Goal: Transaction & Acquisition: Obtain resource

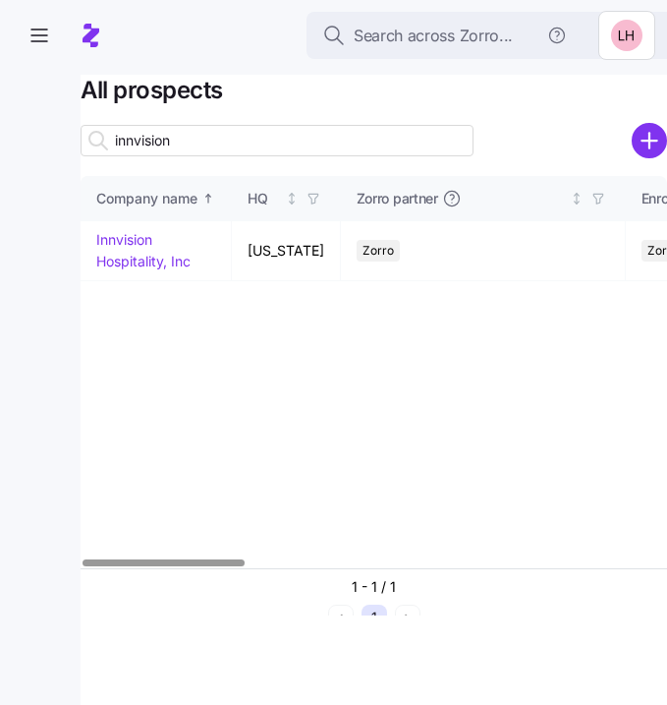
click at [437, 352] on div "Company name HQ Zorro partner Enrollment team(s) Producer agency Producer agent…" at bounding box center [374, 372] width 587 height 392
click at [30, 39] on icon "button" at bounding box center [40, 36] width 24 height 24
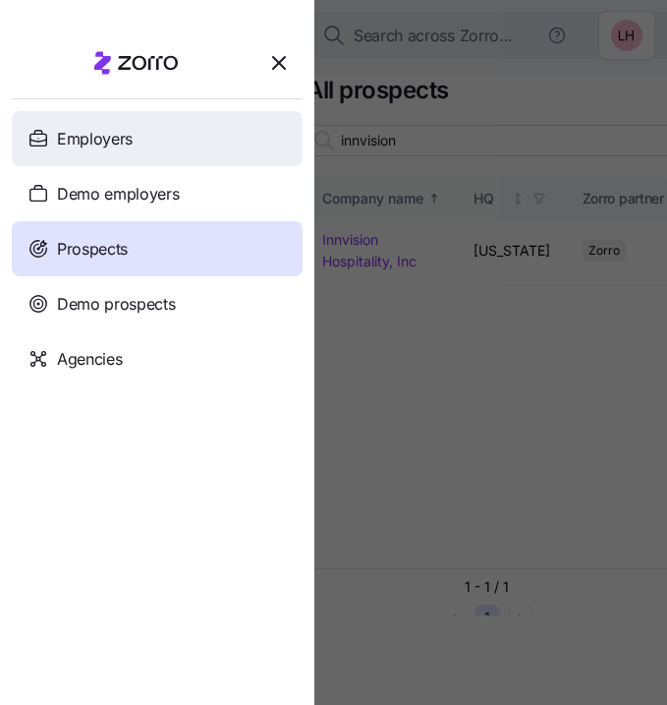
click at [113, 125] on div "Employers" at bounding box center [157, 138] width 291 height 55
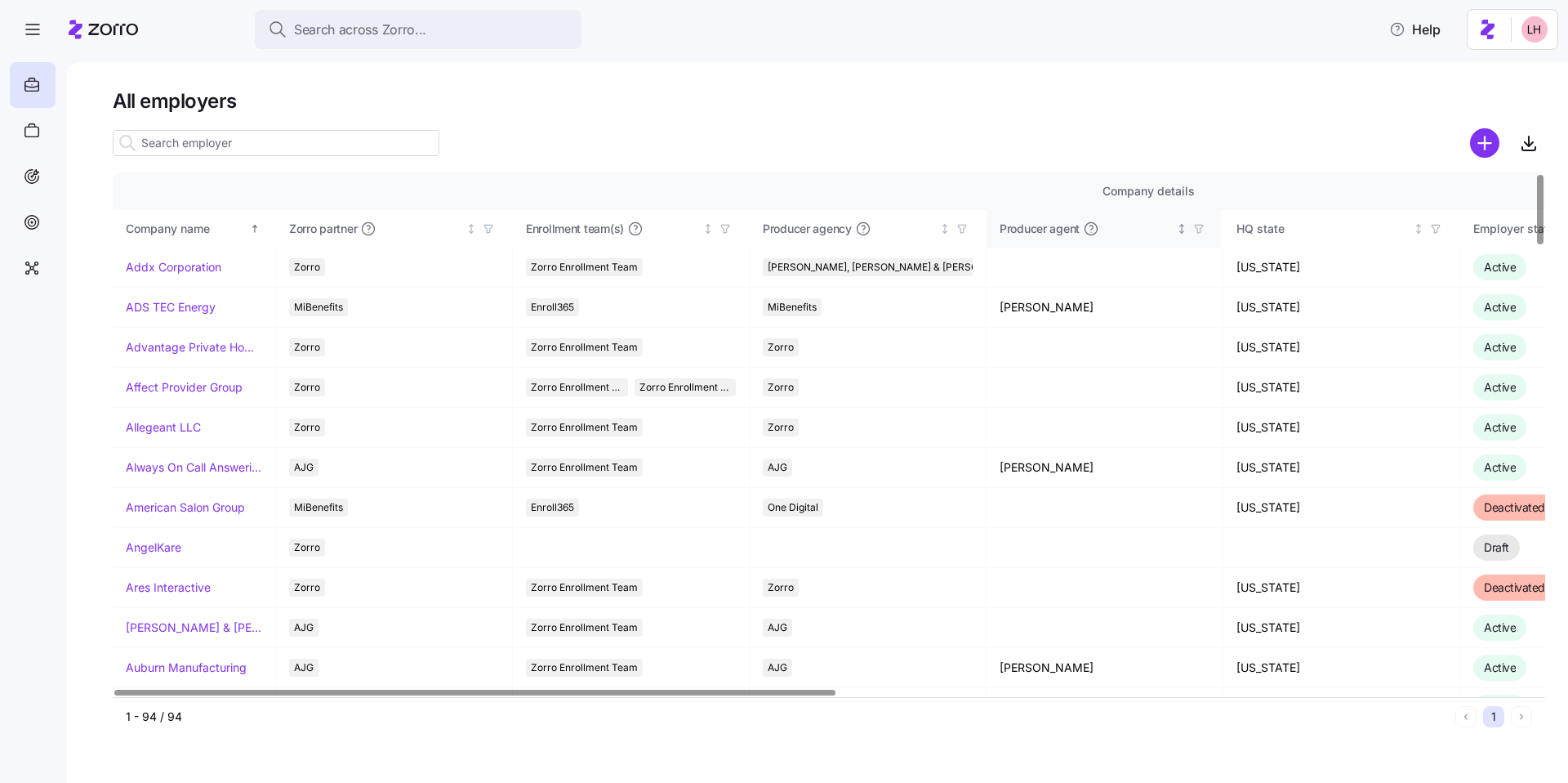
click at [553, 229] on div "Producer agent" at bounding box center [1086, 229] width 173 height 17
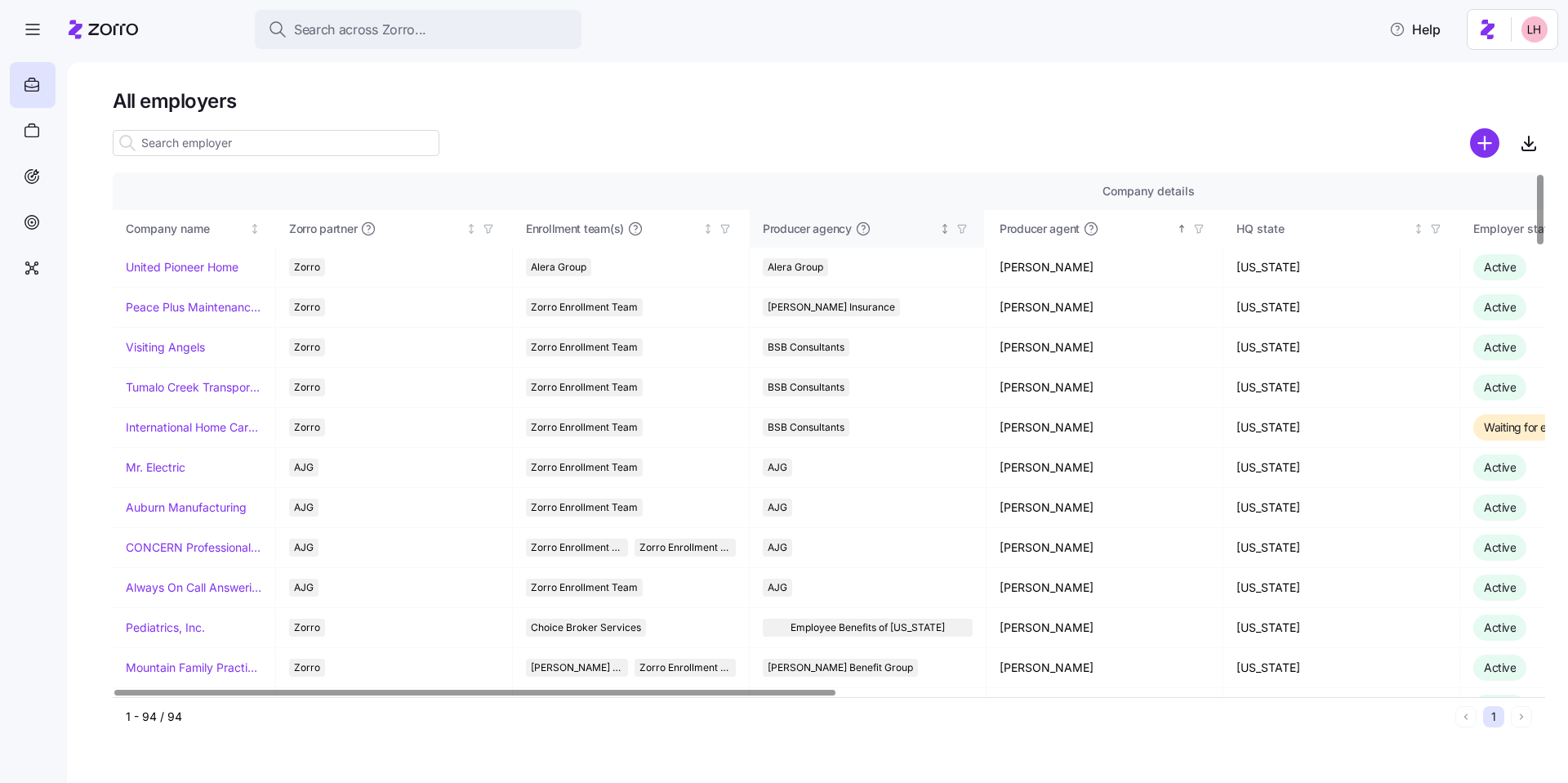
click at [553, 229] on span "Producer agency" at bounding box center [807, 229] width 89 height 17
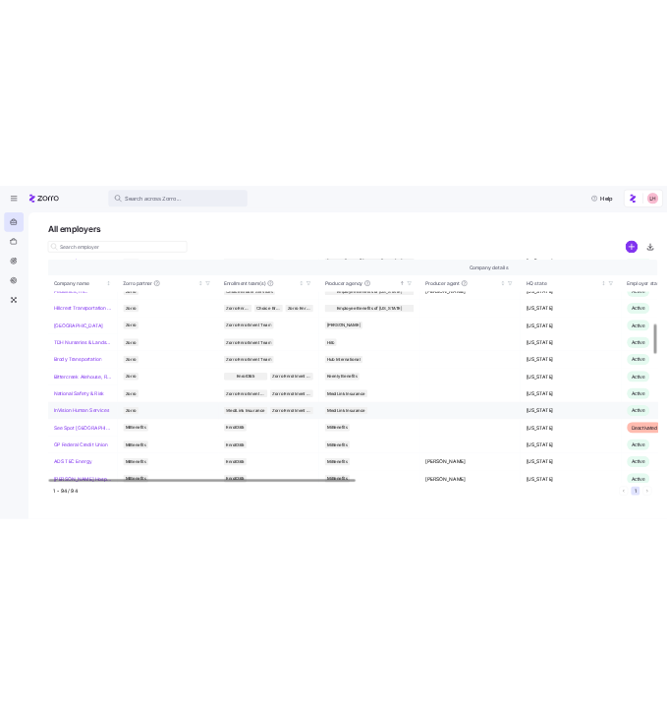
scroll to position [1363, 0]
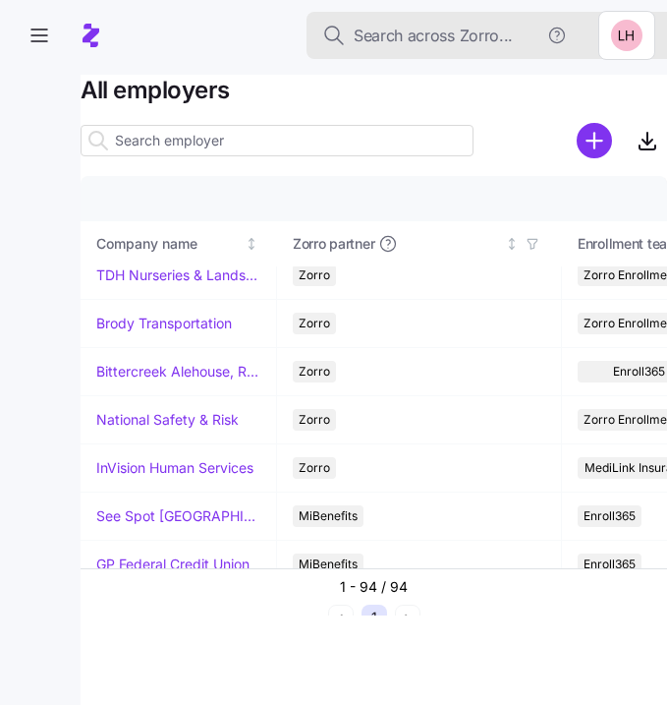
click at [439, 36] on span "Search across Zorro..." at bounding box center [433, 36] width 159 height 25
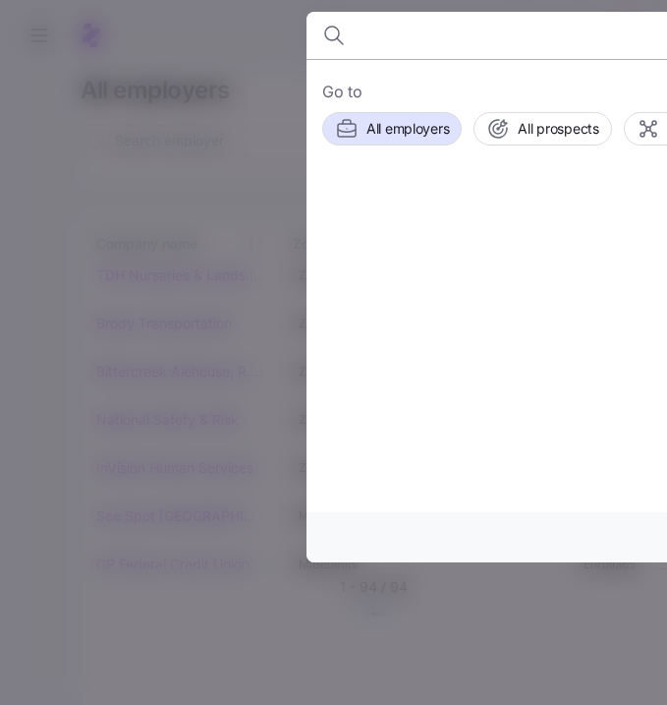
click at [444, 50] on input at bounding box center [613, 35] width 503 height 47
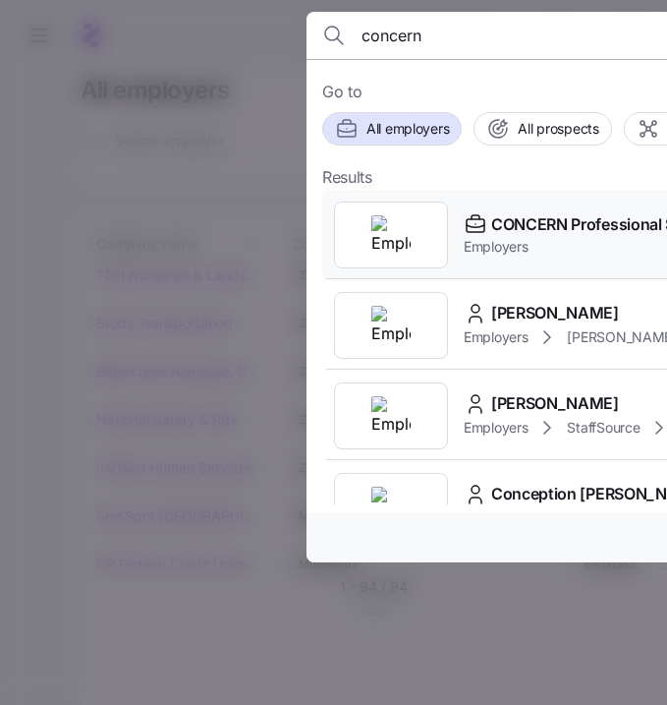
type input "concern"
click at [564, 228] on span "CONCERN Professional Services" at bounding box center [609, 224] width 236 height 25
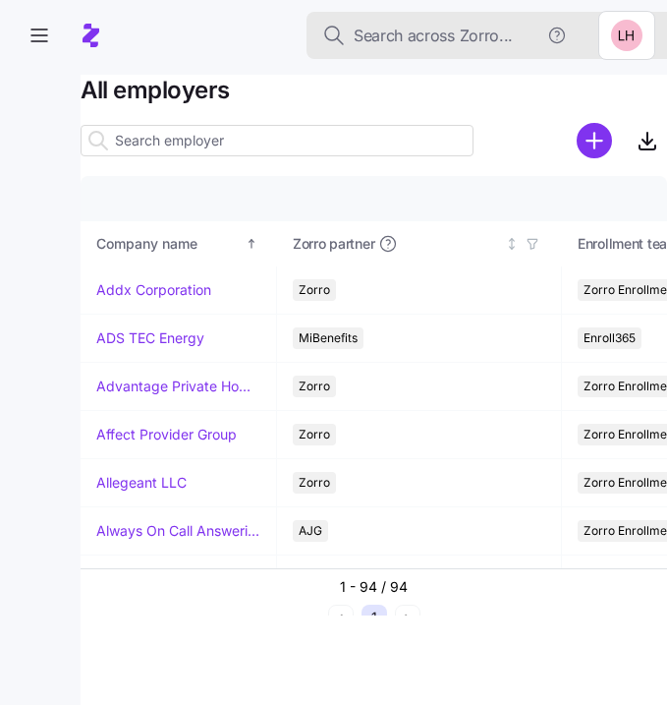
click at [408, 29] on span "Search across Zorro..." at bounding box center [433, 36] width 159 height 25
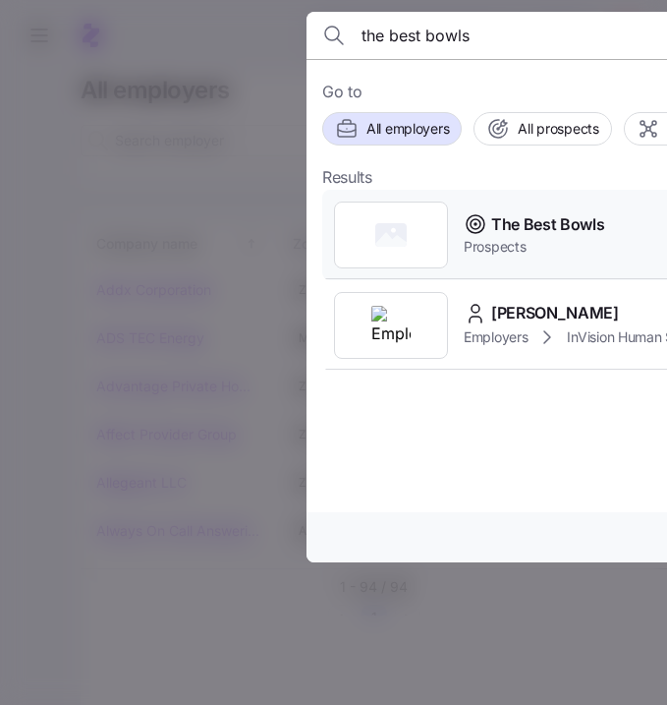
type input "the best bowls"
click at [537, 225] on span "The Best Bowls" at bounding box center [548, 224] width 114 height 25
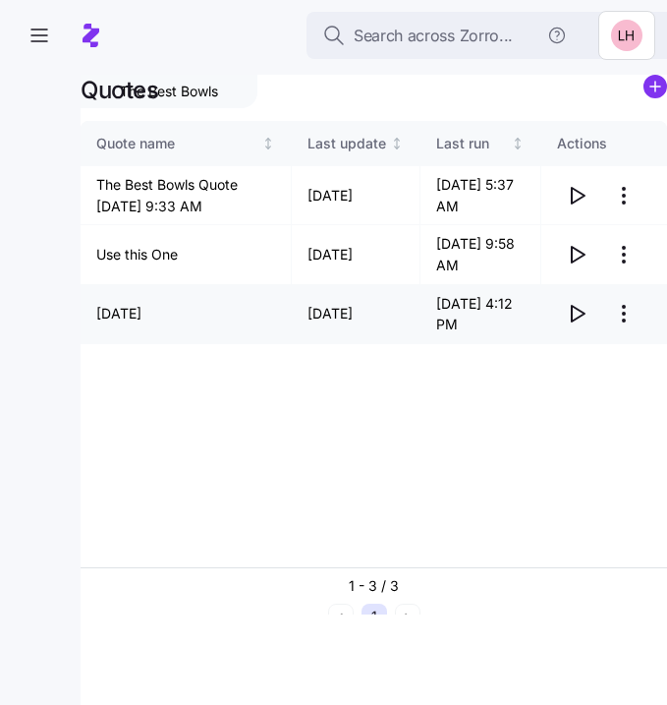
click at [579, 318] on icon "button" at bounding box center [577, 314] width 24 height 24
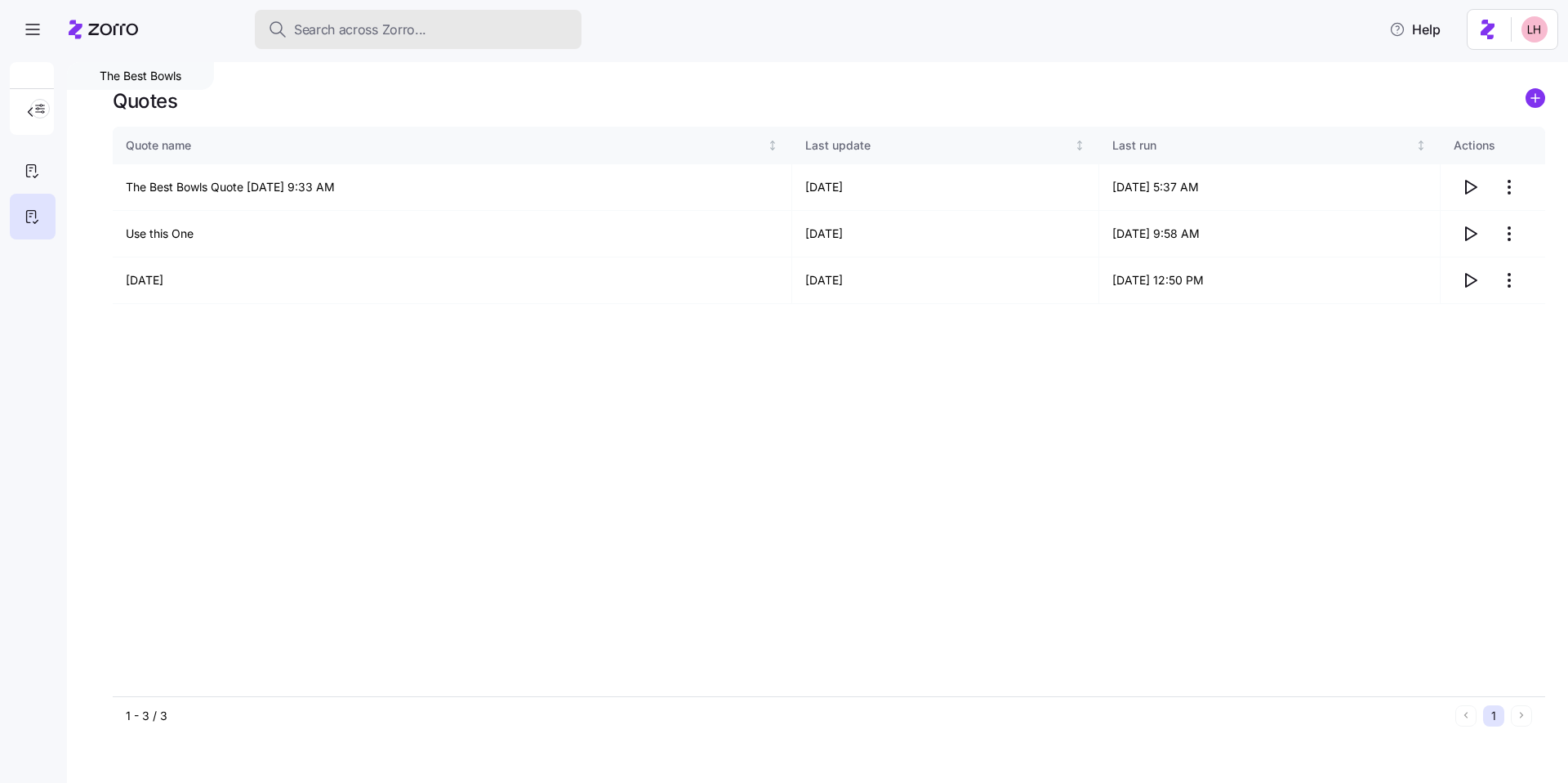
click at [445, 35] on div "Search across Zorro..." at bounding box center [418, 30] width 301 height 21
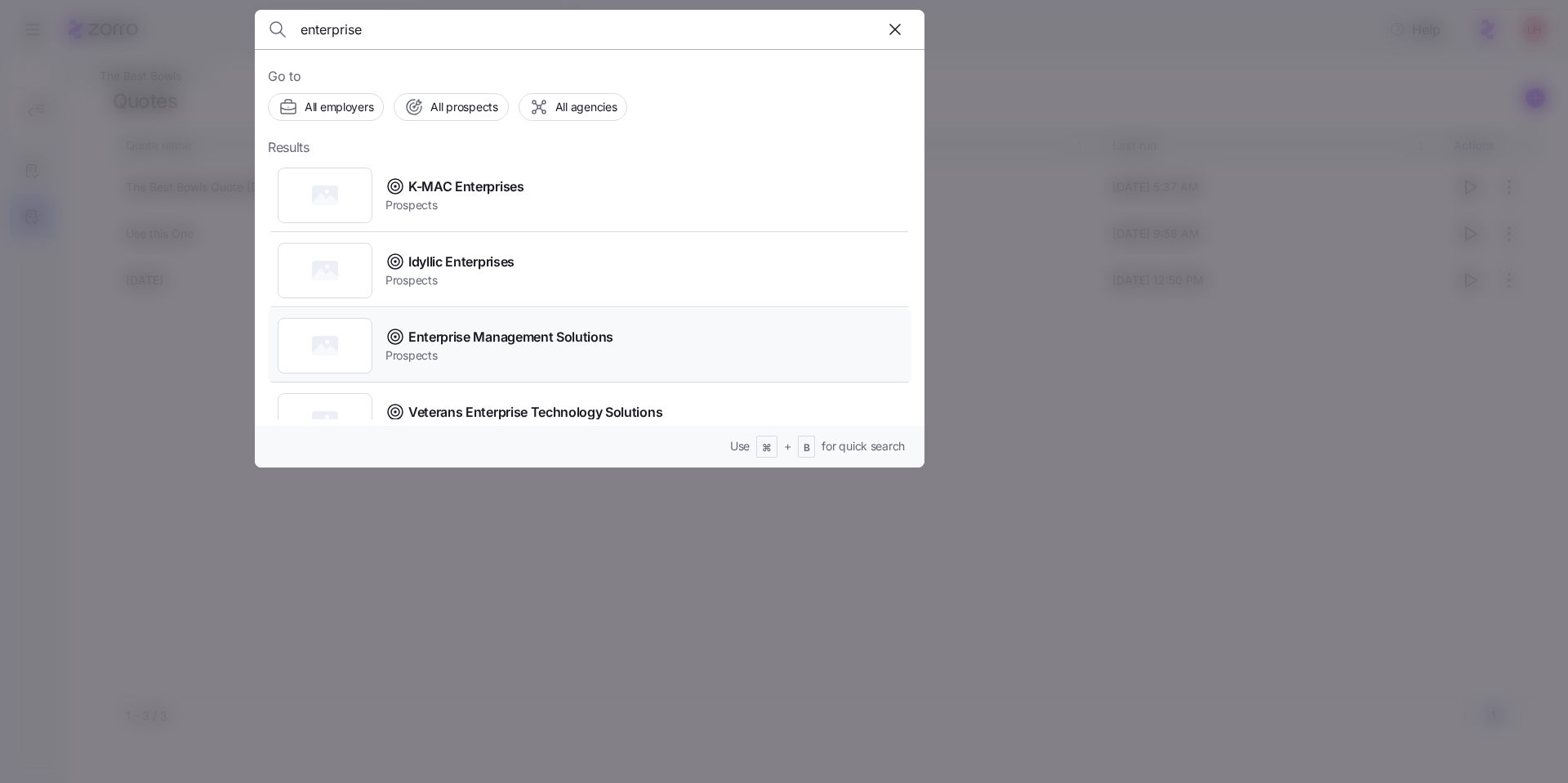
type input "enterprise"
click at [553, 332] on span "Enterprise Management Solutions" at bounding box center [510, 337] width 205 height 21
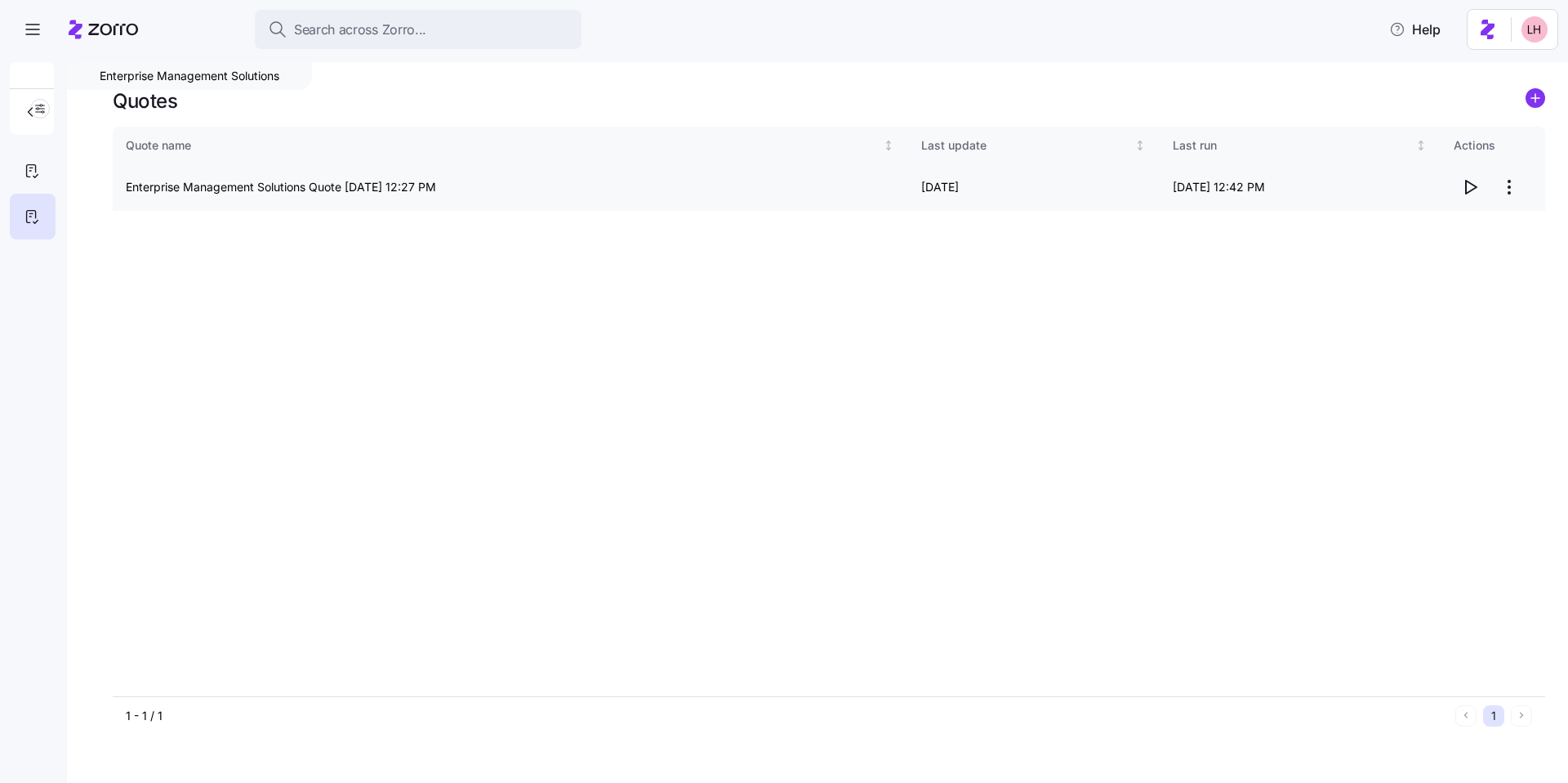
click at [553, 187] on icon "button" at bounding box center [1470, 187] width 20 height 20
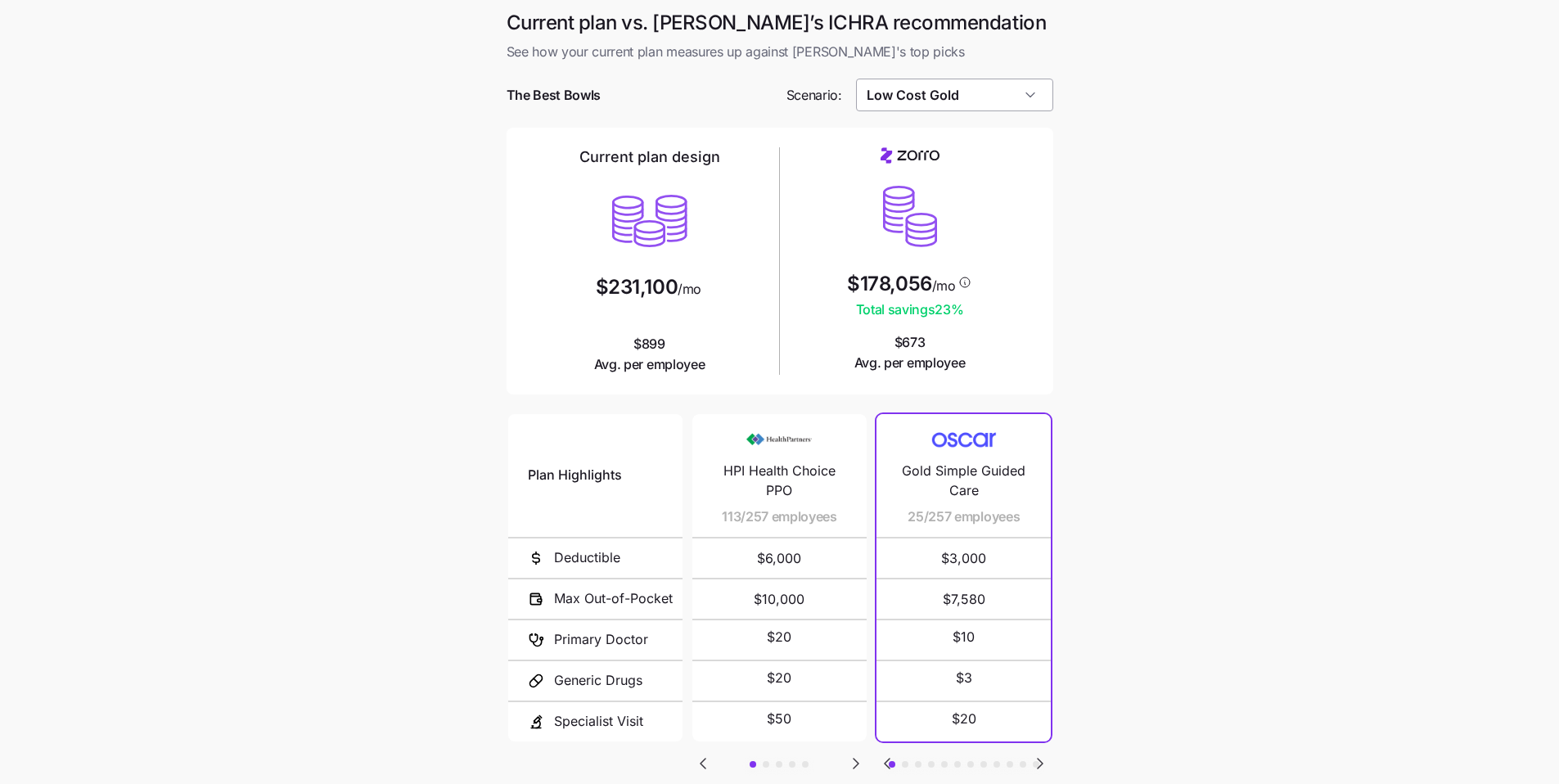
click at [555, 102] on input "Low Cost Gold" at bounding box center [954, 94] width 197 height 32
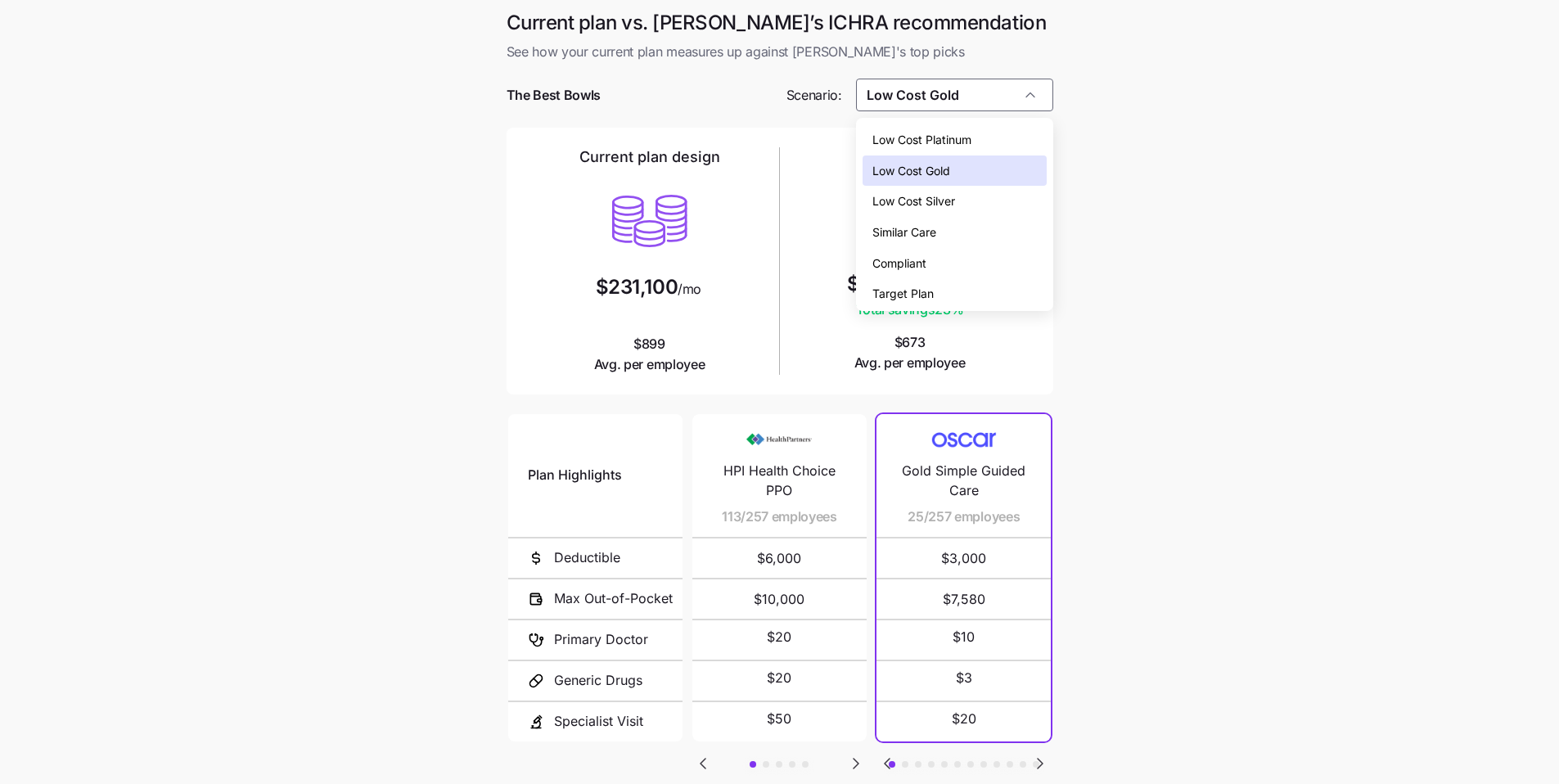
click at [555, 209] on div "Low Cost Silver" at bounding box center [954, 201] width 184 height 31
type input "Low Cost Silver"
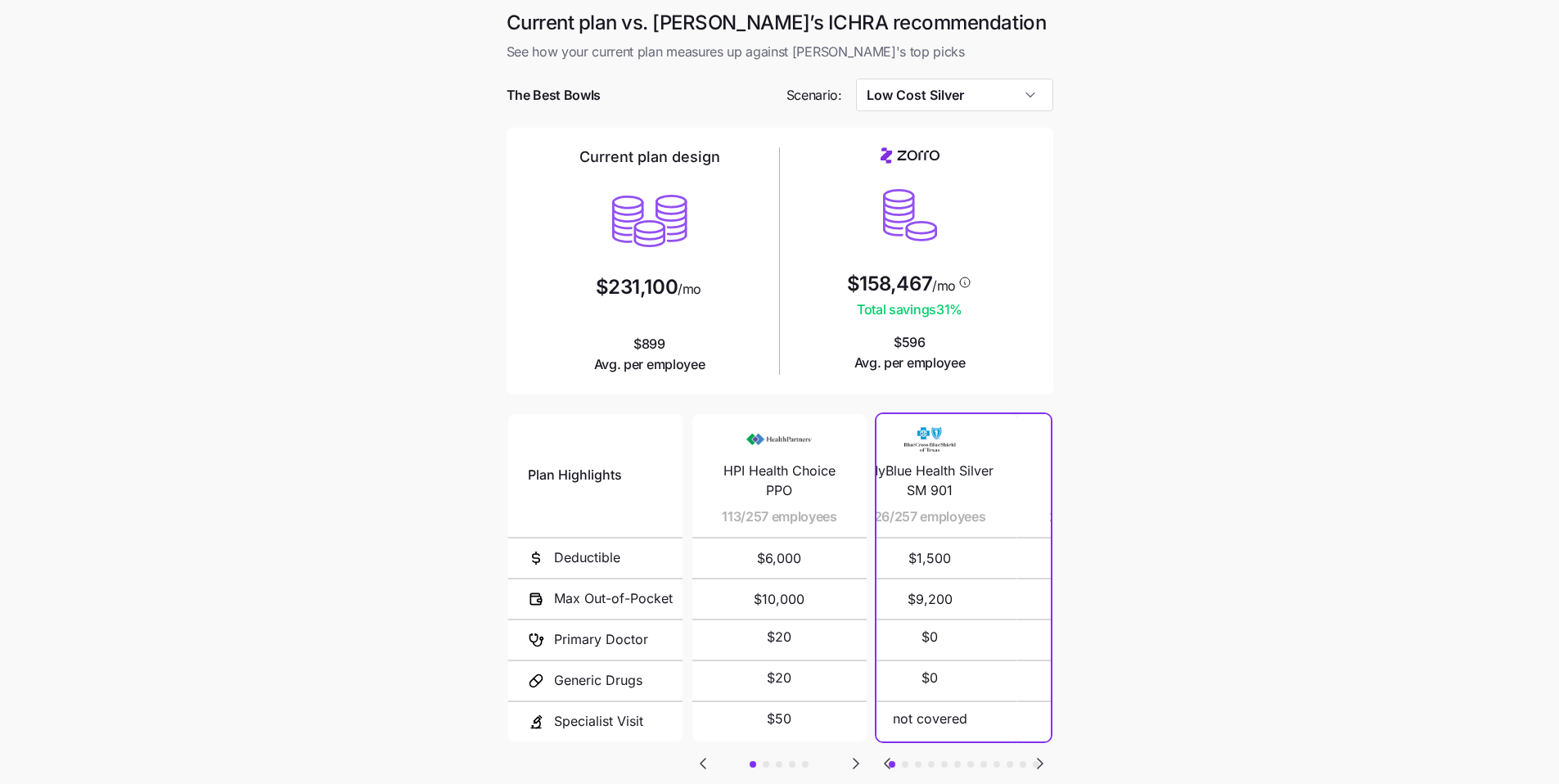
drag, startPoint x: 1026, startPoint y: 520, endPoint x: 1001, endPoint y: 520, distance: 25.0
click at [555, 521] on div "MyBlue Health Silver SM 901 26/257 employees" at bounding box center [929, 474] width 135 height 122
click at [555, 464] on main "Current plan vs. Zorro’s ICHRA recommendation See how your current plan measure…" at bounding box center [780, 446] width 1559 height 893
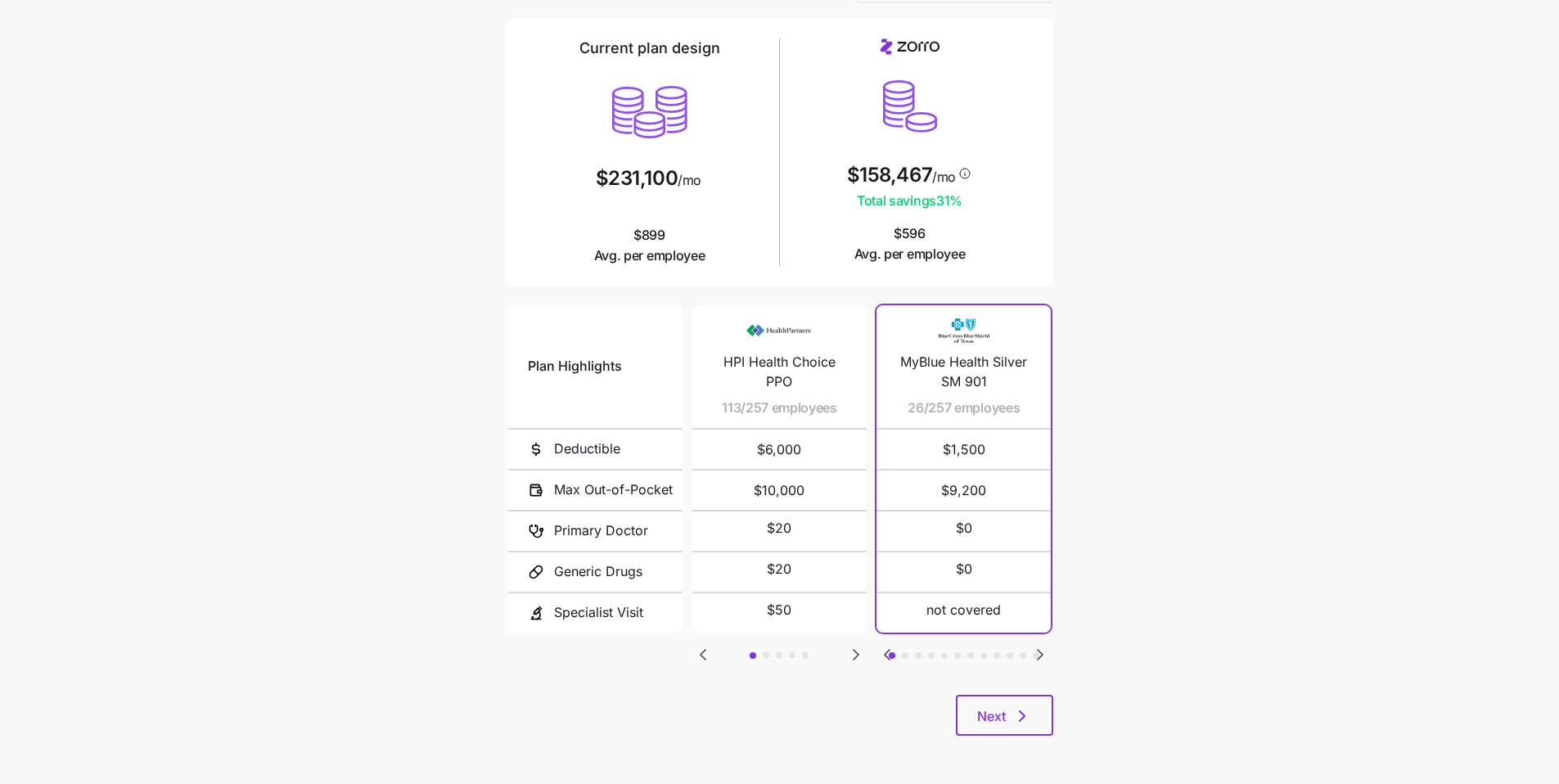
scroll to position [110, 0]
click at [555, 586] on icon "button" at bounding box center [1023, 715] width 20 height 20
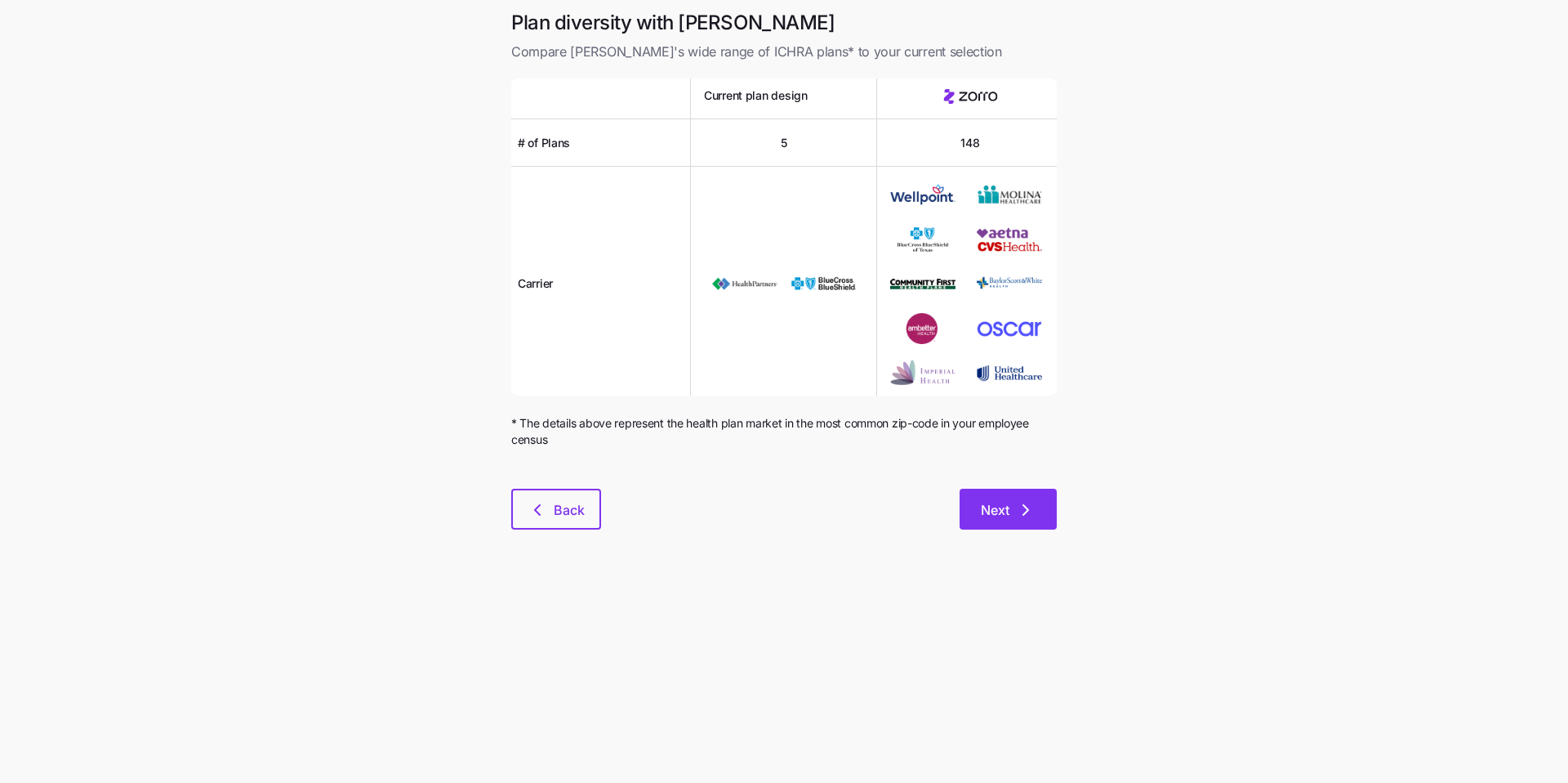
click at [553, 509] on icon "button" at bounding box center [1026, 510] width 20 height 20
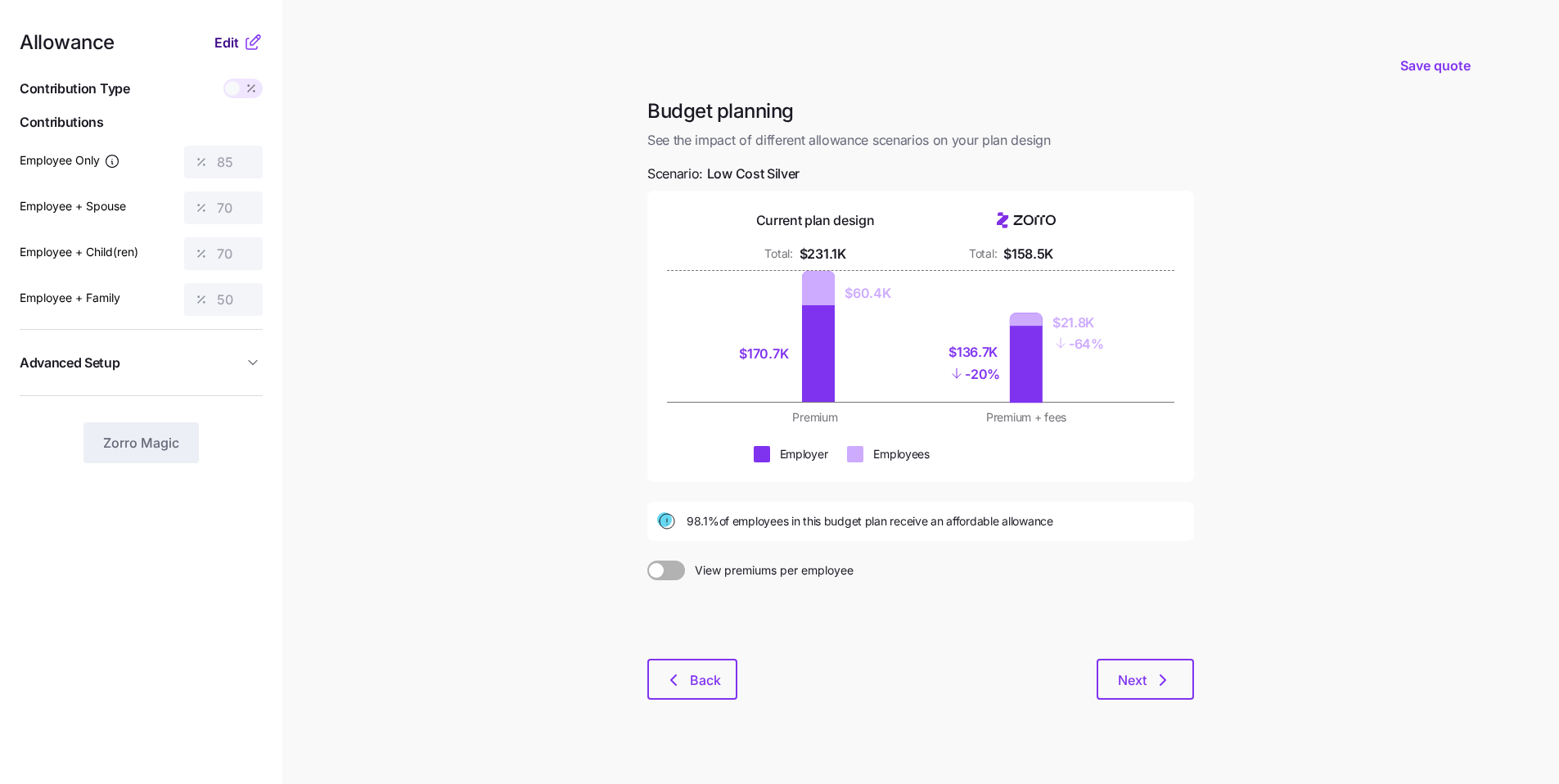
click at [231, 51] on span "Edit" at bounding box center [227, 42] width 24 height 20
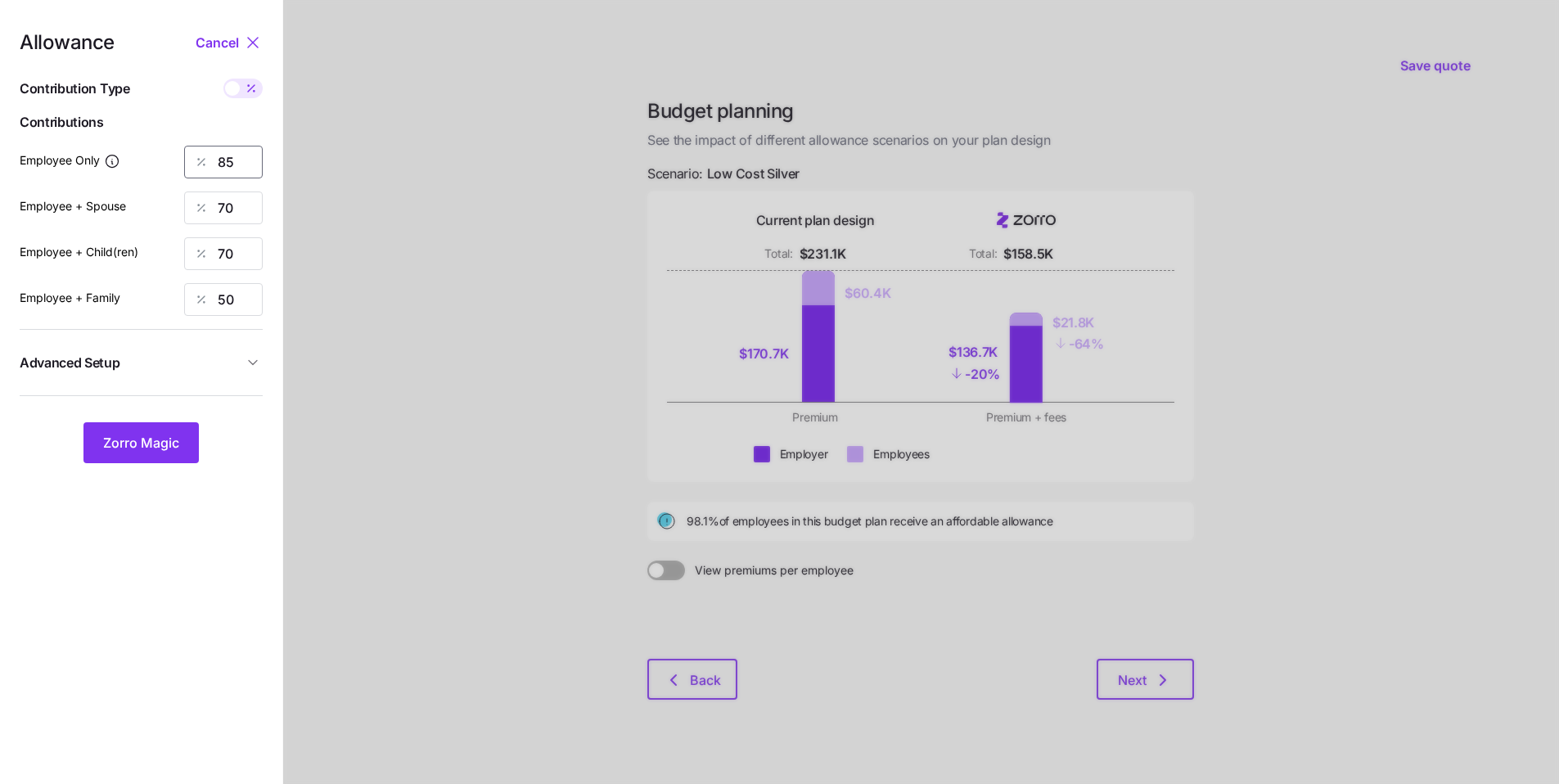
click at [162, 137] on div "Allowance Cancel Contribution Type Use classes Contributions Employee Only 85 E…" at bounding box center [142, 247] width 243 height 430
type input "70"
click at [390, 369] on div at bounding box center [921, 402] width 1276 height 804
drag, startPoint x: 251, startPoint y: 209, endPoint x: 180, endPoint y: 202, distance: 71.3
click at [180, 202] on div "Employee + Spouse 70" at bounding box center [142, 207] width 243 height 32
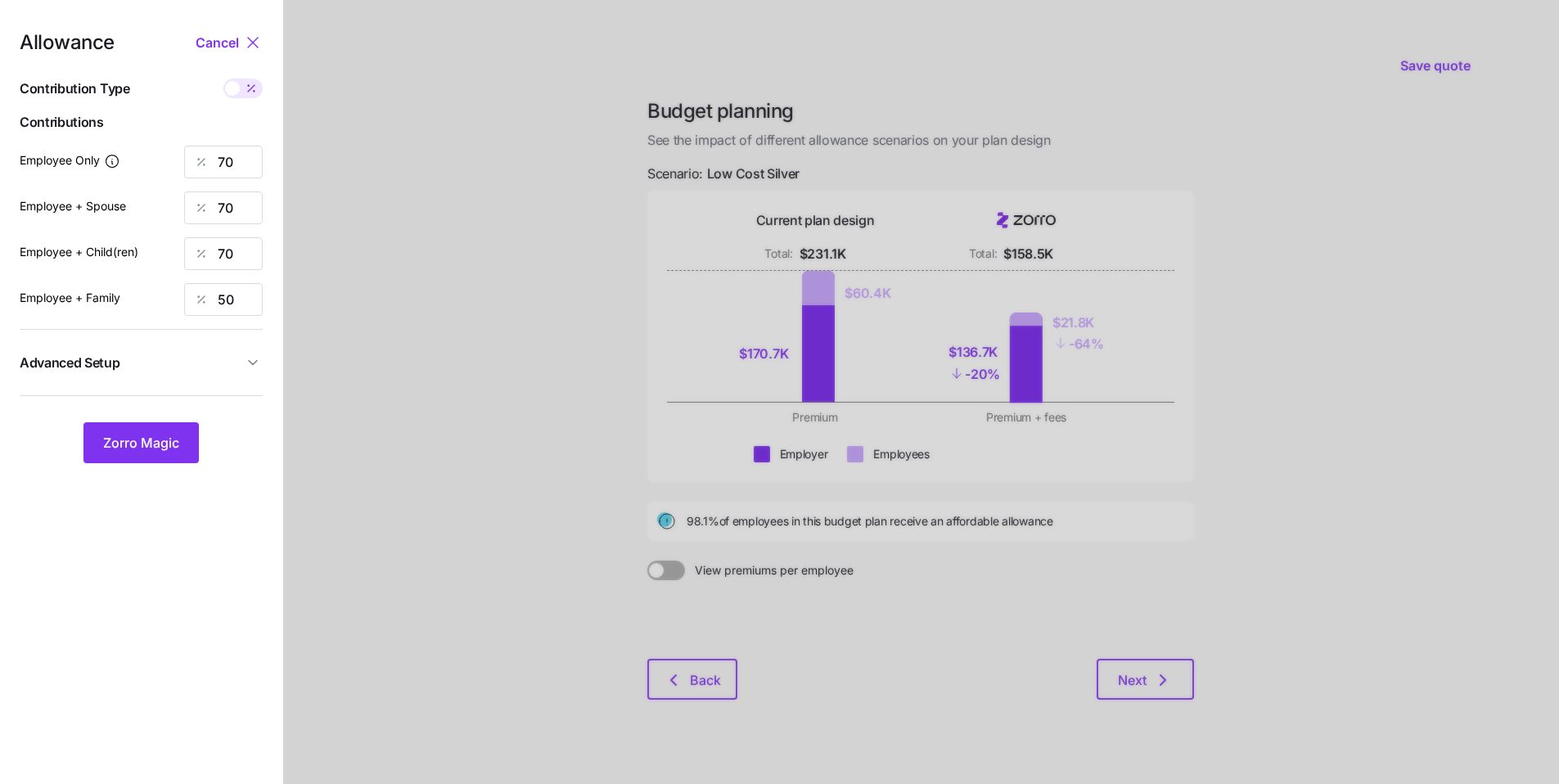
drag, startPoint x: 376, startPoint y: 284, endPoint x: 328, endPoint y: 321, distance: 60.6
click at [376, 284] on div at bounding box center [921, 402] width 1276 height 804
click at [176, 434] on span "Zorro Magic" at bounding box center [141, 443] width 76 height 20
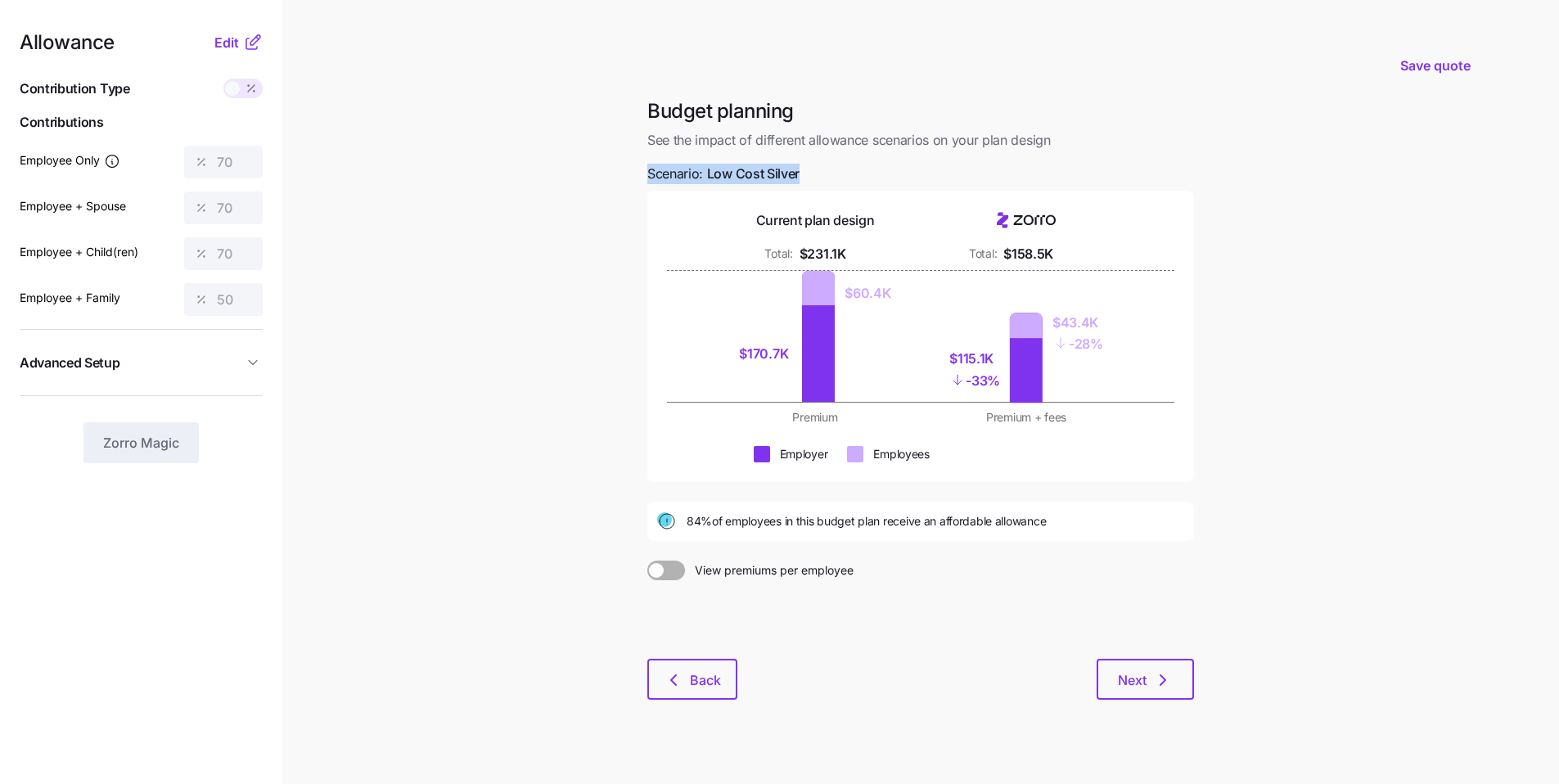
drag, startPoint x: 810, startPoint y: 176, endPoint x: 651, endPoint y: 169, distance: 159.2
click at [555, 169] on div "Budget planning See the impact of different allowance scenarios on your plan de…" at bounding box center [921, 409] width 573 height 621
click at [555, 170] on div "Budget planning See the impact of different allowance scenarios on your plan de…" at bounding box center [921, 409] width 573 height 621
click at [555, 586] on icon "button" at bounding box center [1163, 680] width 20 height 20
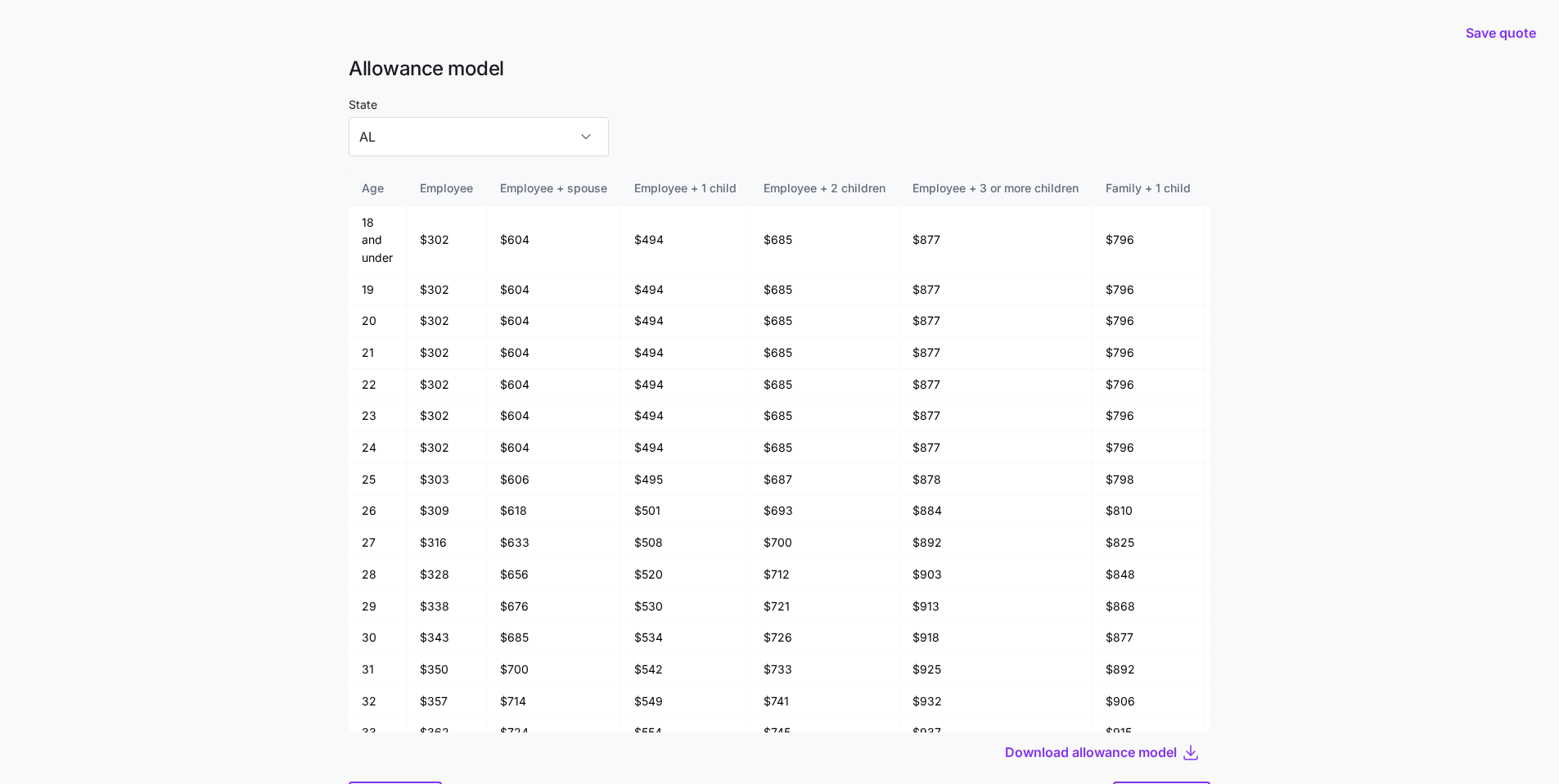
scroll to position [87, 0]
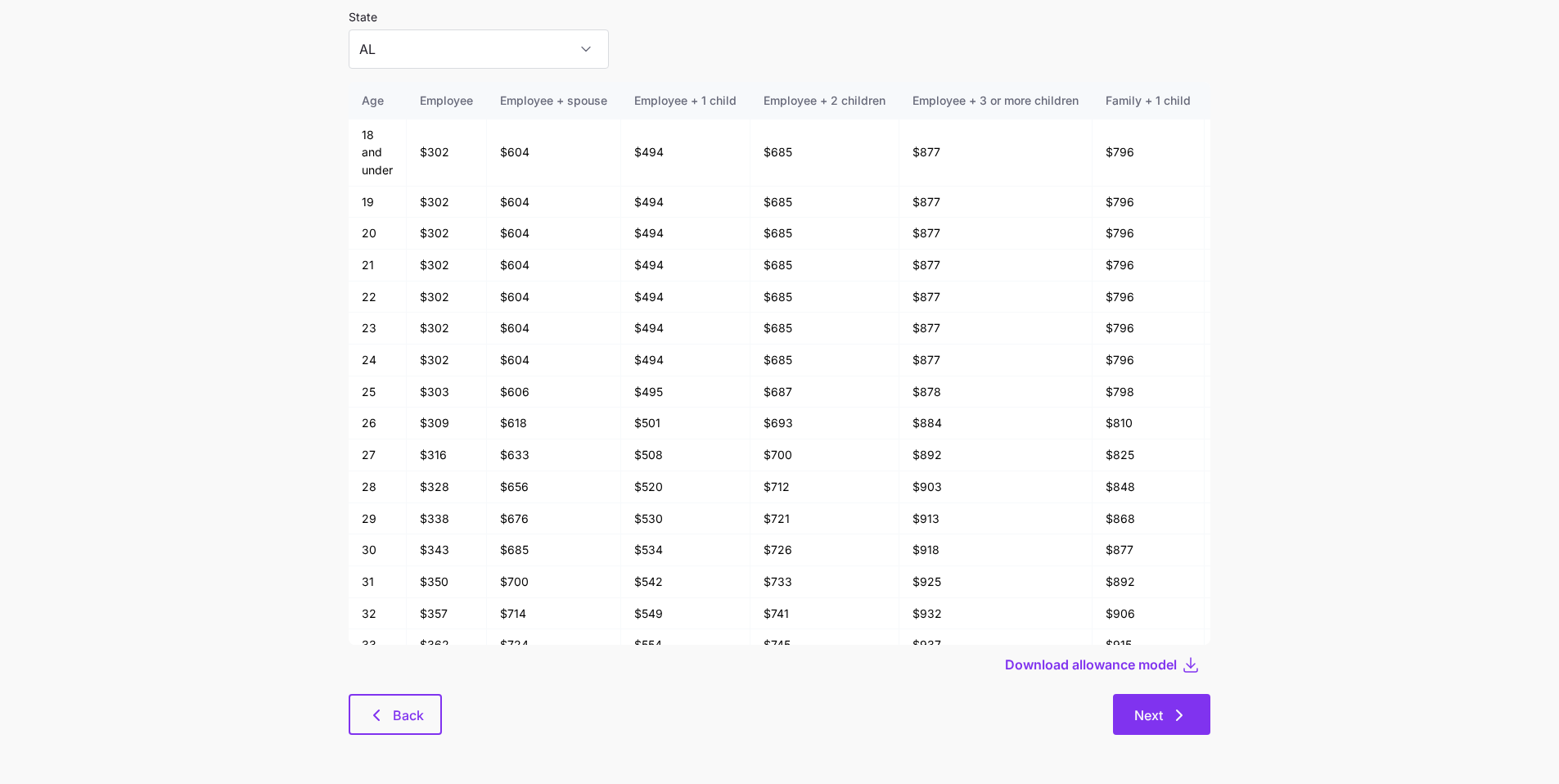
click at [555, 586] on button "Next" at bounding box center [1162, 713] width 97 height 41
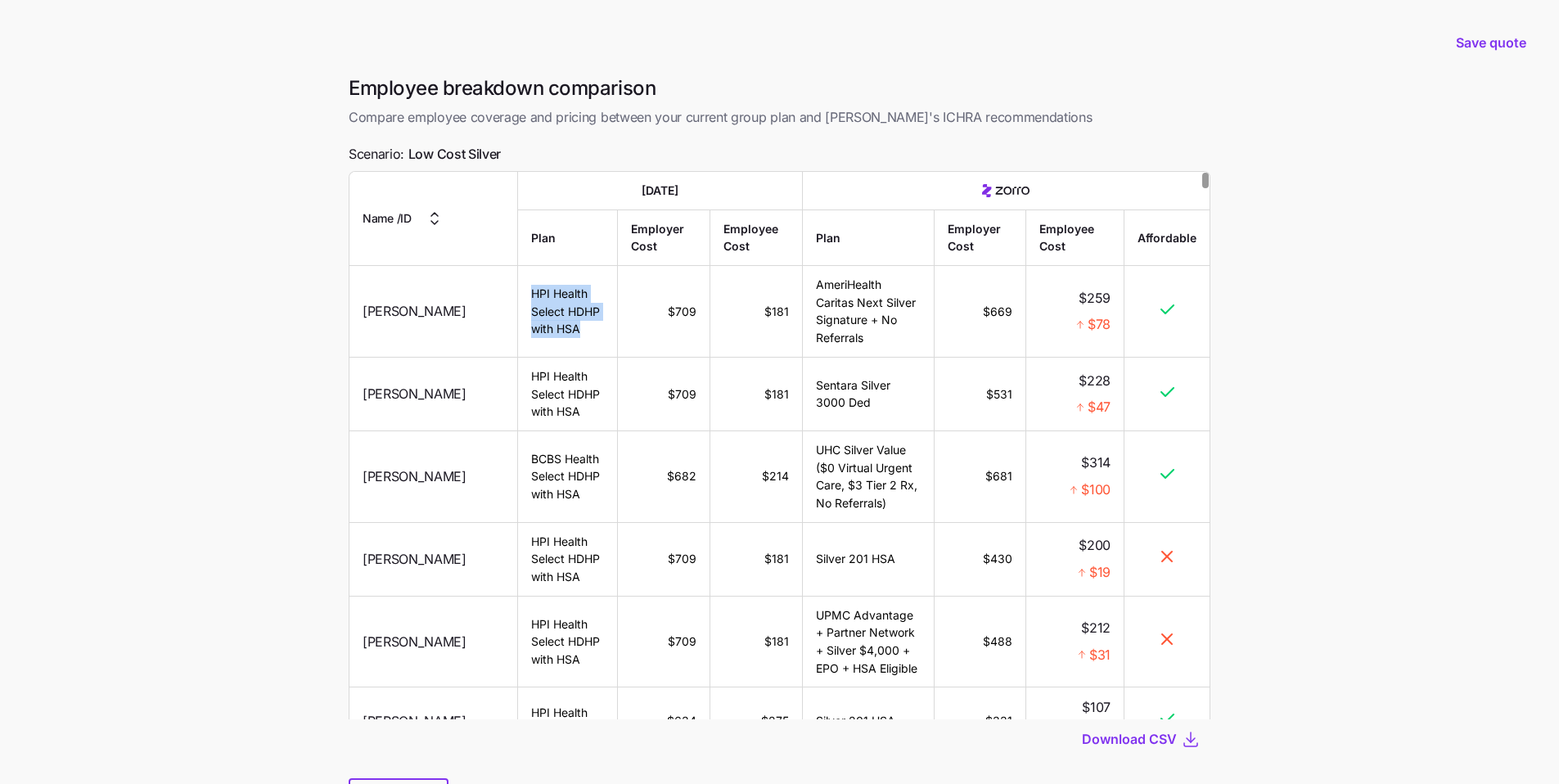
drag, startPoint x: 568, startPoint y: 323, endPoint x: 468, endPoint y: 296, distance: 103.6
click at [518, 296] on td "HPI Health Select HDHP with HSA" at bounding box center [568, 311] width 100 height 92
drag, startPoint x: 638, startPoint y: 311, endPoint x: 757, endPoint y: 305, distance: 119.2
click at [555, 305] on tr "Jennifer Huerta HPI Health Select HDHP with HSA $709 $181 AmeriHealth Caritas N…" at bounding box center [780, 311] width 860 height 92
click at [555, 336] on td "$181" at bounding box center [756, 311] width 92 height 92
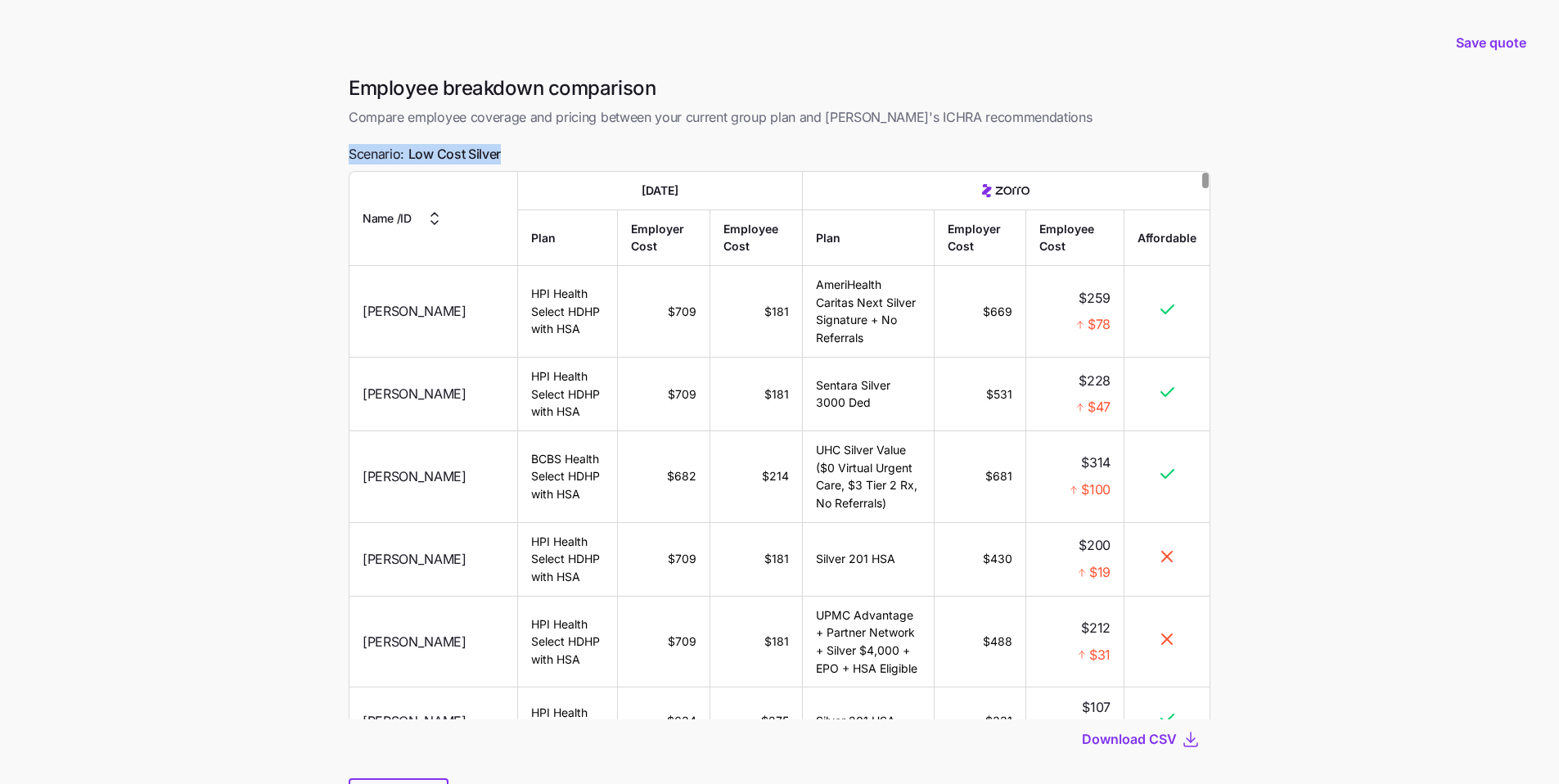
drag, startPoint x: 503, startPoint y: 156, endPoint x: 343, endPoint y: 159, distance: 160.0
click at [343, 159] on div "Employee breakdown comparison Compare employee coverage and pricing between you…" at bounding box center [780, 456] width 888 height 763
drag, startPoint x: 883, startPoint y: 336, endPoint x: 1035, endPoint y: 307, distance: 154.7
click at [555, 307] on tr "Jennifer Huerta HPI Health Select HDHP with HSA $709 $181 AmeriHealth Caritas N…" at bounding box center [780, 311] width 860 height 92
click at [555, 368] on main "Save quote Employee breakdown comparison Compare employee coverage and pricing …" at bounding box center [780, 434] width 1559 height 868
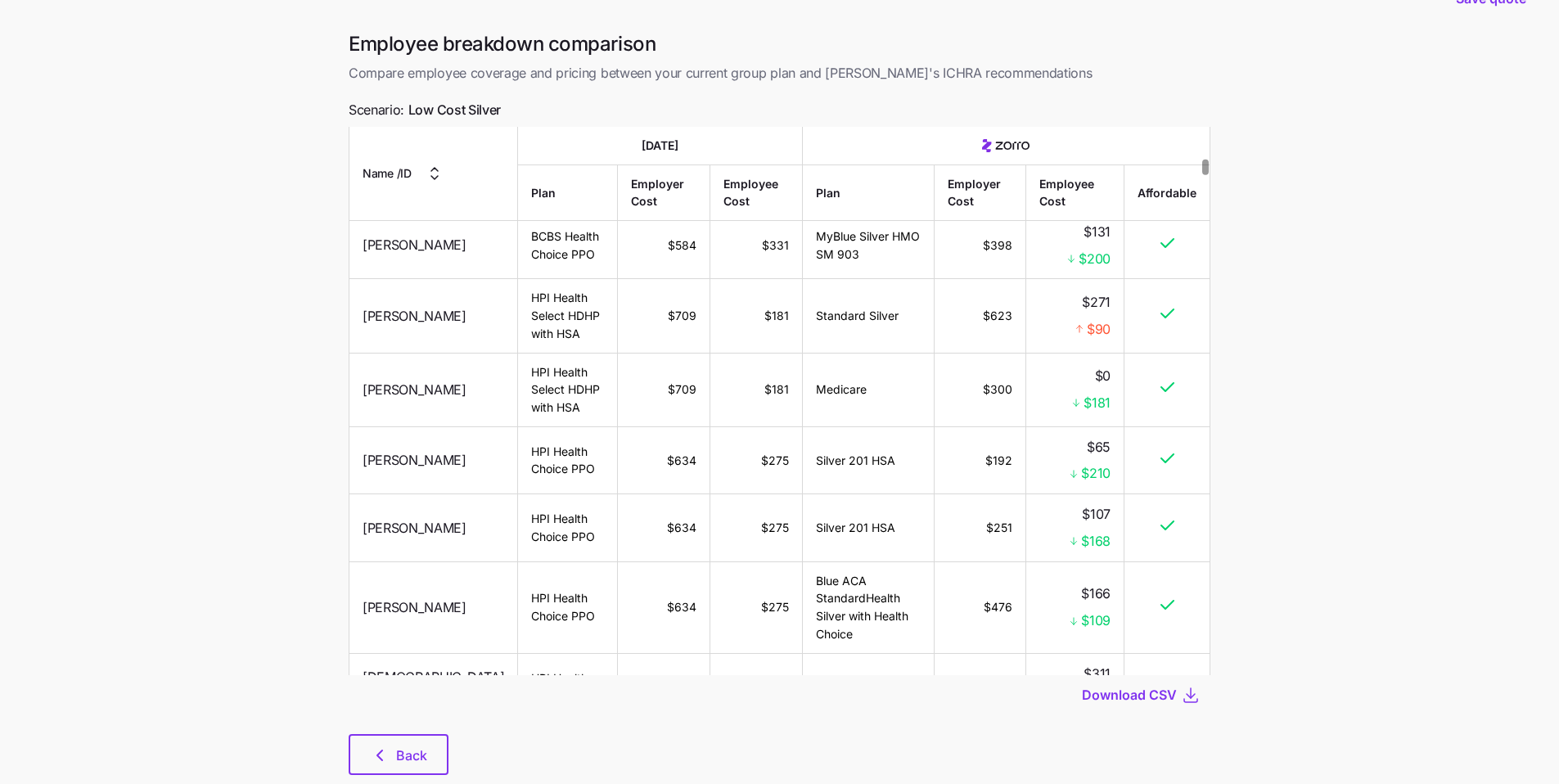
scroll to position [84, 0]
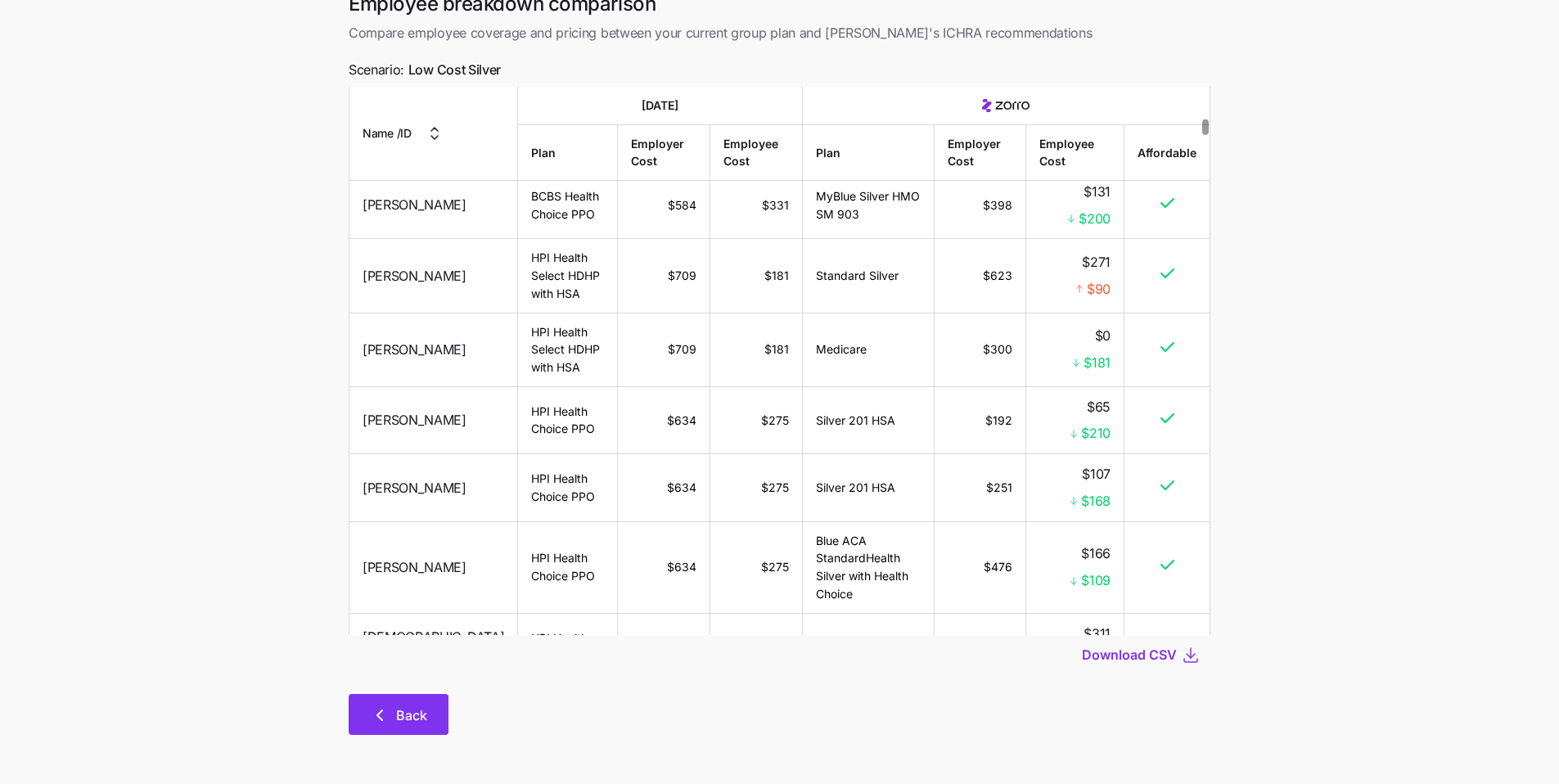
click at [437, 586] on button "Back" at bounding box center [399, 713] width 100 height 41
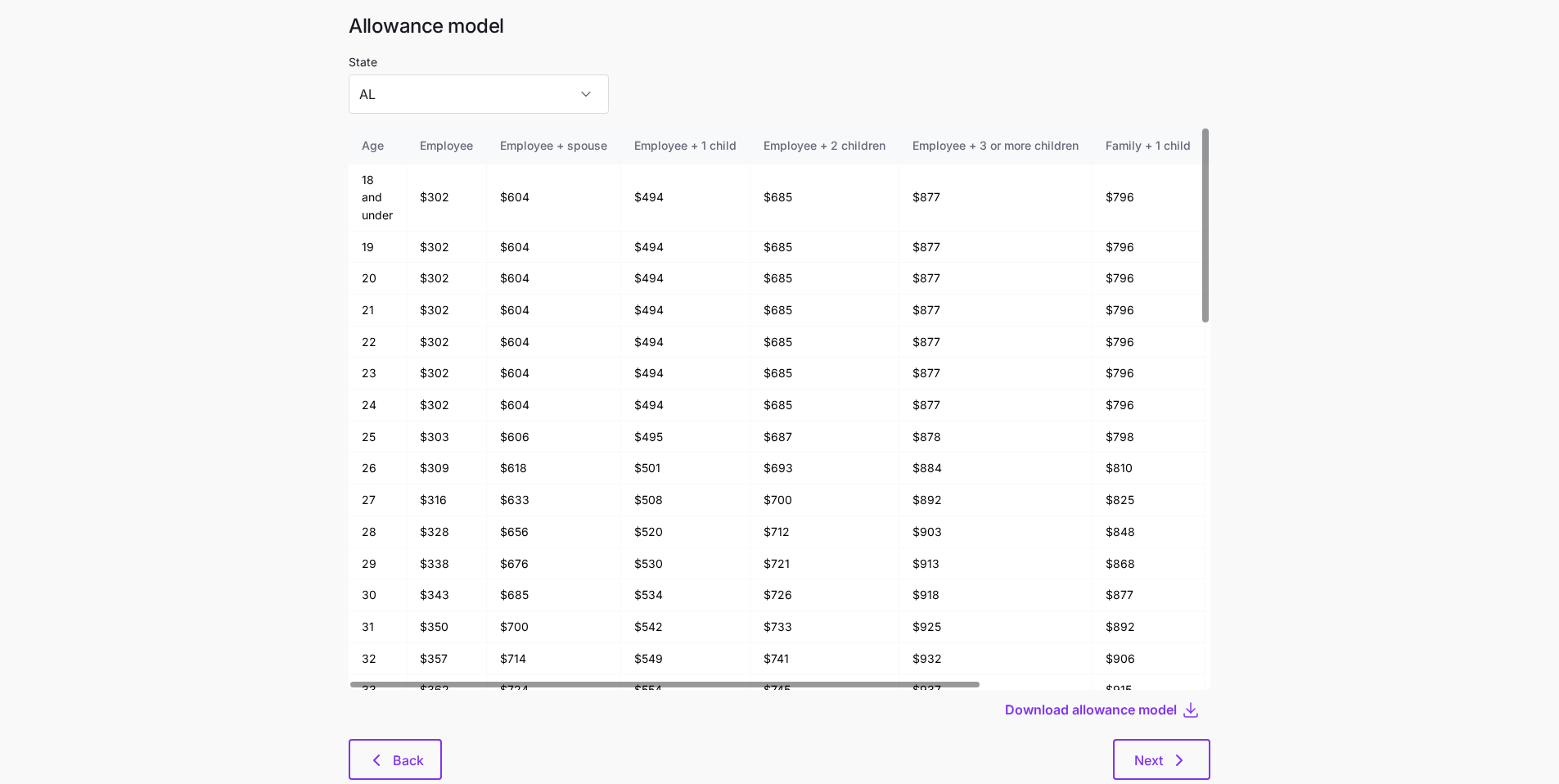
scroll to position [87, 0]
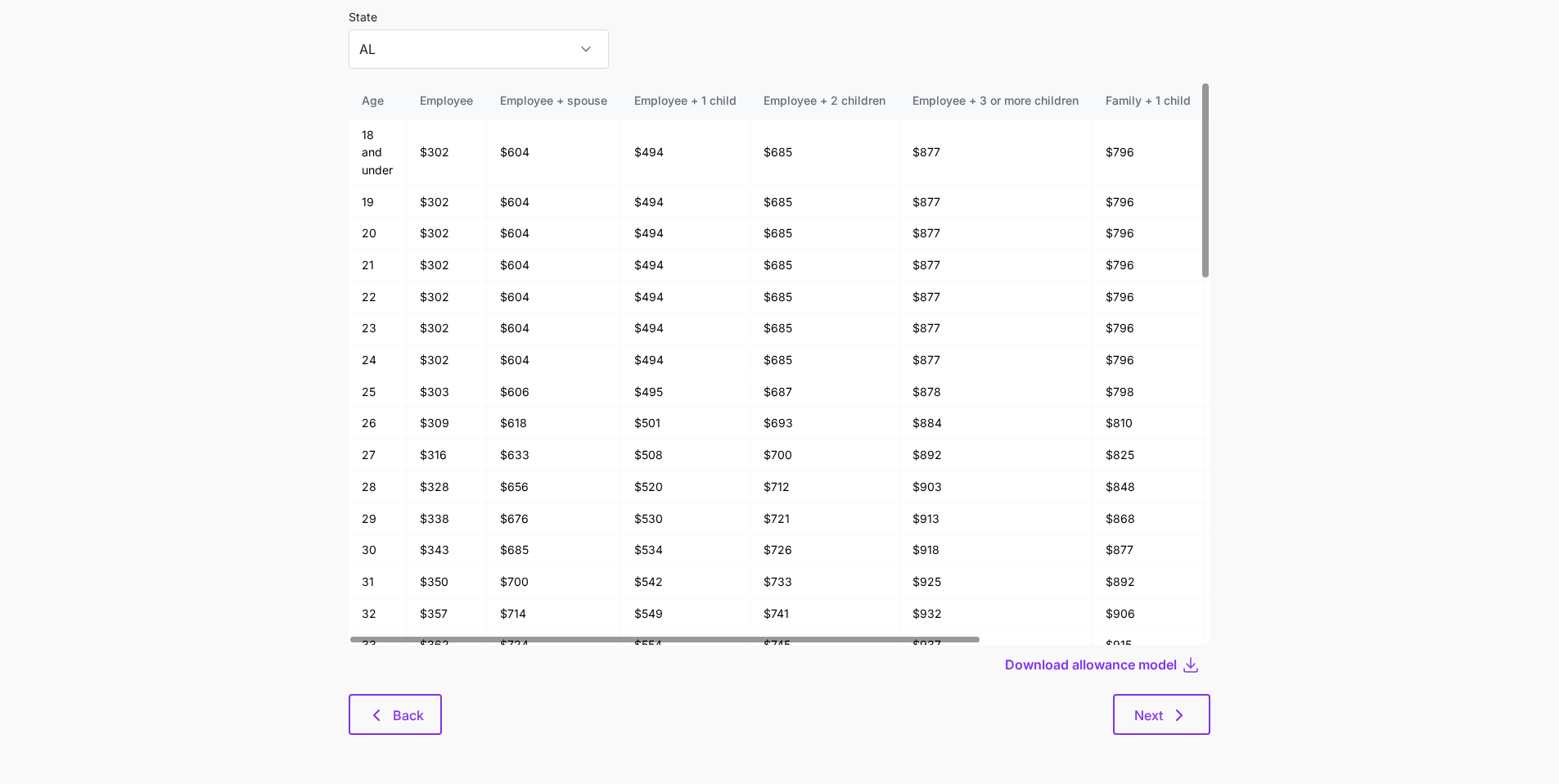
click at [447, 586] on div "Next" at bounding box center [826, 713] width 769 height 41
click at [426, 586] on button "Back" at bounding box center [396, 713] width 93 height 41
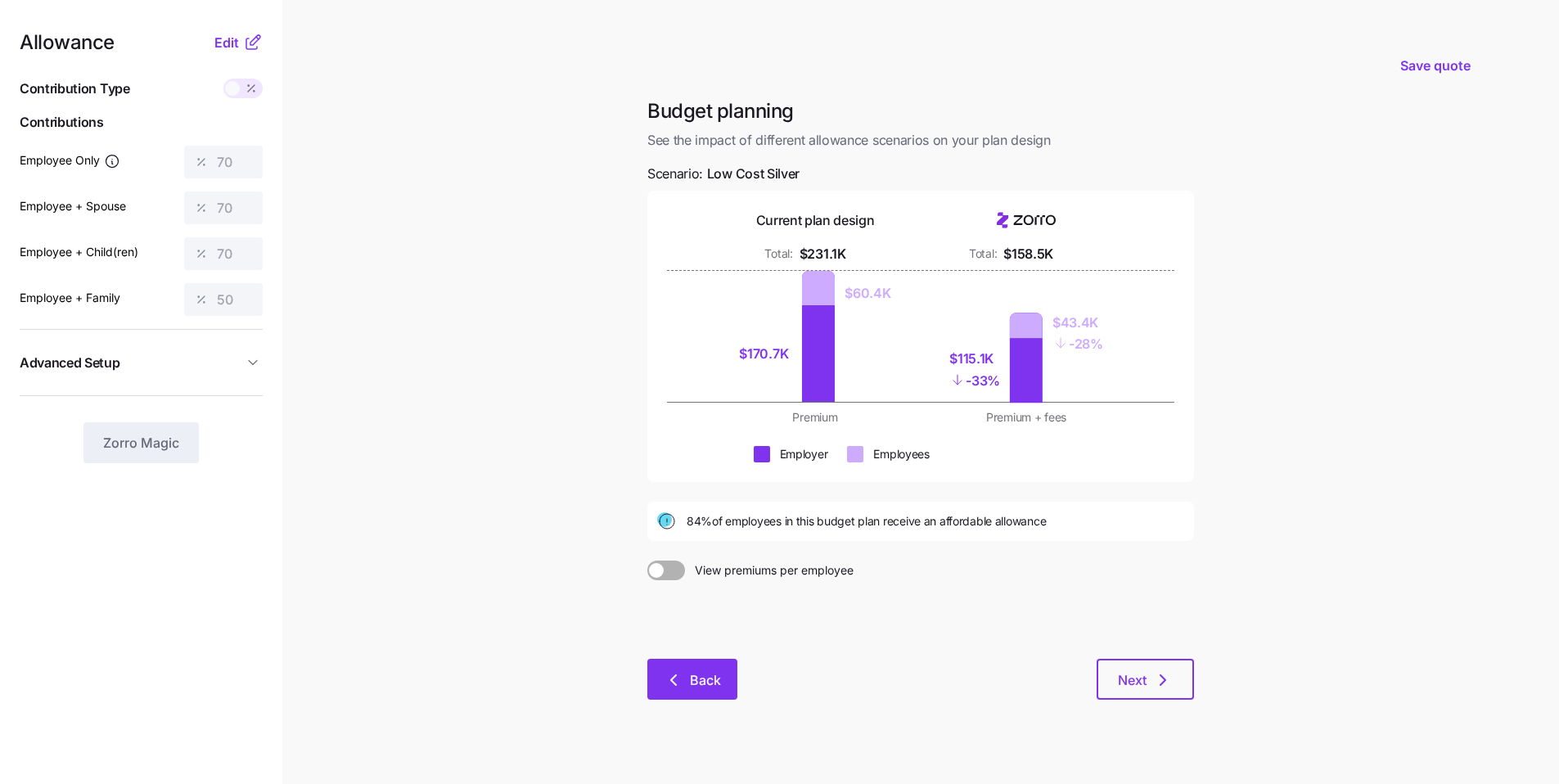
click at [555, 586] on button "Back" at bounding box center [692, 678] width 90 height 41
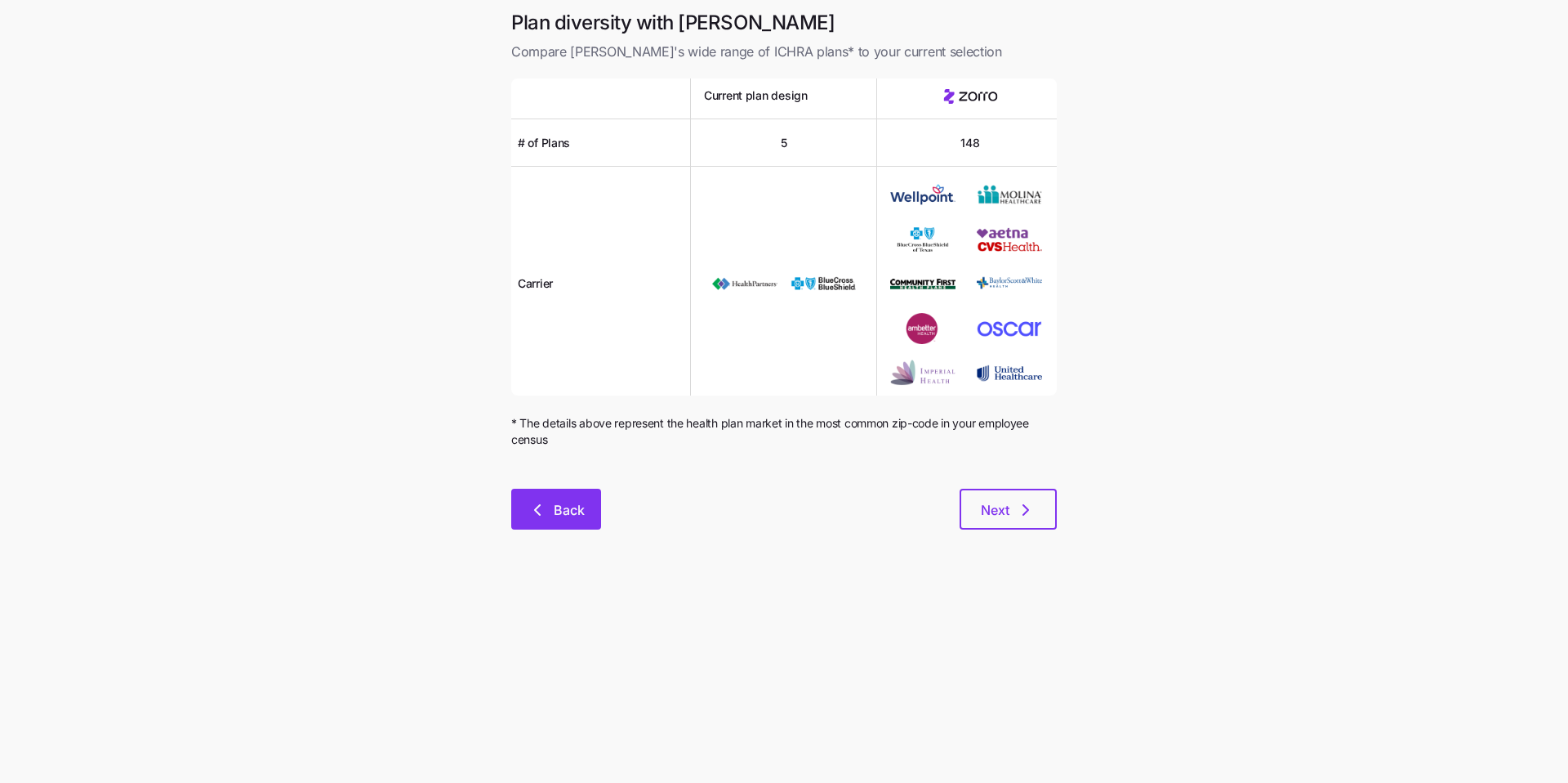
click at [553, 505] on button "Back" at bounding box center [556, 509] width 90 height 41
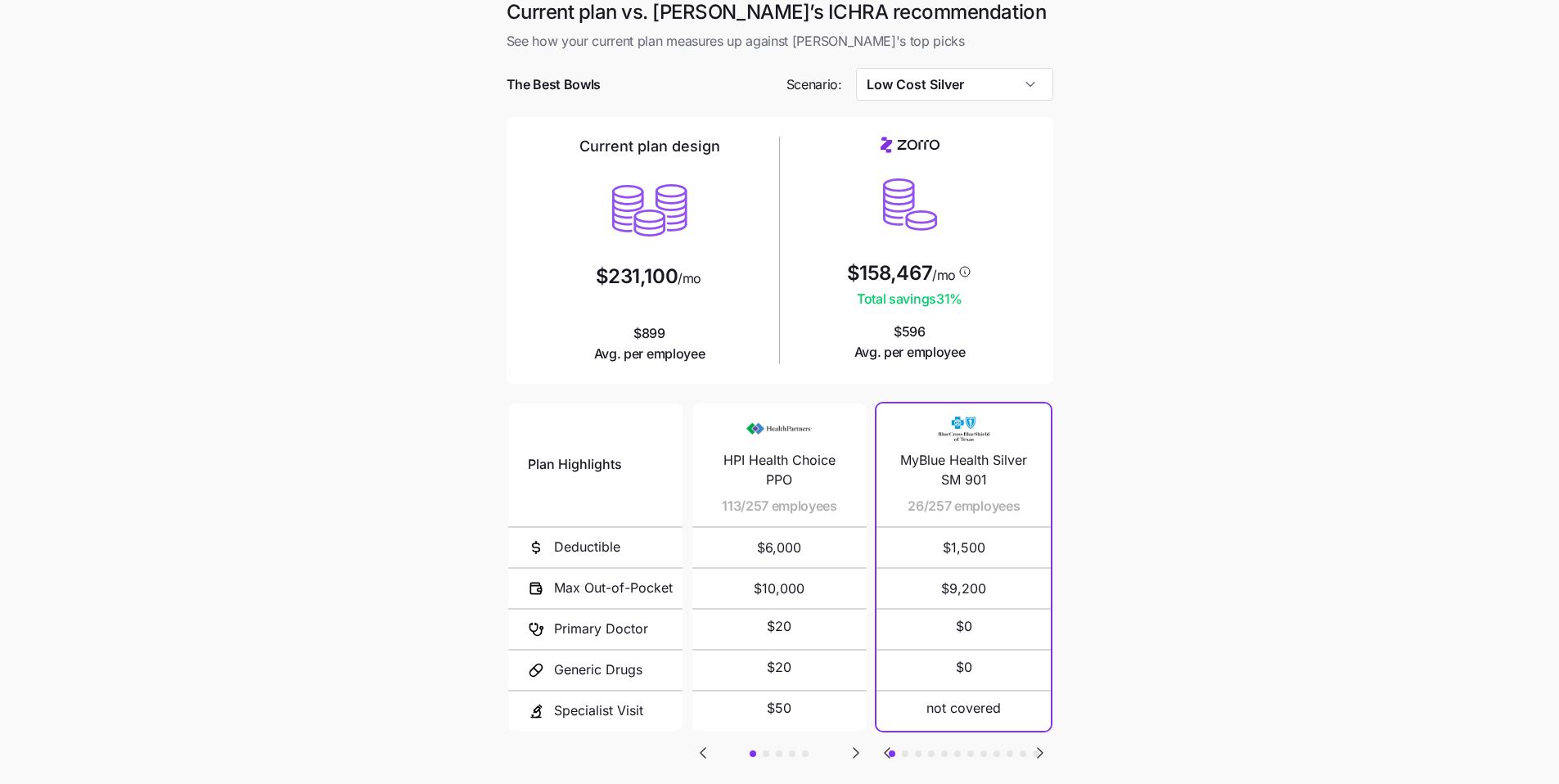
scroll to position [10, 0]
click at [555, 83] on input "Low Cost Silver" at bounding box center [954, 85] width 197 height 32
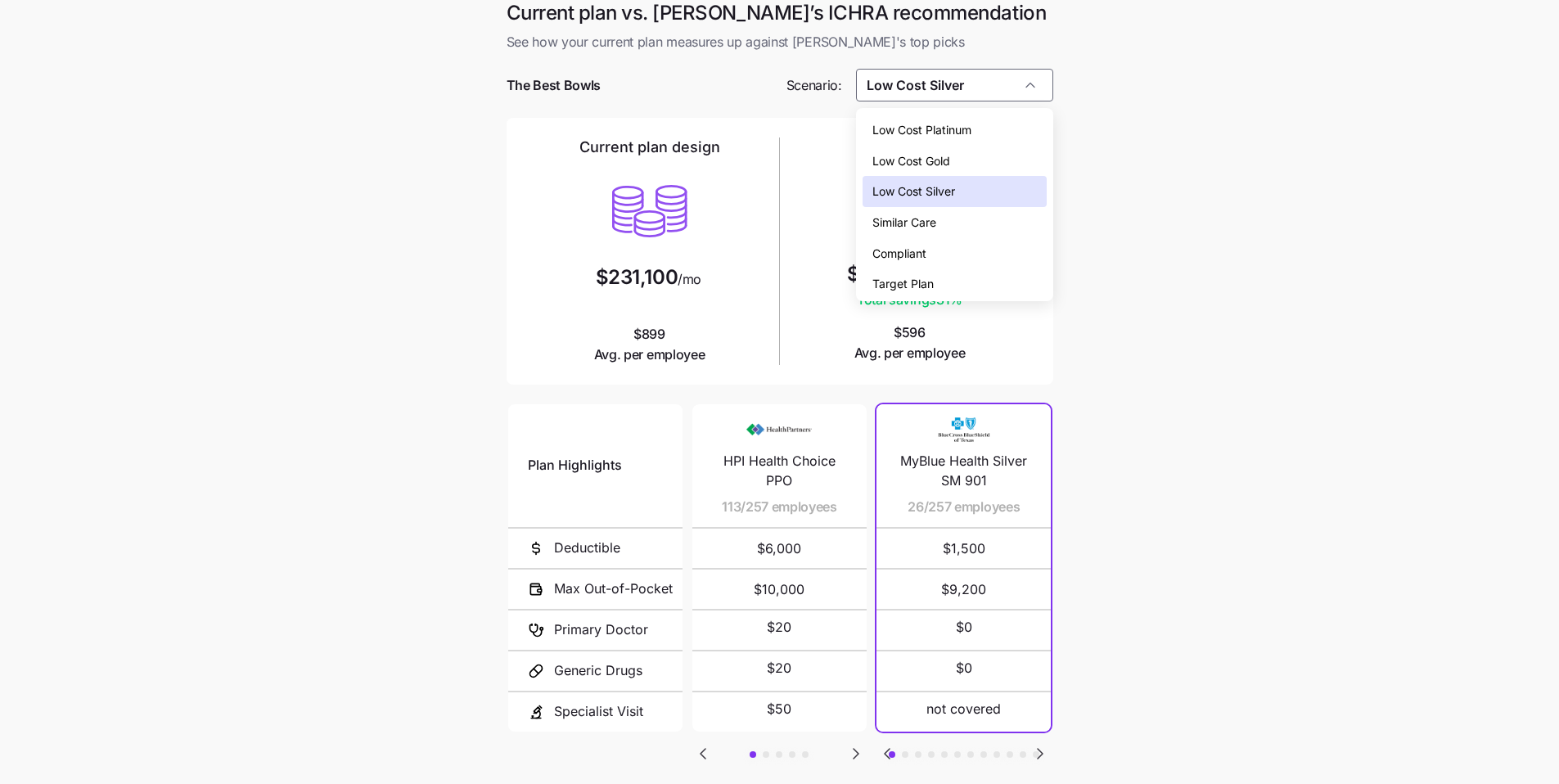
click at [555, 170] on div "Low Cost Gold" at bounding box center [954, 161] width 184 height 31
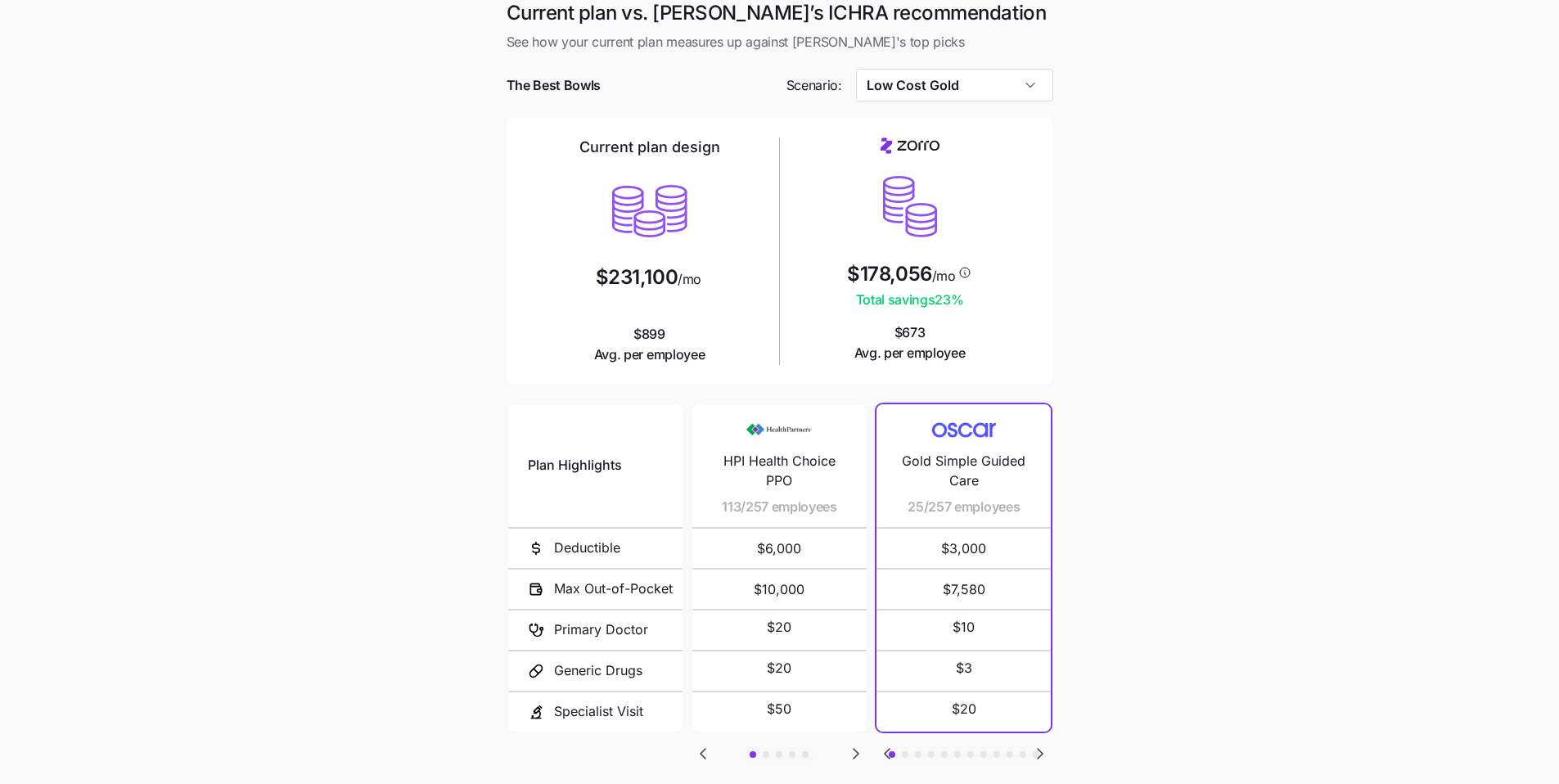
type input "Low Cost Gold"
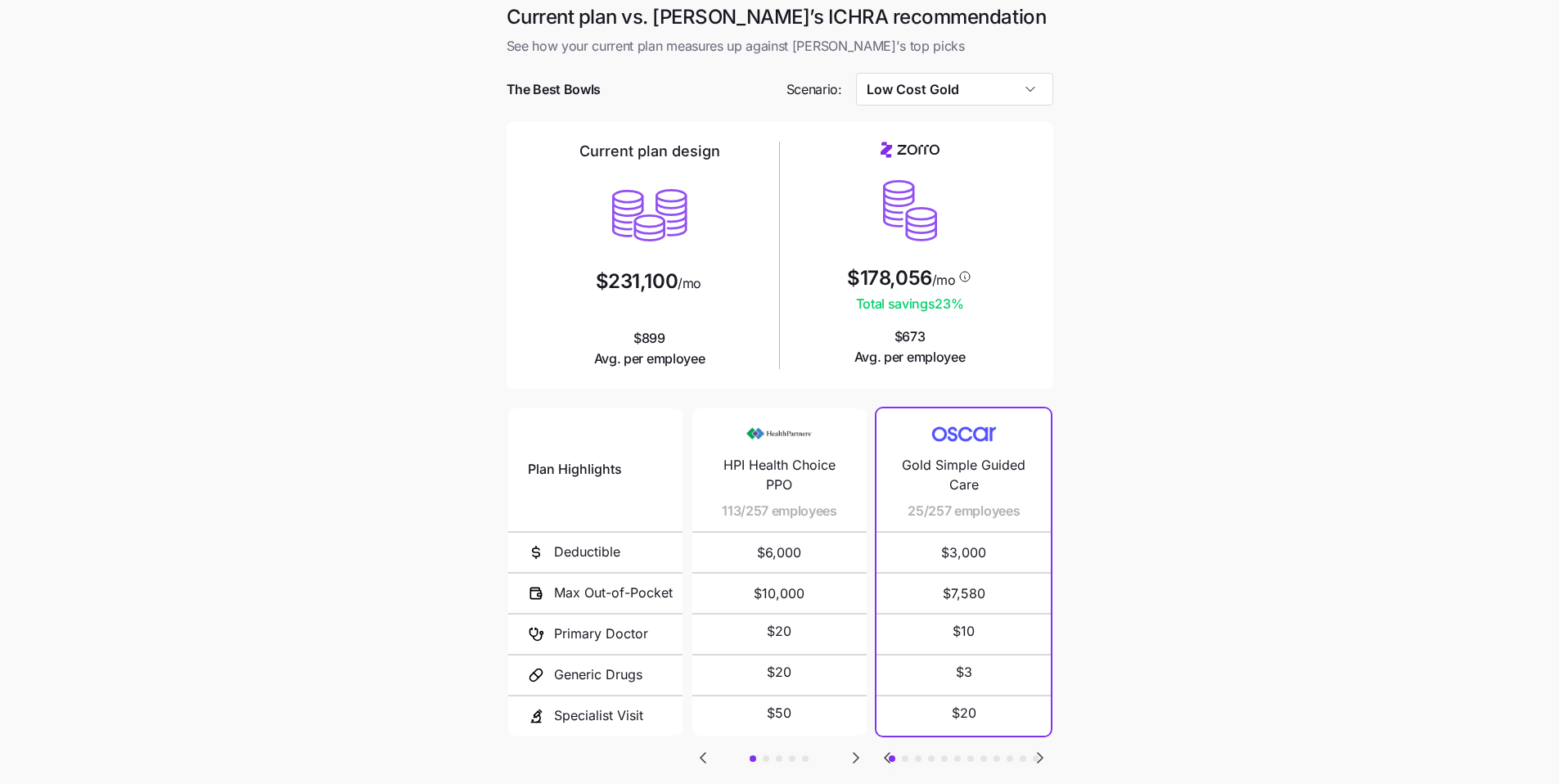
scroll to position [0, 0]
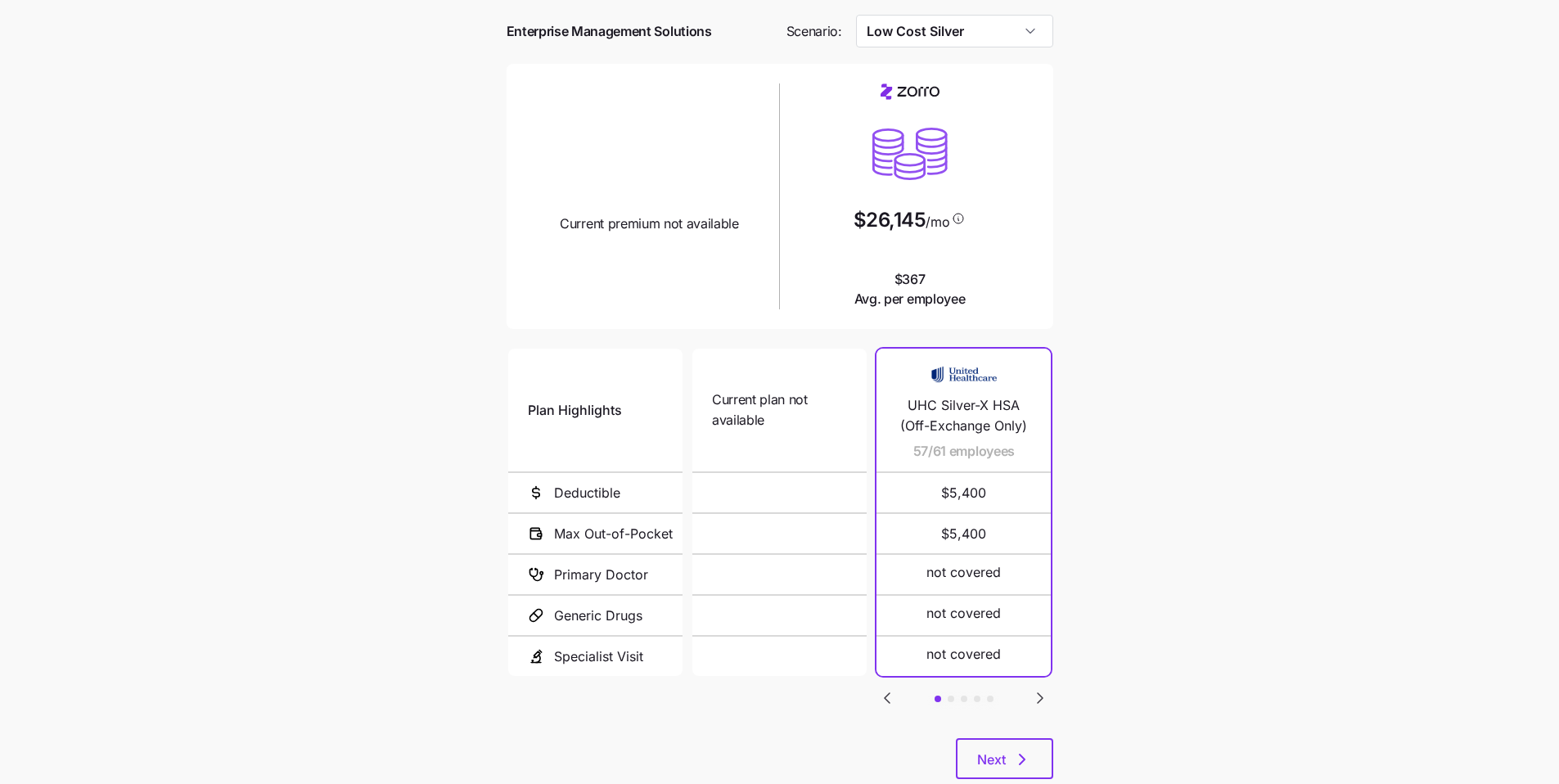
scroll to position [108, 0]
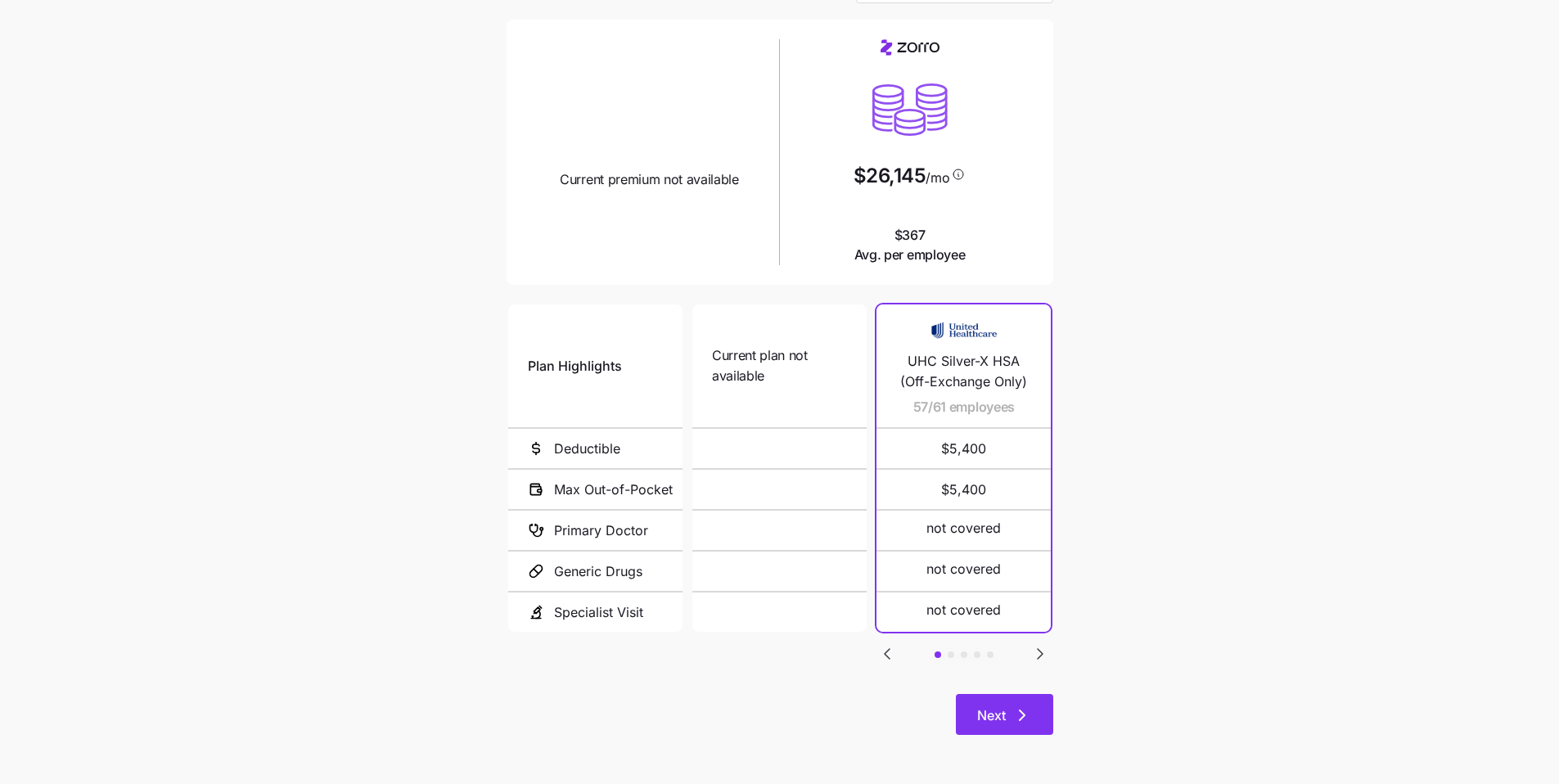
click at [1030, 713] on icon "button" at bounding box center [1023, 715] width 20 height 20
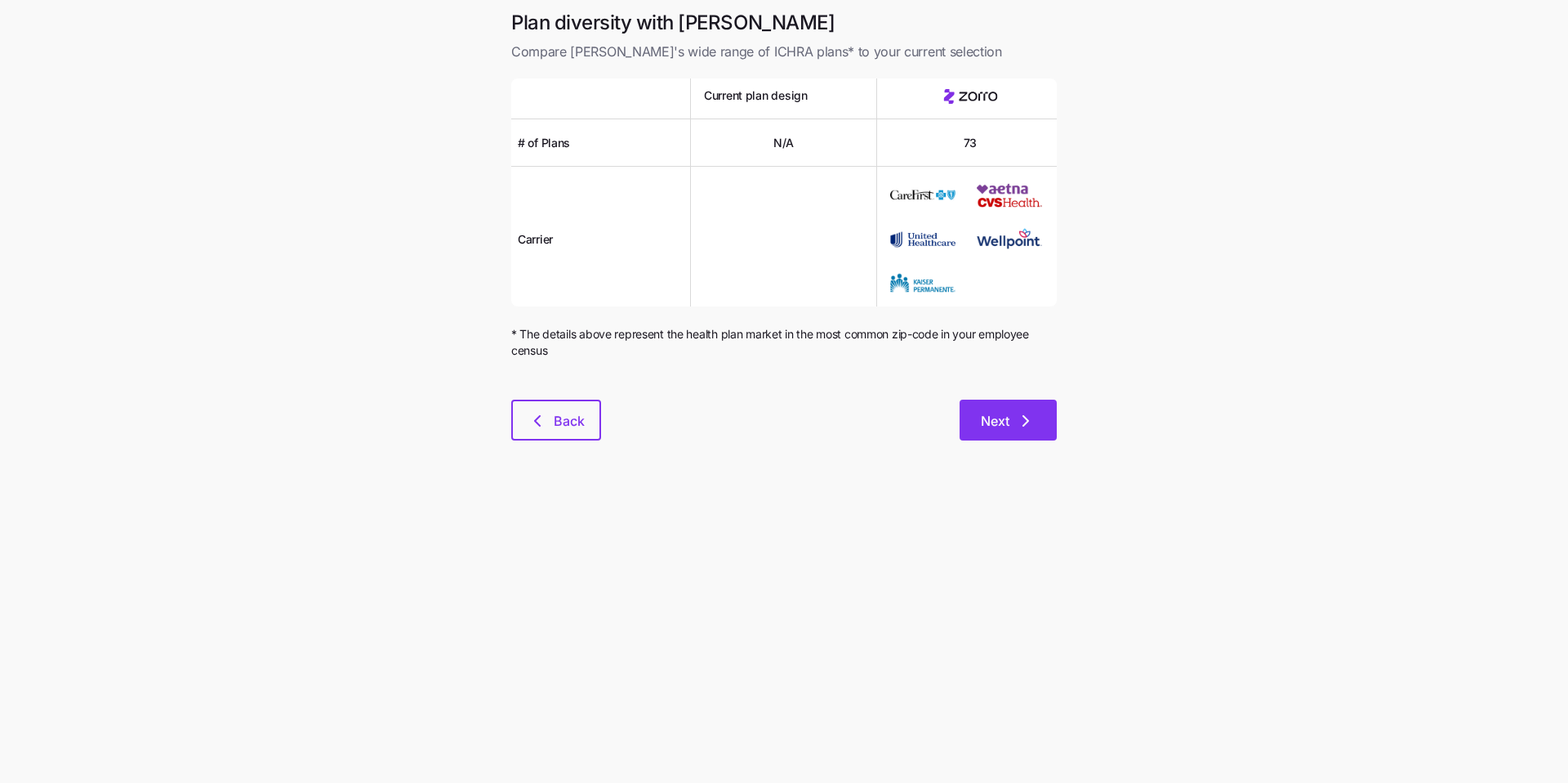
click at [1027, 431] on button "Next" at bounding box center [1008, 420] width 97 height 41
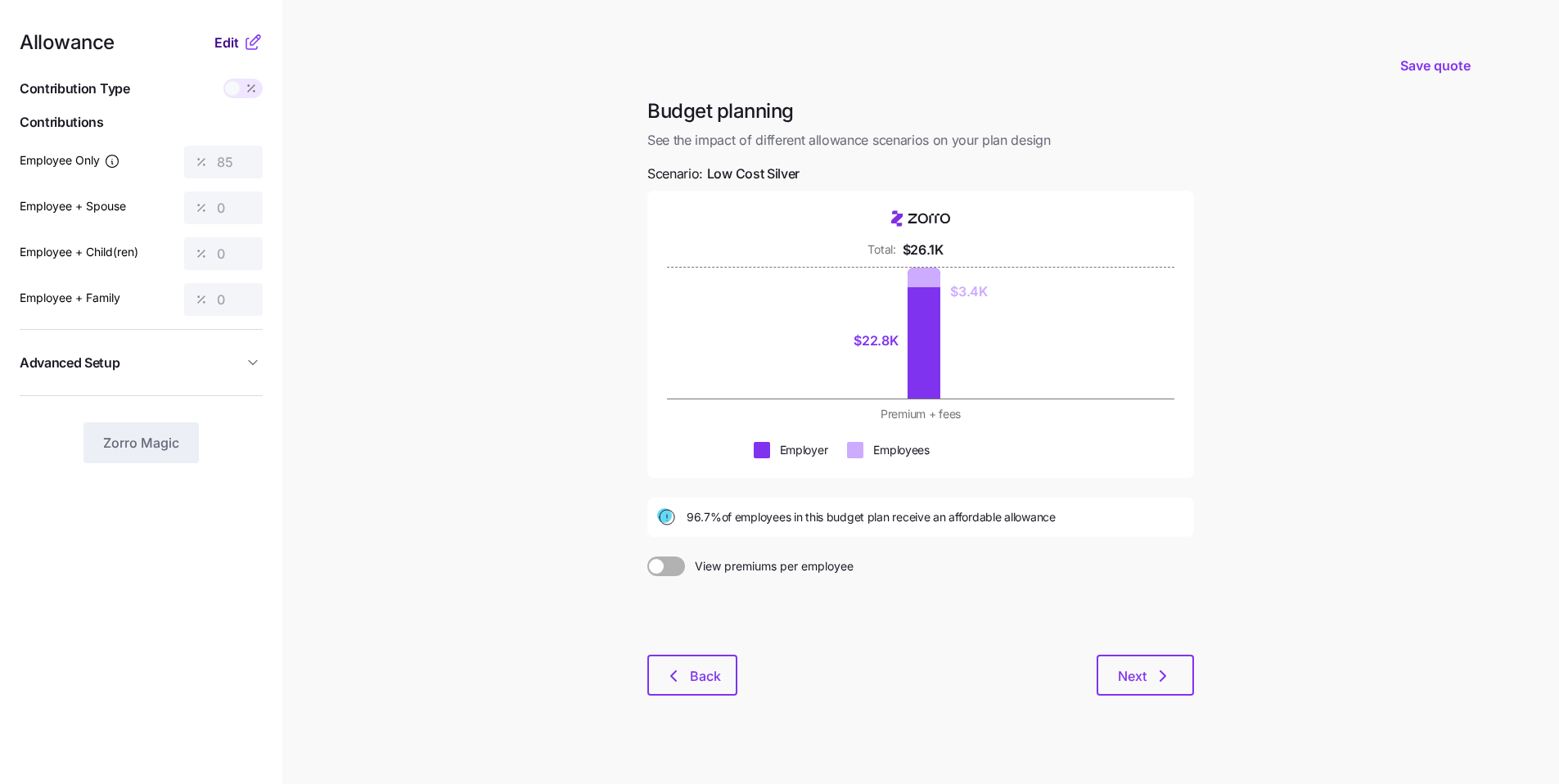
click at [222, 42] on span "Edit" at bounding box center [227, 42] width 24 height 20
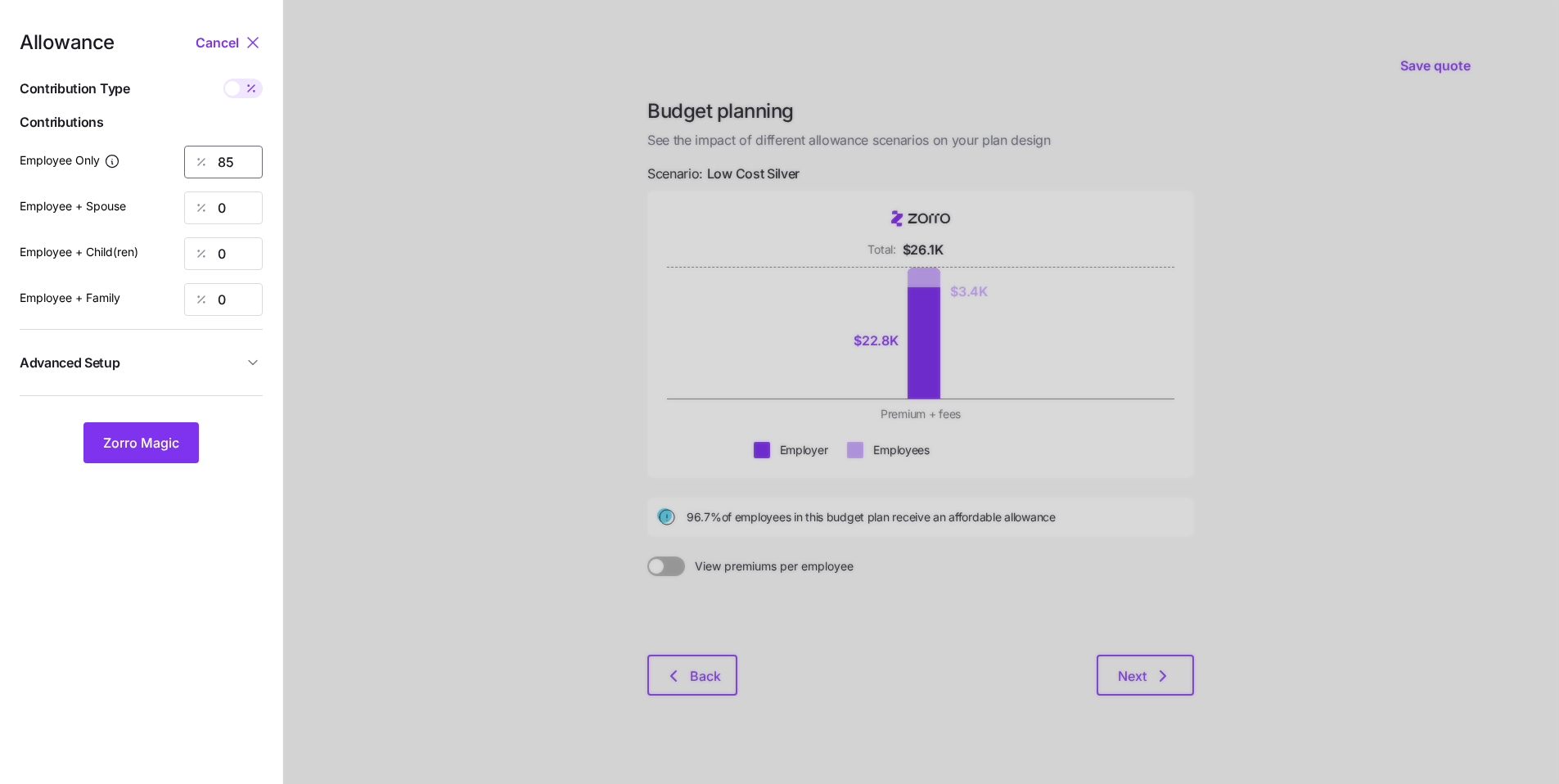
click at [247, 166] on input "85" at bounding box center [223, 161] width 78 height 32
click at [211, 157] on div "85" at bounding box center [223, 161] width 78 height 32
type input "70"
click at [195, 451] on button "Zorro Magic" at bounding box center [141, 442] width 116 height 41
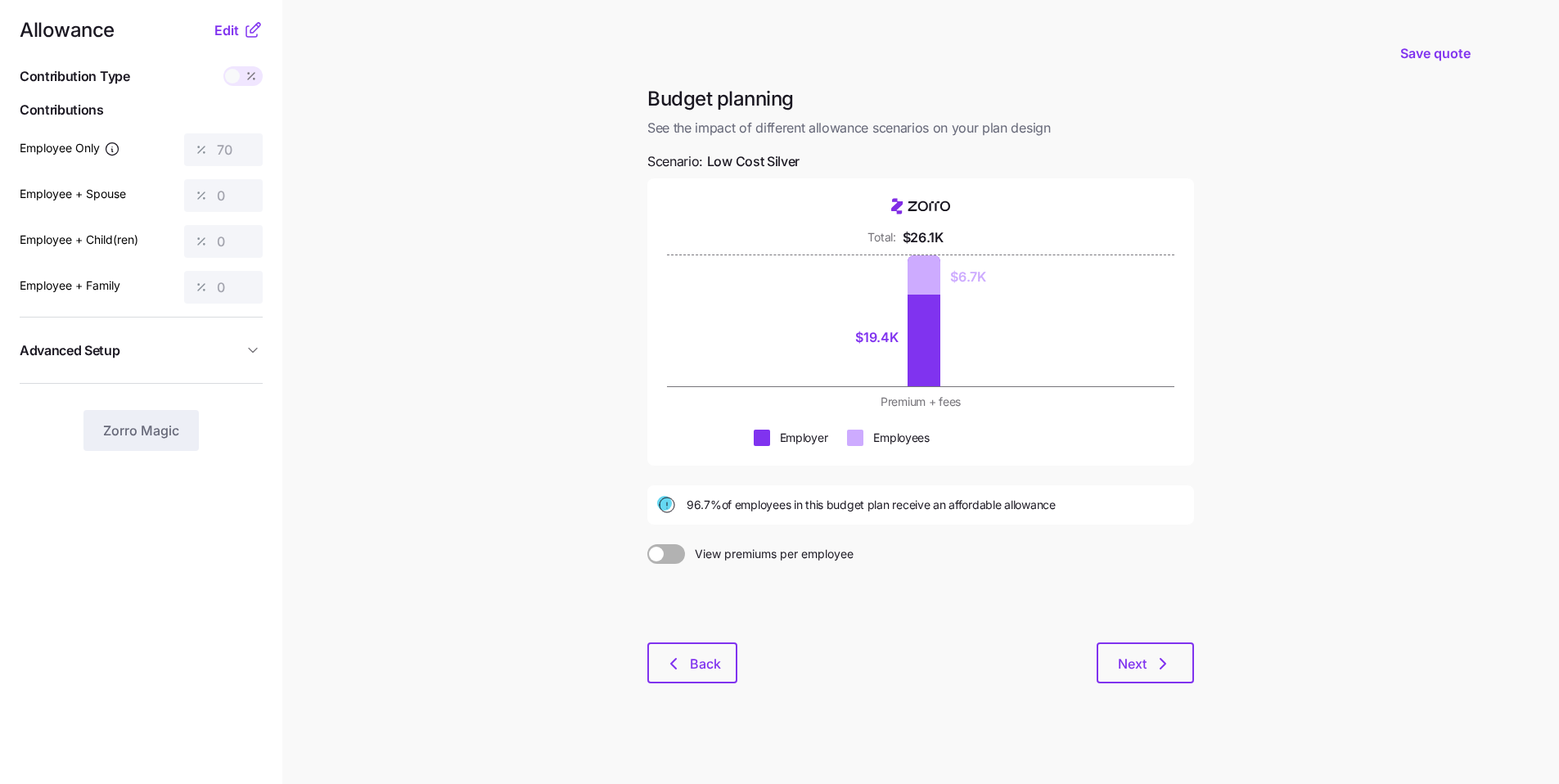
scroll to position [17, 0]
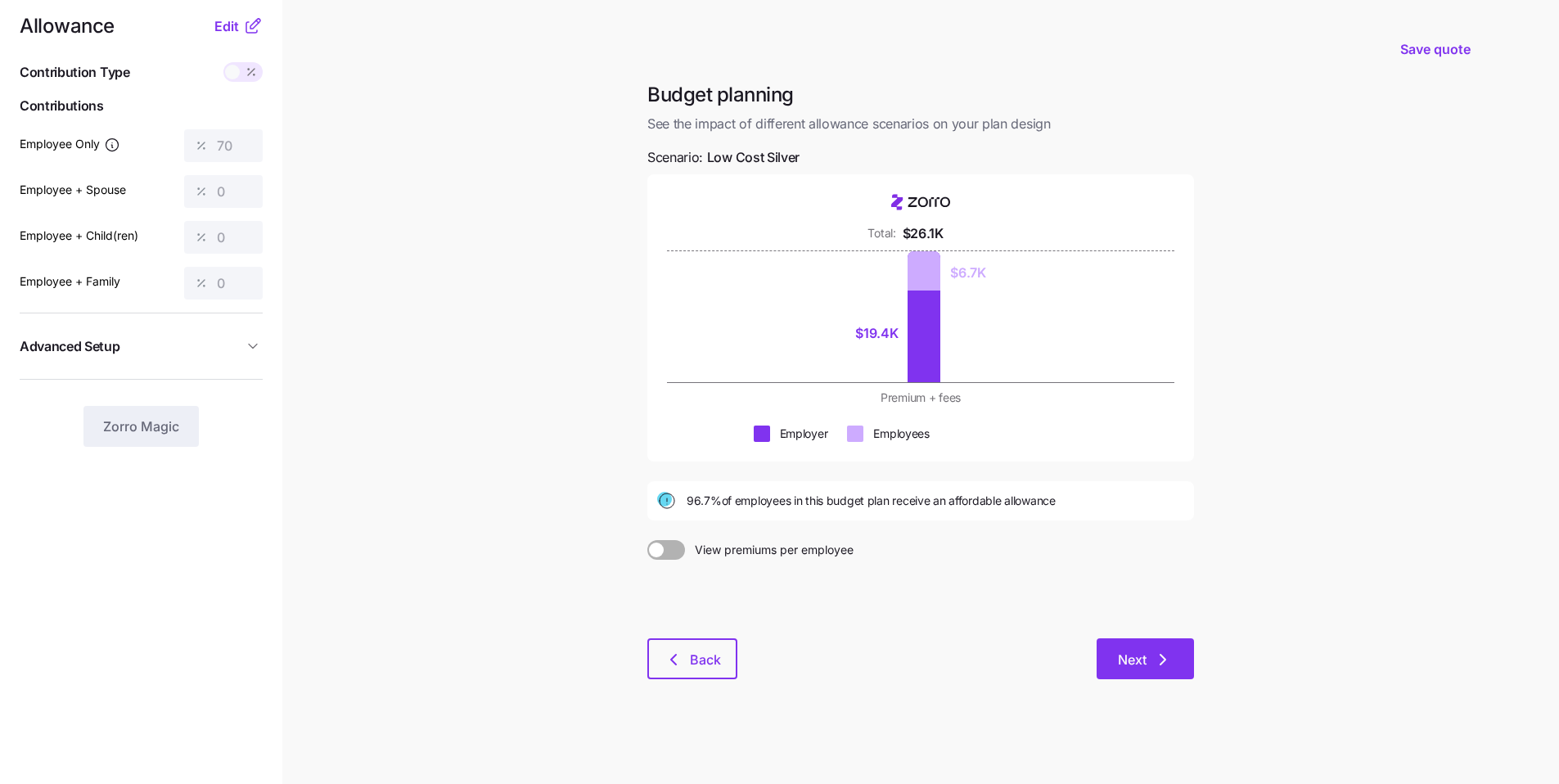
click at [1167, 665] on icon "button" at bounding box center [1163, 659] width 20 height 20
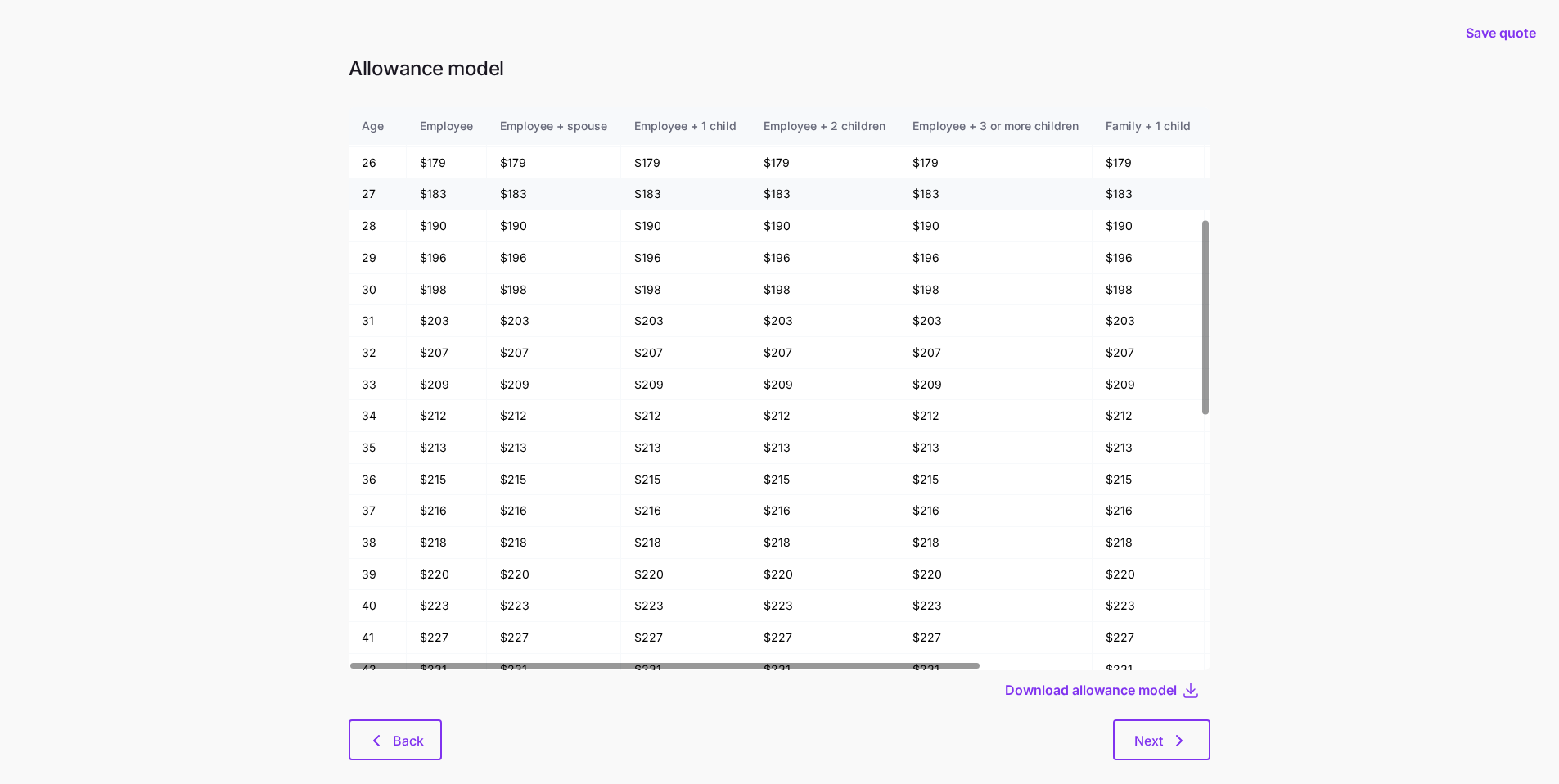
scroll to position [413, 0]
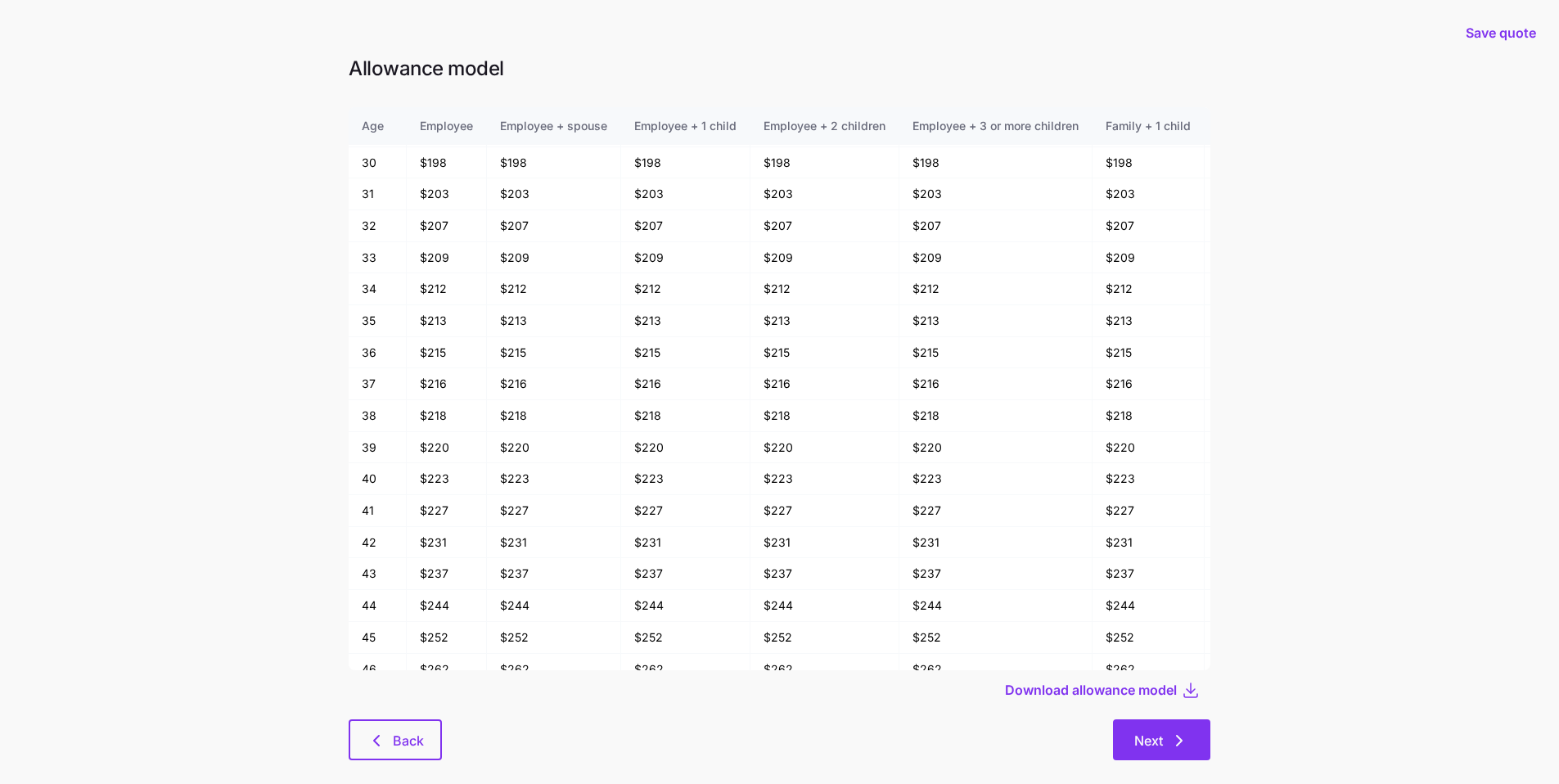
click at [1168, 742] on span "Next" at bounding box center [1162, 741] width 55 height 20
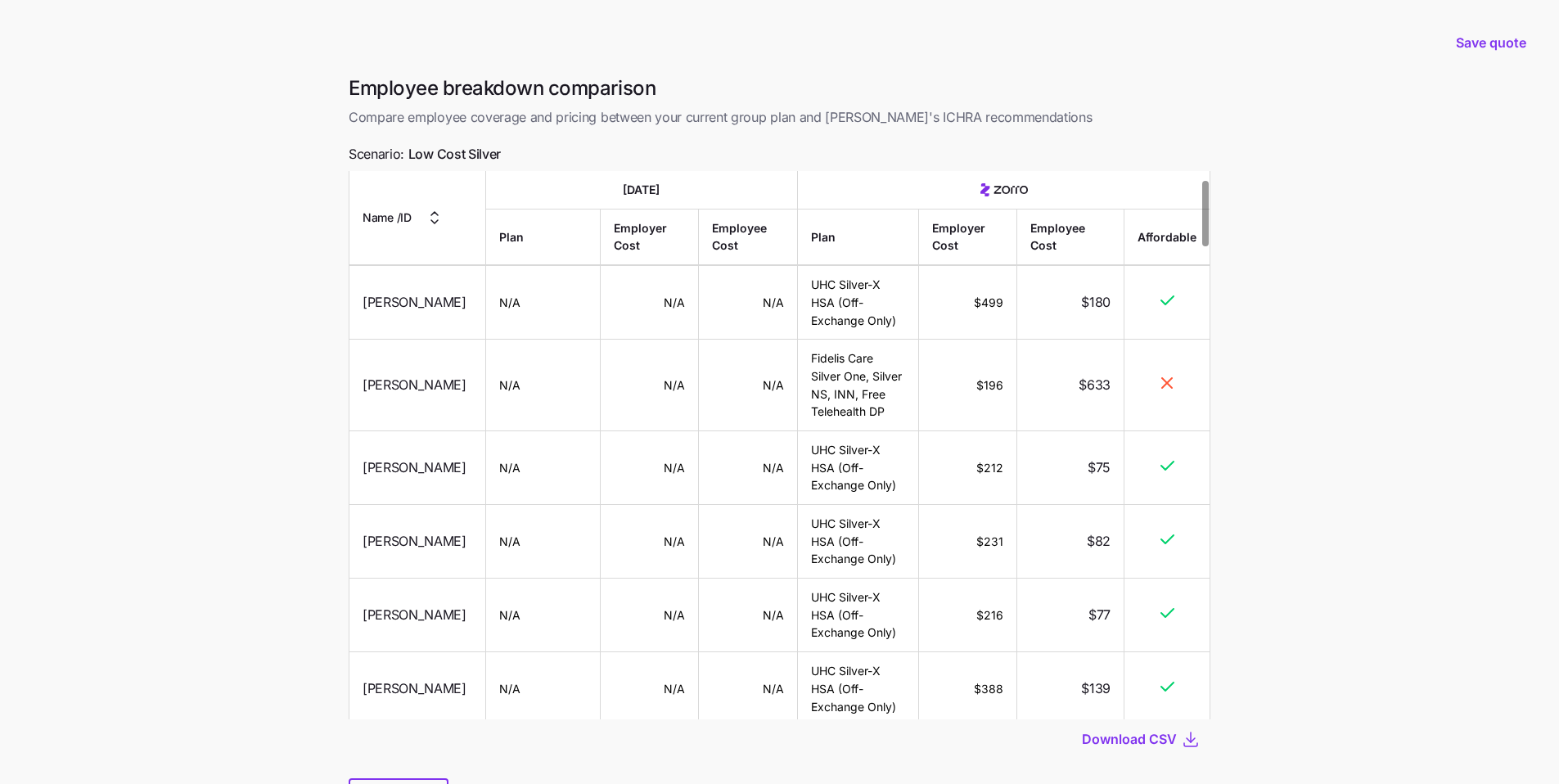
scroll to position [82, 0]
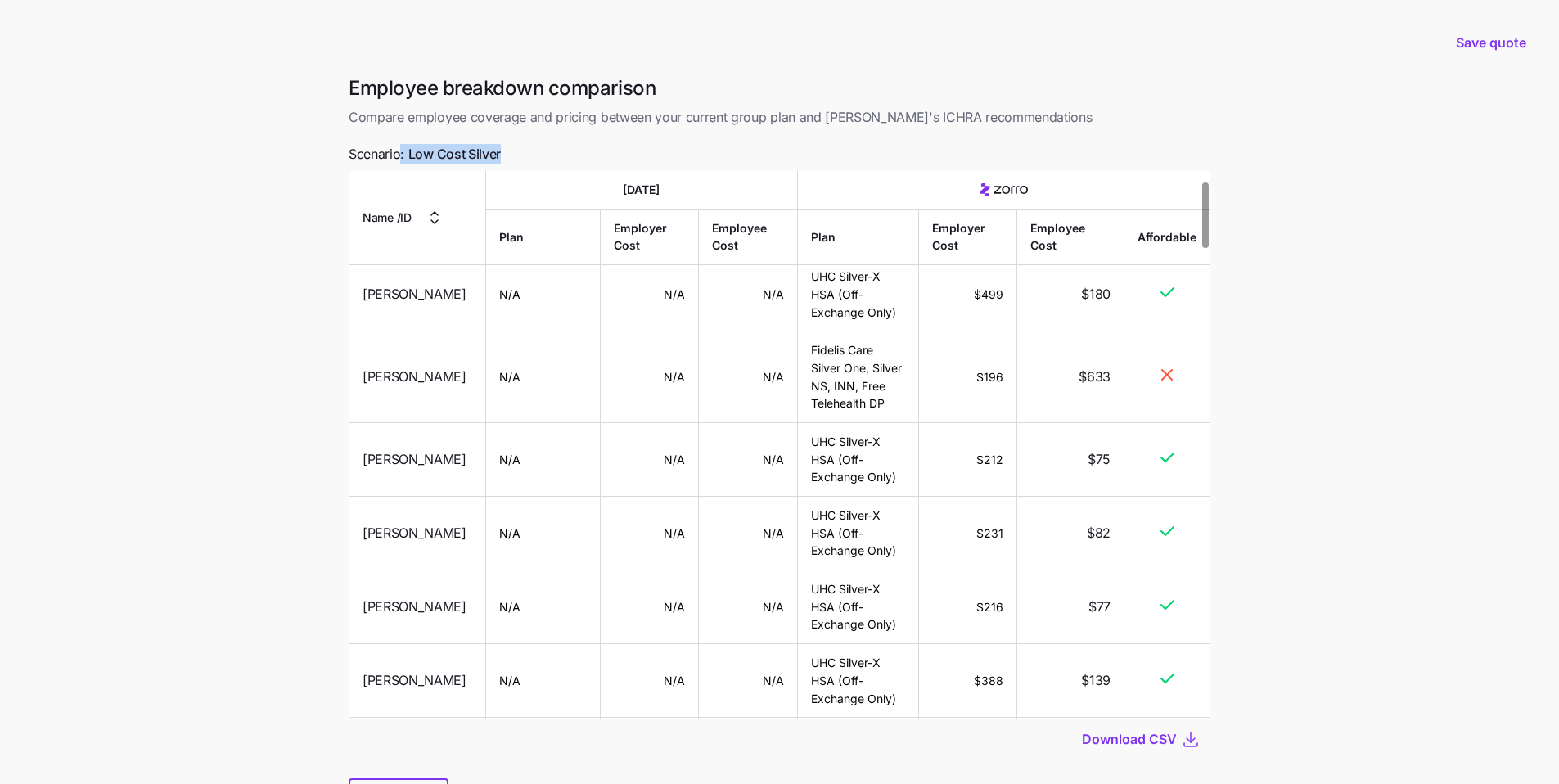
drag, startPoint x: 507, startPoint y: 157, endPoint x: 405, endPoint y: 149, distance: 102.3
click at [400, 149] on div "Employee breakdown comparison Compare employee coverage and pricing between you…" at bounding box center [780, 456] width 888 height 763
drag, startPoint x: 844, startPoint y: 476, endPoint x: 811, endPoint y: 436, distance: 51.9
click at [811, 436] on td "UHC Silver-X HSA (Off-Exchange Only)" at bounding box center [858, 459] width 121 height 73
drag, startPoint x: 1004, startPoint y: 462, endPoint x: 954, endPoint y: 453, distance: 50.8
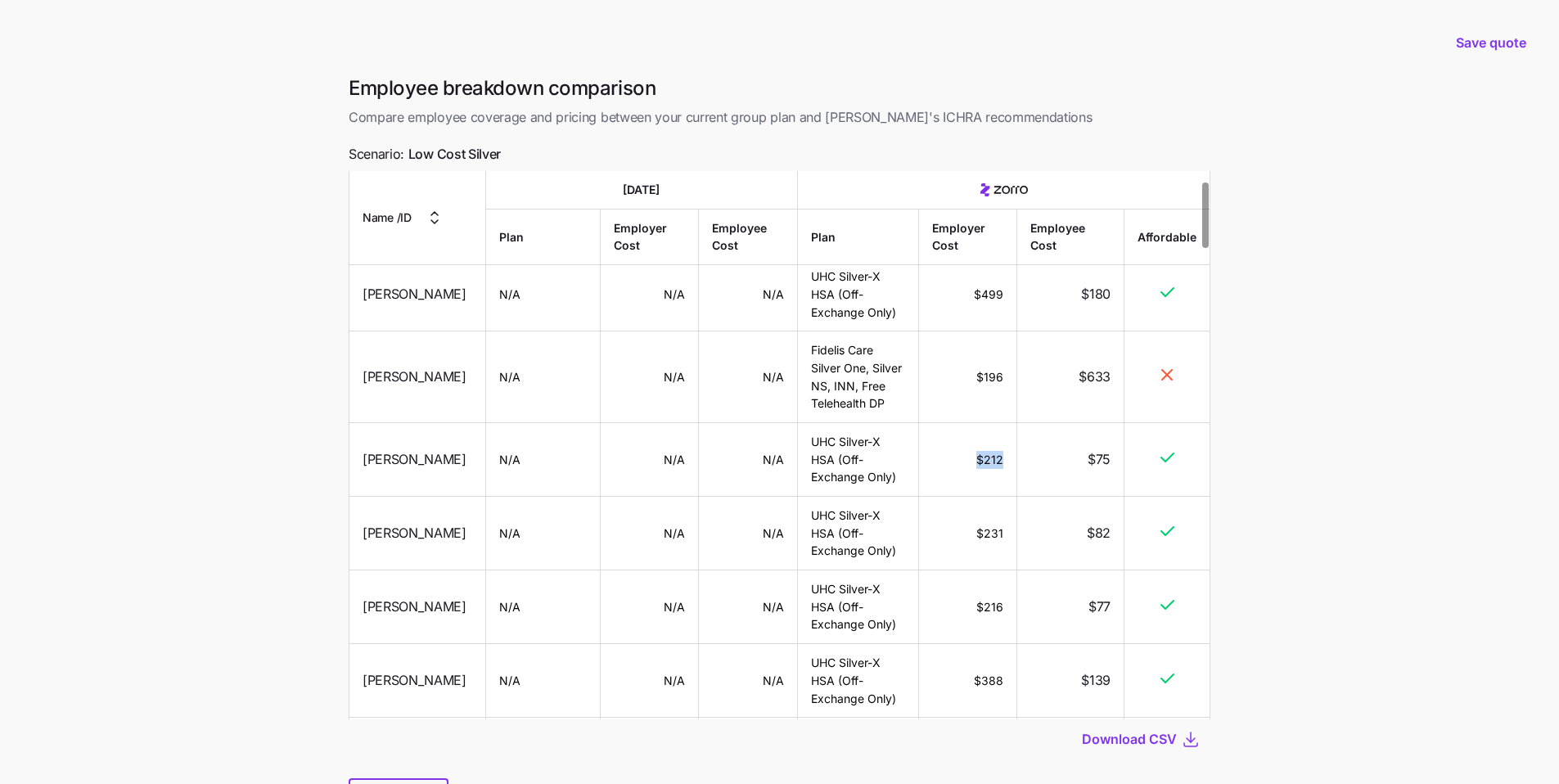
click at [954, 453] on td "$212" at bounding box center [969, 459] width 98 height 73
drag, startPoint x: 1113, startPoint y: 460, endPoint x: 1071, endPoint y: 453, distance: 42.6
click at [1071, 453] on td "$75" at bounding box center [1071, 459] width 107 height 73
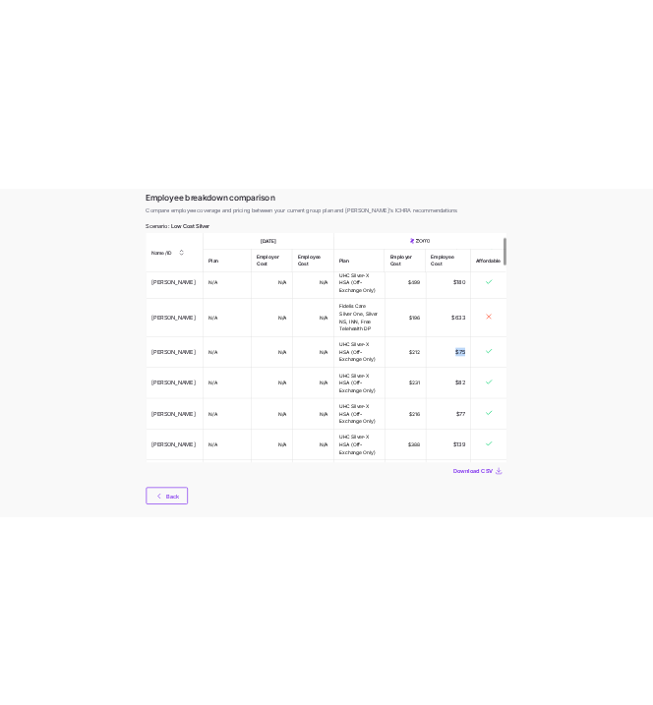
scroll to position [101, 0]
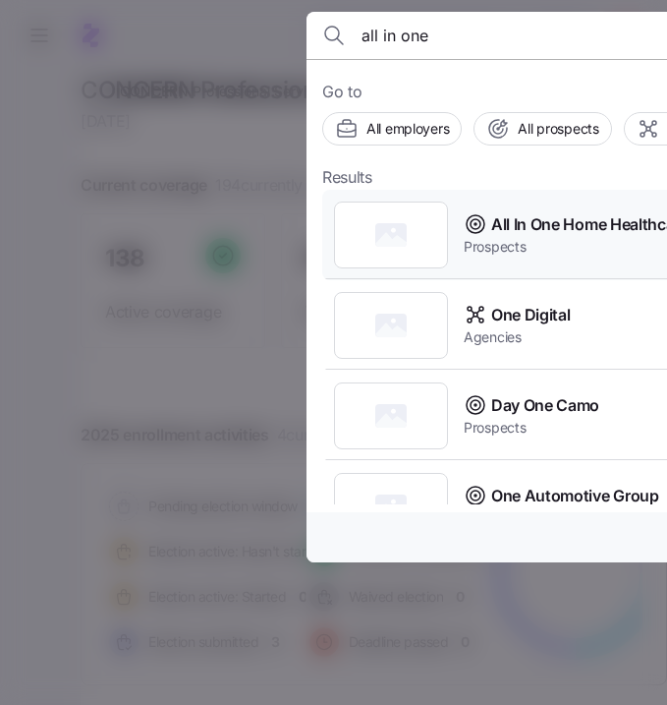
type input "all in one"
click at [566, 252] on span "Prospects" at bounding box center [576, 247] width 225 height 20
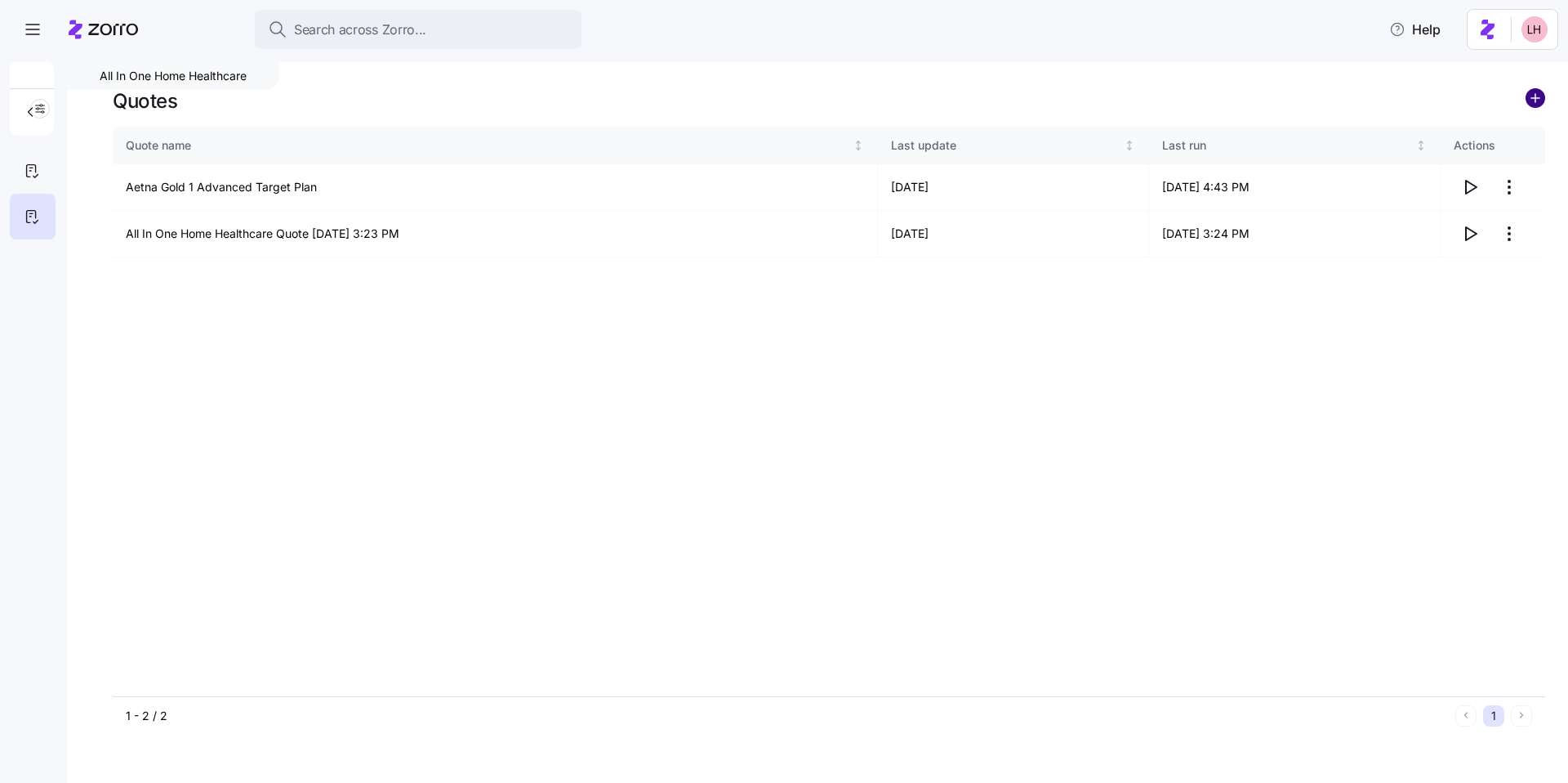
click at [553, 101] on circle "add icon" at bounding box center [1536, 98] width 18 height 18
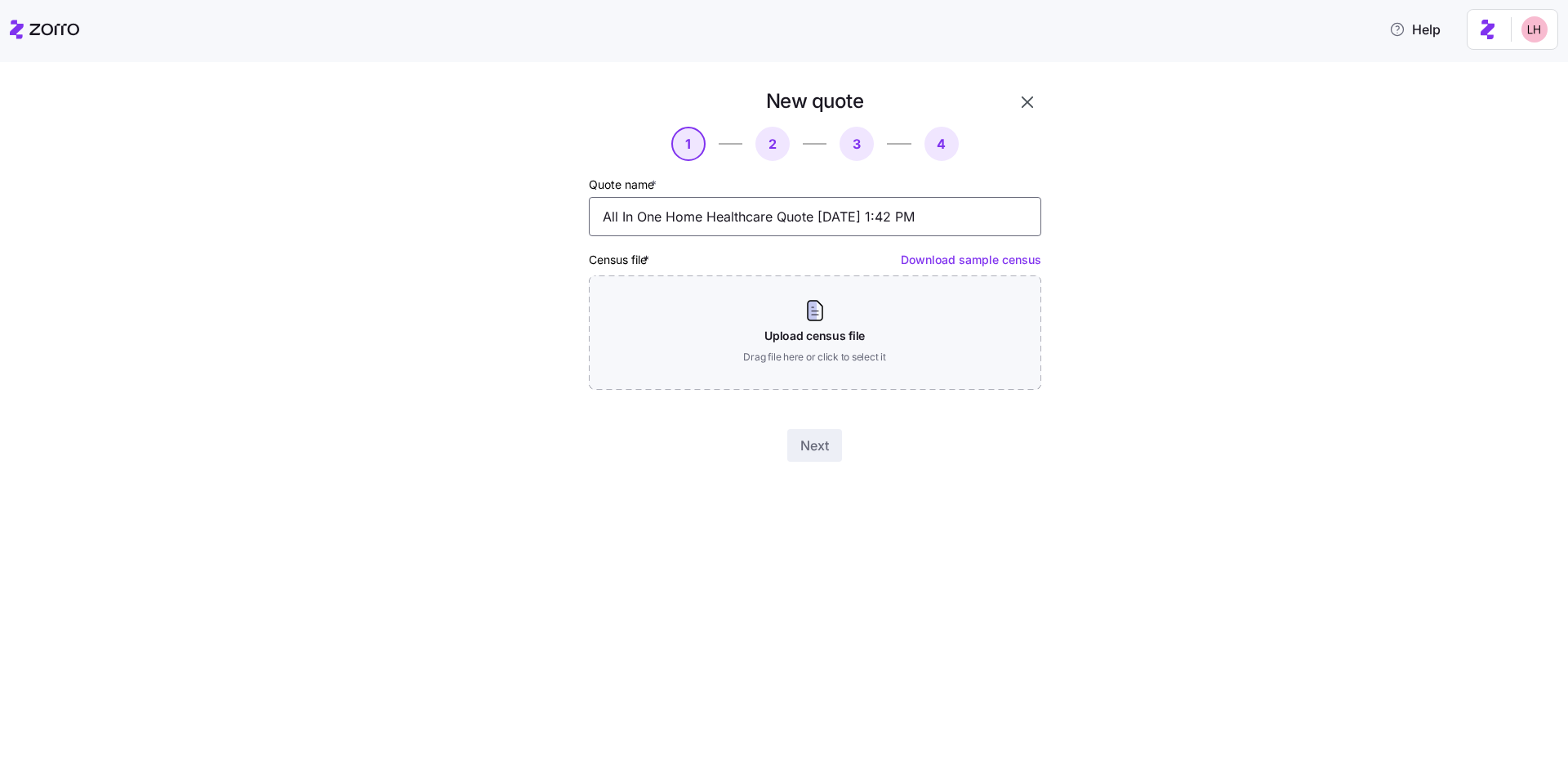
click at [553, 215] on input "All In One Home Healthcare Quote 09/02/2025 1:42 PM" at bounding box center [815, 216] width 453 height 39
drag, startPoint x: 924, startPoint y: 218, endPoint x: 427, endPoint y: 205, distance: 497.2
click at [432, 208] on div "New quote 1 2 3 4 Quote name * All In One Home Healthcare Quote 09/02/2025 1:42…" at bounding box center [795, 284] width 1500 height 393
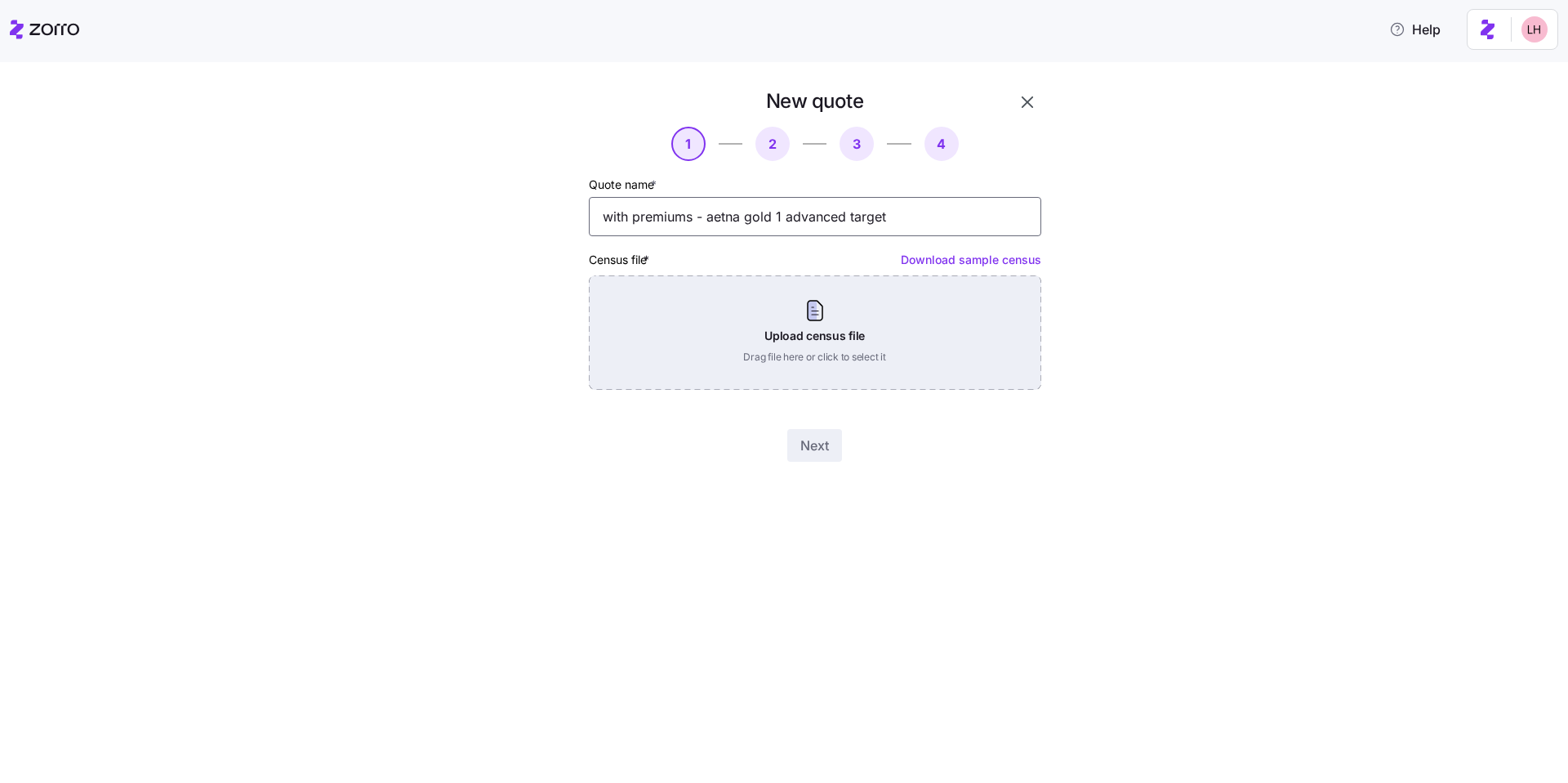
type input "with premiums - aetna gold 1 advanced target"
click at [553, 352] on div "Upload census file Drag file here or click to select it" at bounding box center [815, 332] width 453 height 115
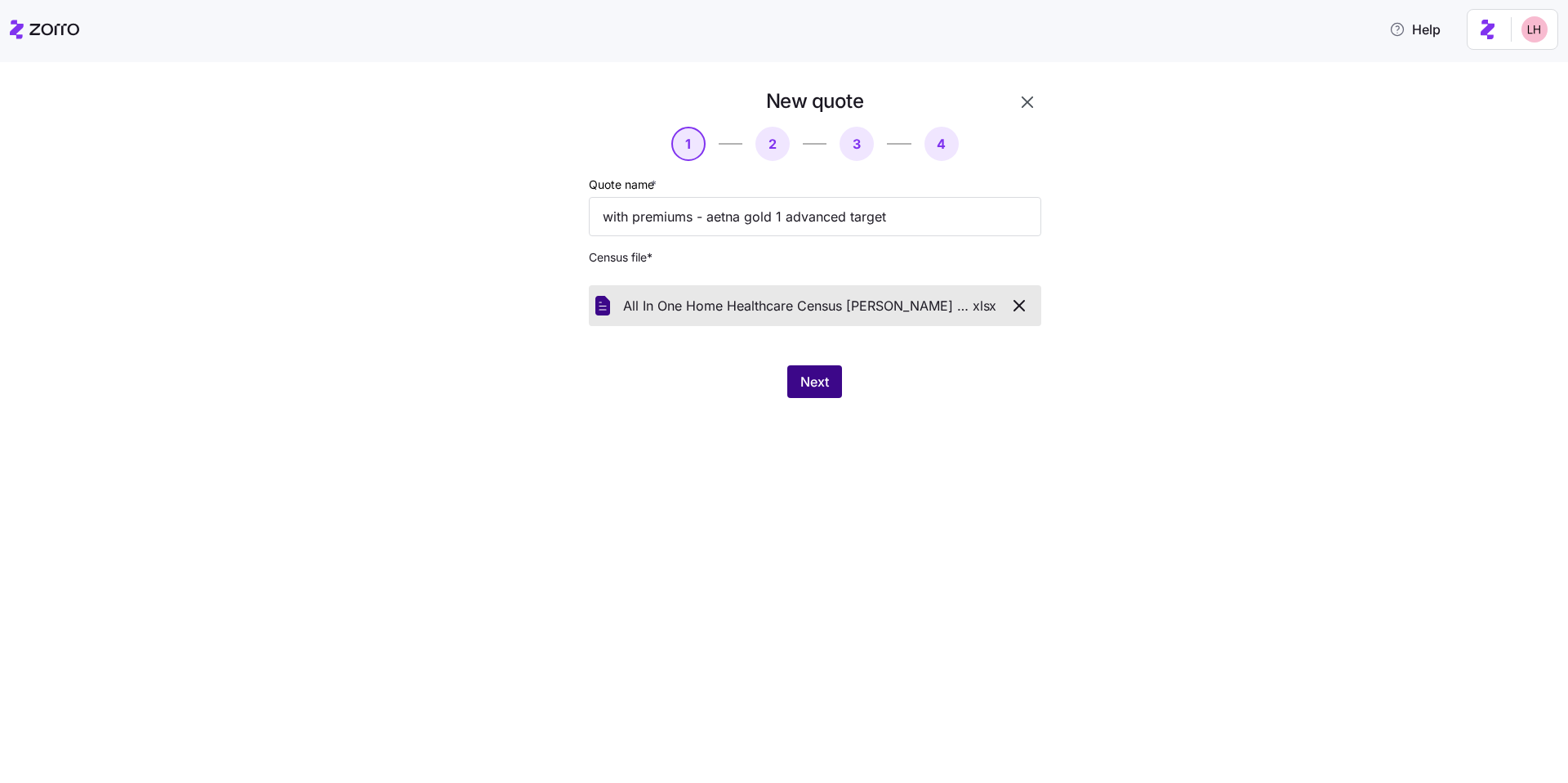
click at [553, 382] on button "Next" at bounding box center [815, 381] width 55 height 32
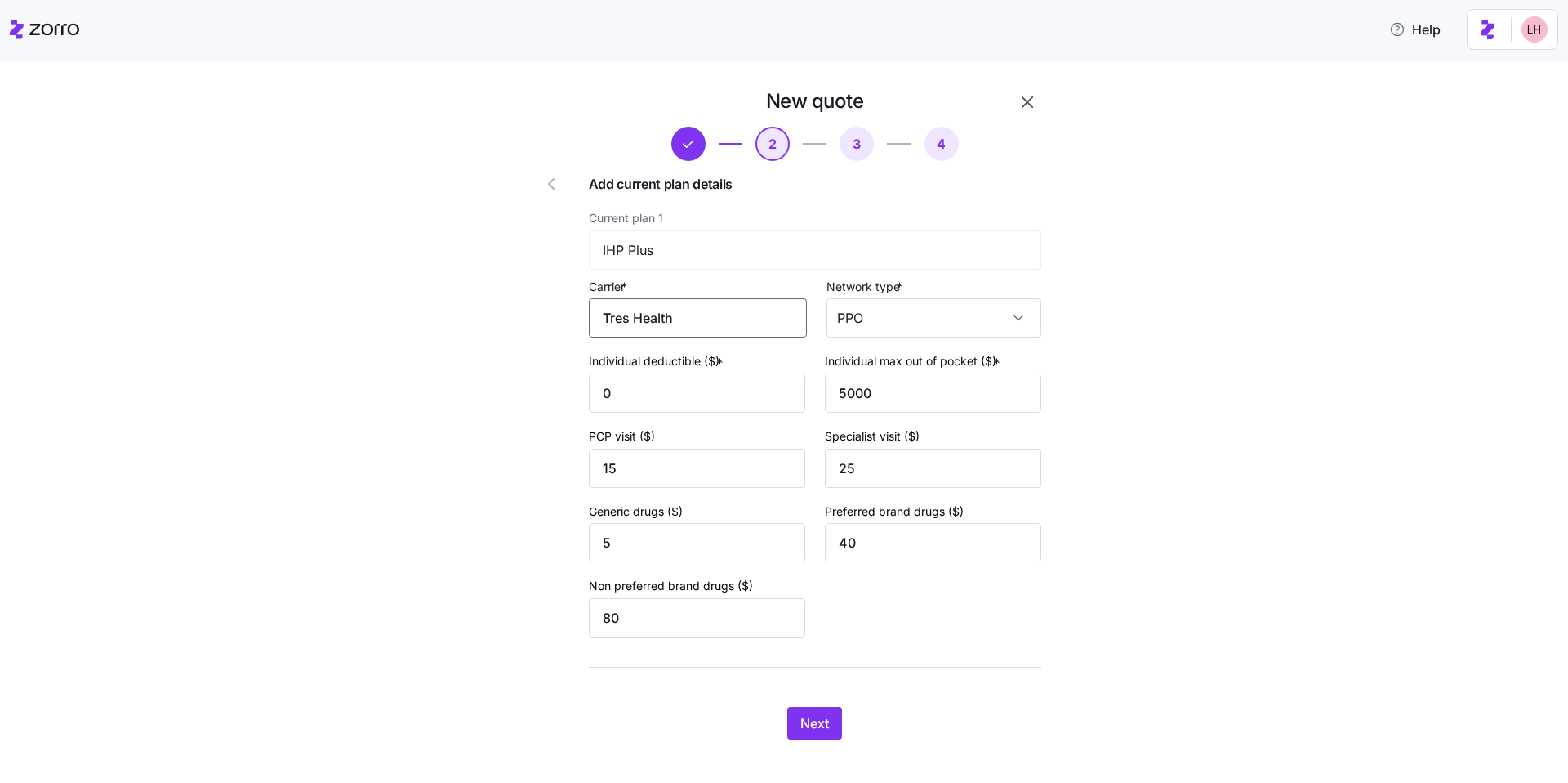
click at [553, 319] on input "Tres Health" at bounding box center [698, 318] width 218 height 39
click at [553, 585] on button "Next" at bounding box center [815, 722] width 55 height 32
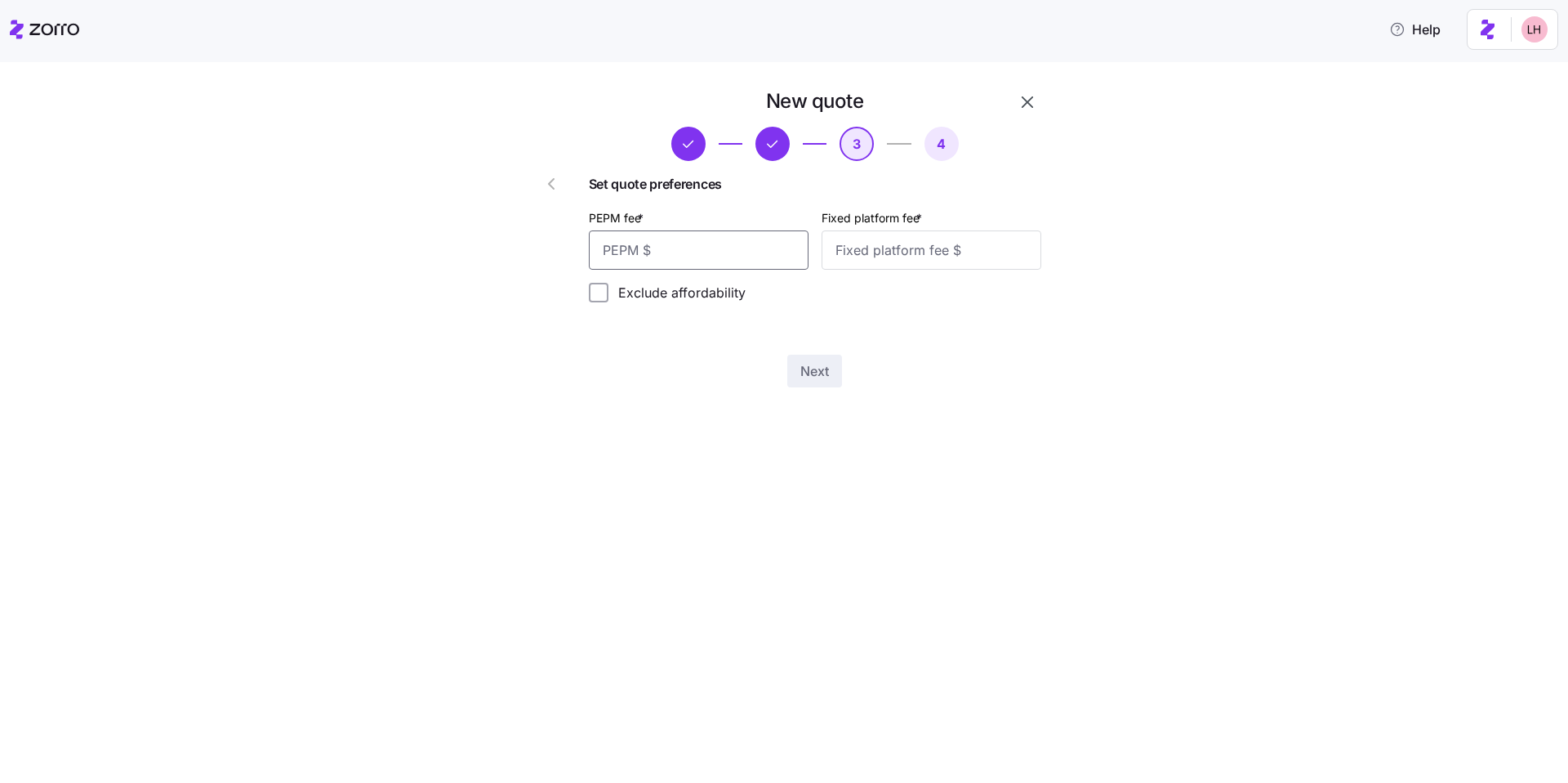
click at [553, 255] on input "PEPM fee *" at bounding box center [699, 249] width 219 height 39
type input "90"
type input "100"
click at [553, 361] on span "Next" at bounding box center [814, 371] width 28 height 20
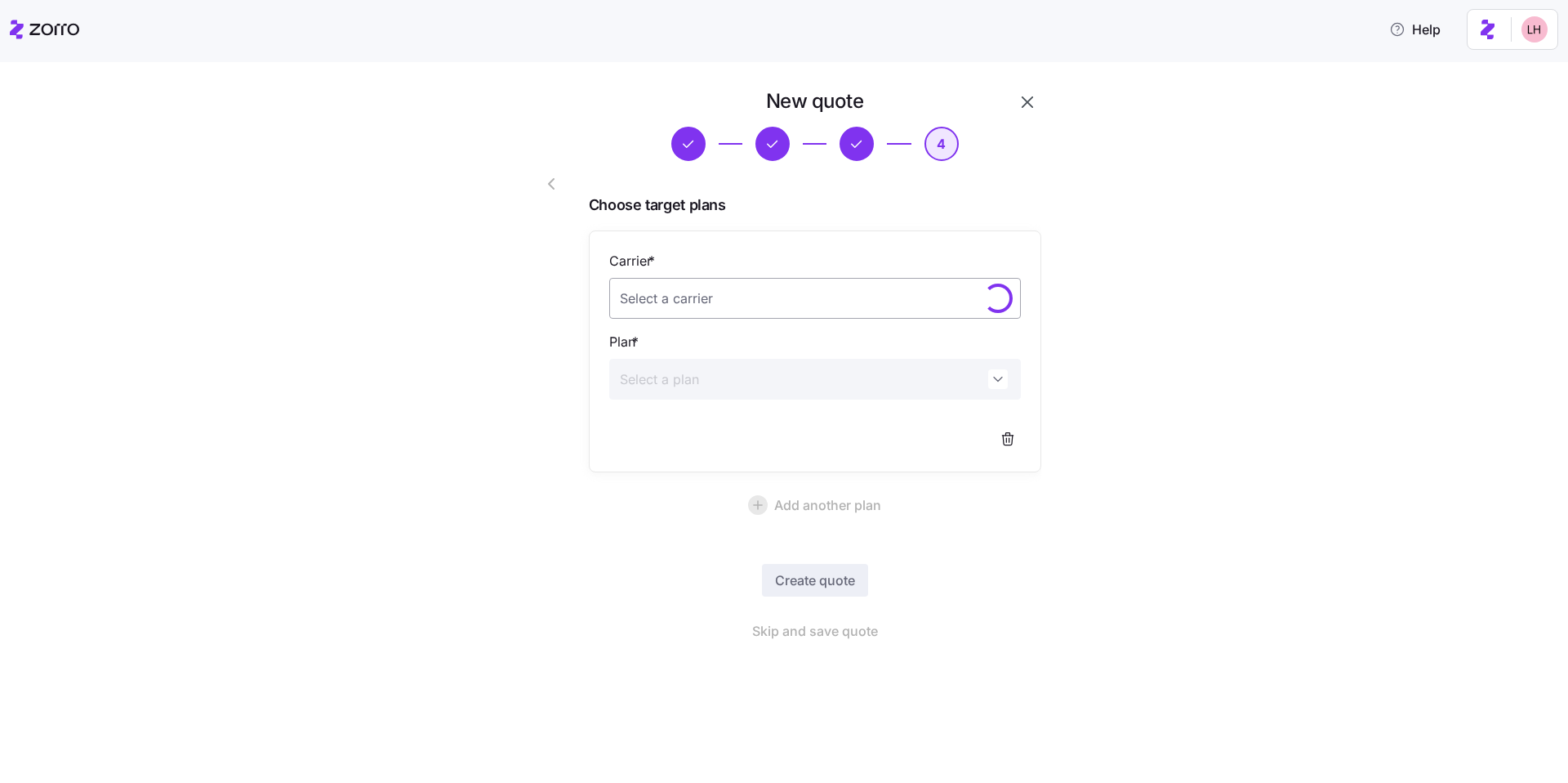
click at [553, 305] on input "Carrier *" at bounding box center [814, 298] width 411 height 41
click at [553, 342] on div "Aetna CVS Health" at bounding box center [815, 348] width 399 height 34
type input "Aetna CVS Health"
click at [553, 372] on input "Plan *" at bounding box center [814, 378] width 411 height 41
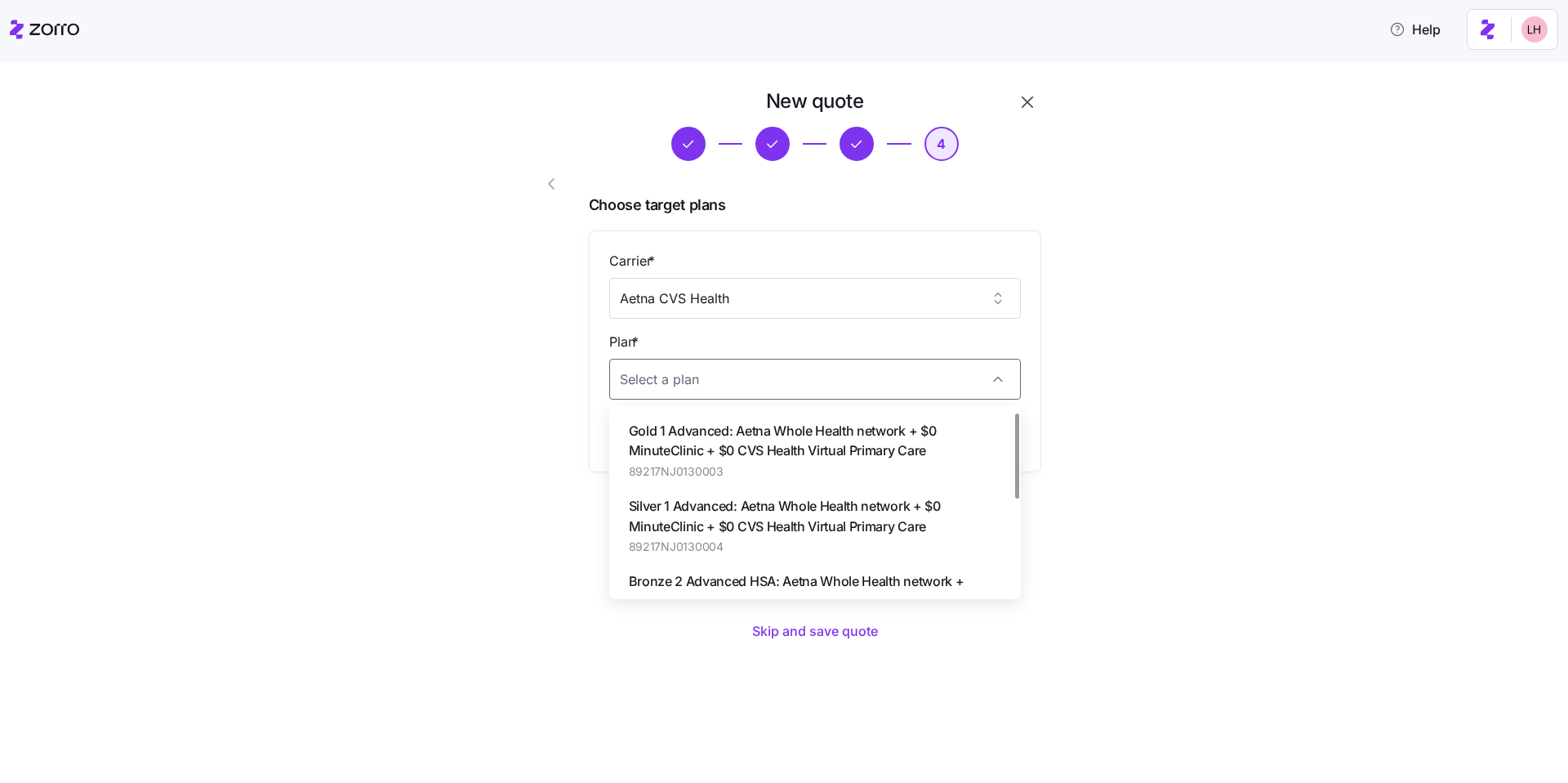
click at [553, 446] on span "Gold 1 Advanced: Aetna Whole Health network + $0 MinuteClinic + $0 CVS Health V…" at bounding box center [815, 441] width 372 height 41
type input "Gold 1 Advanced: Aetna Whole Health network + $0 MinuteClinic + $0 CVS Health V…"
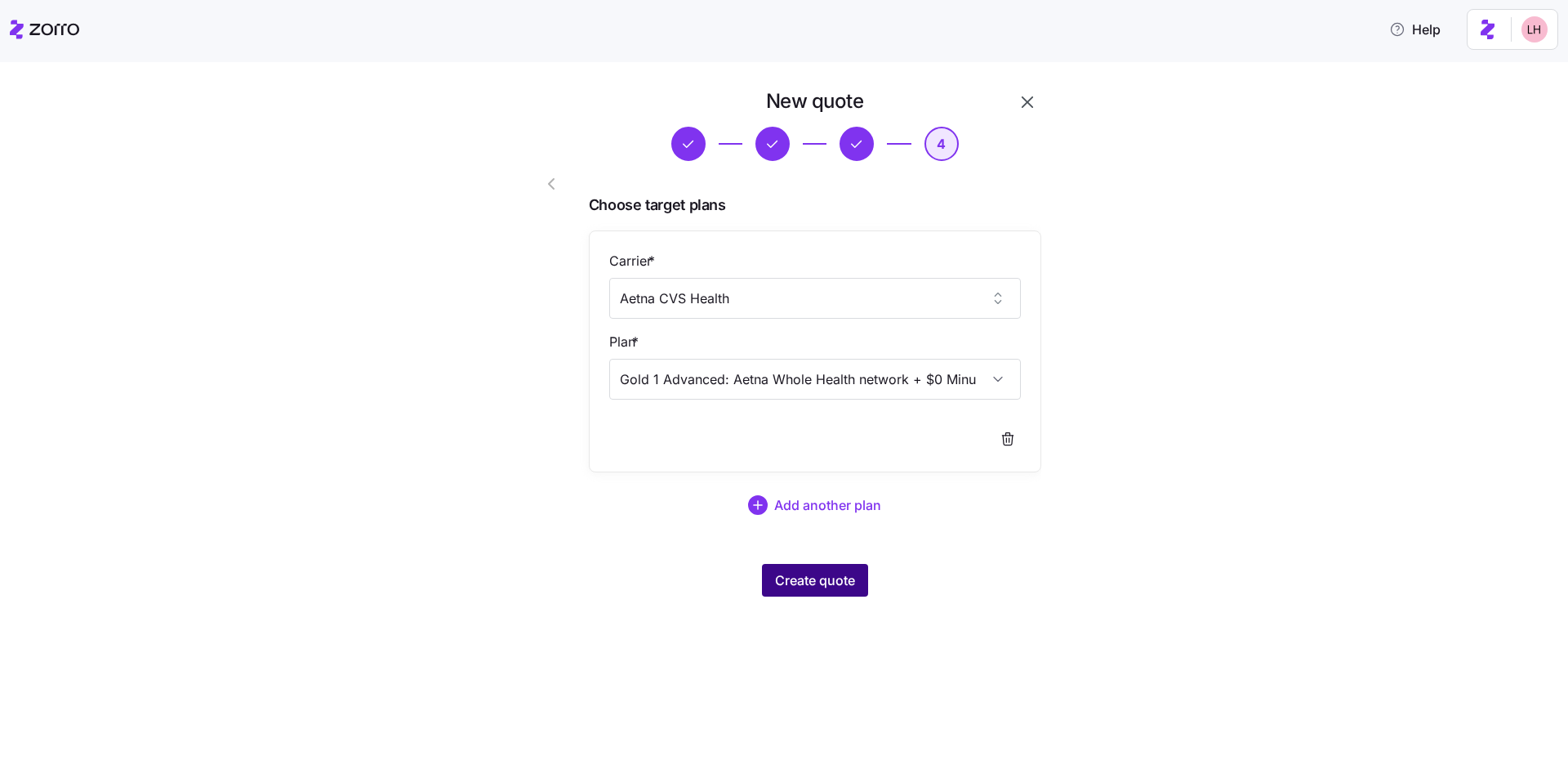
click at [553, 585] on span "Create quote" at bounding box center [815, 580] width 80 height 20
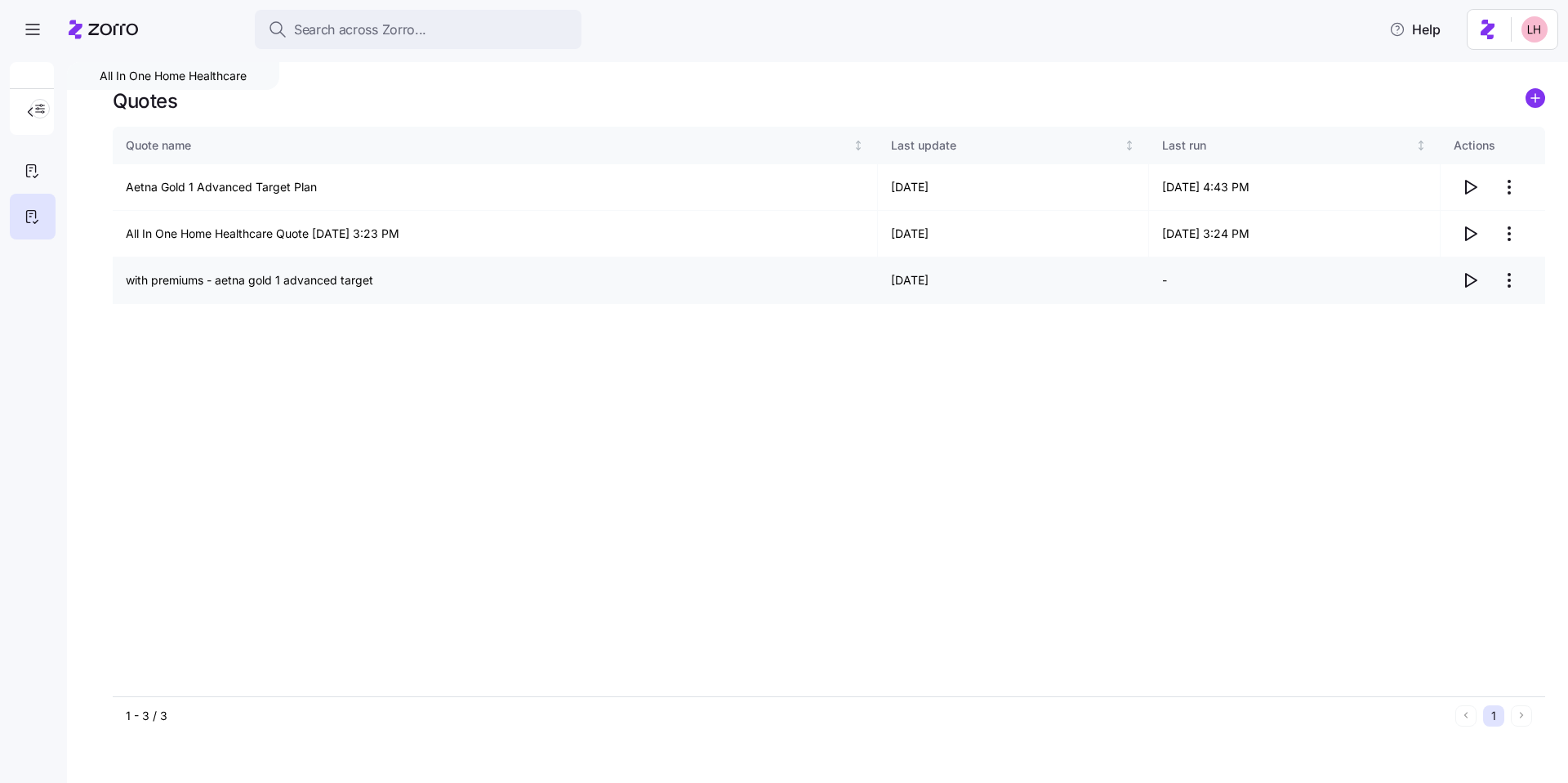
click at [553, 283] on icon "button" at bounding box center [1470, 280] width 20 height 20
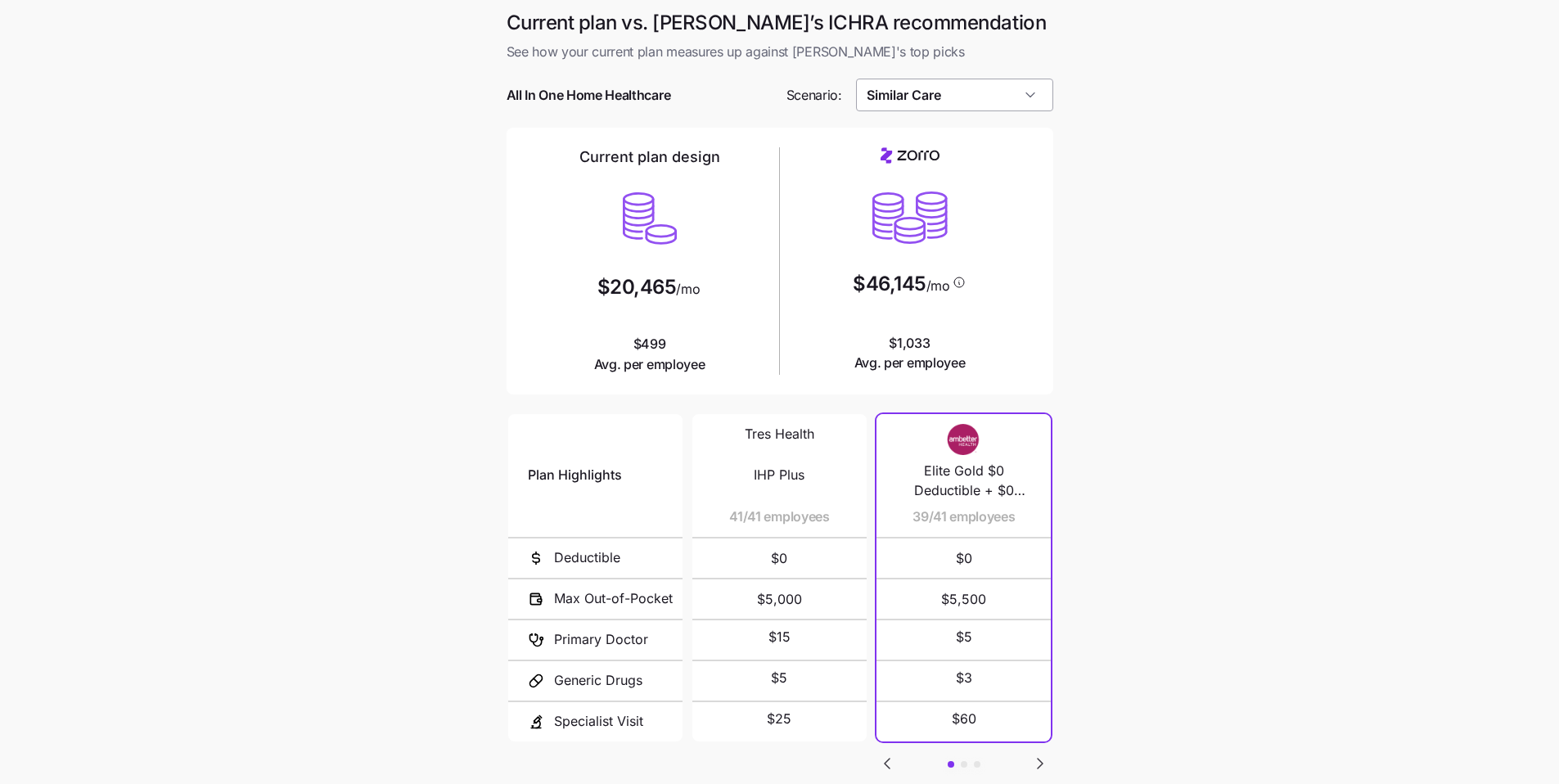
click at [981, 97] on input "Similar Care" at bounding box center [954, 94] width 197 height 32
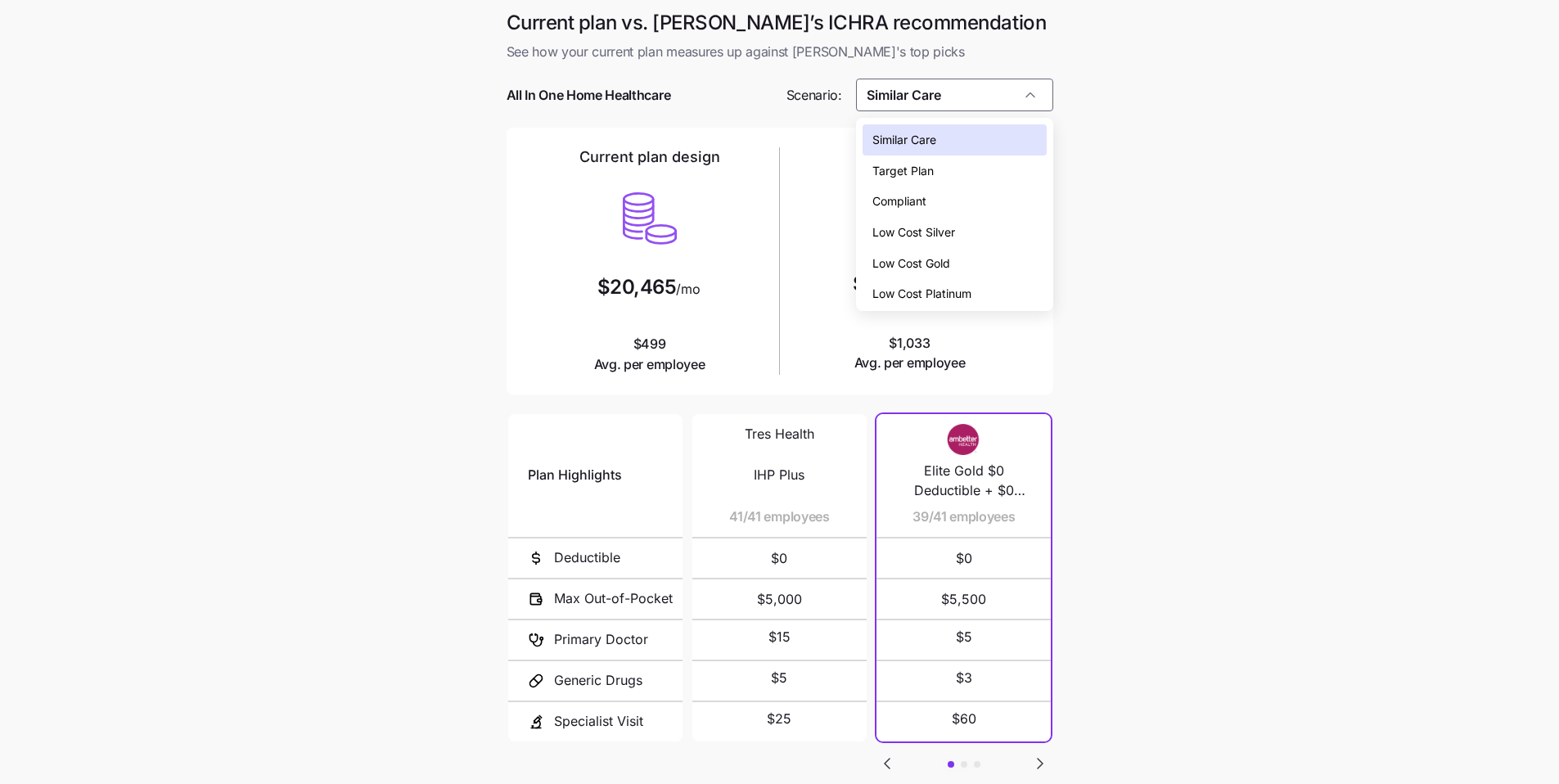
click at [932, 162] on span "Target Plan" at bounding box center [904, 171] width 62 height 18
type input "Target Plan"
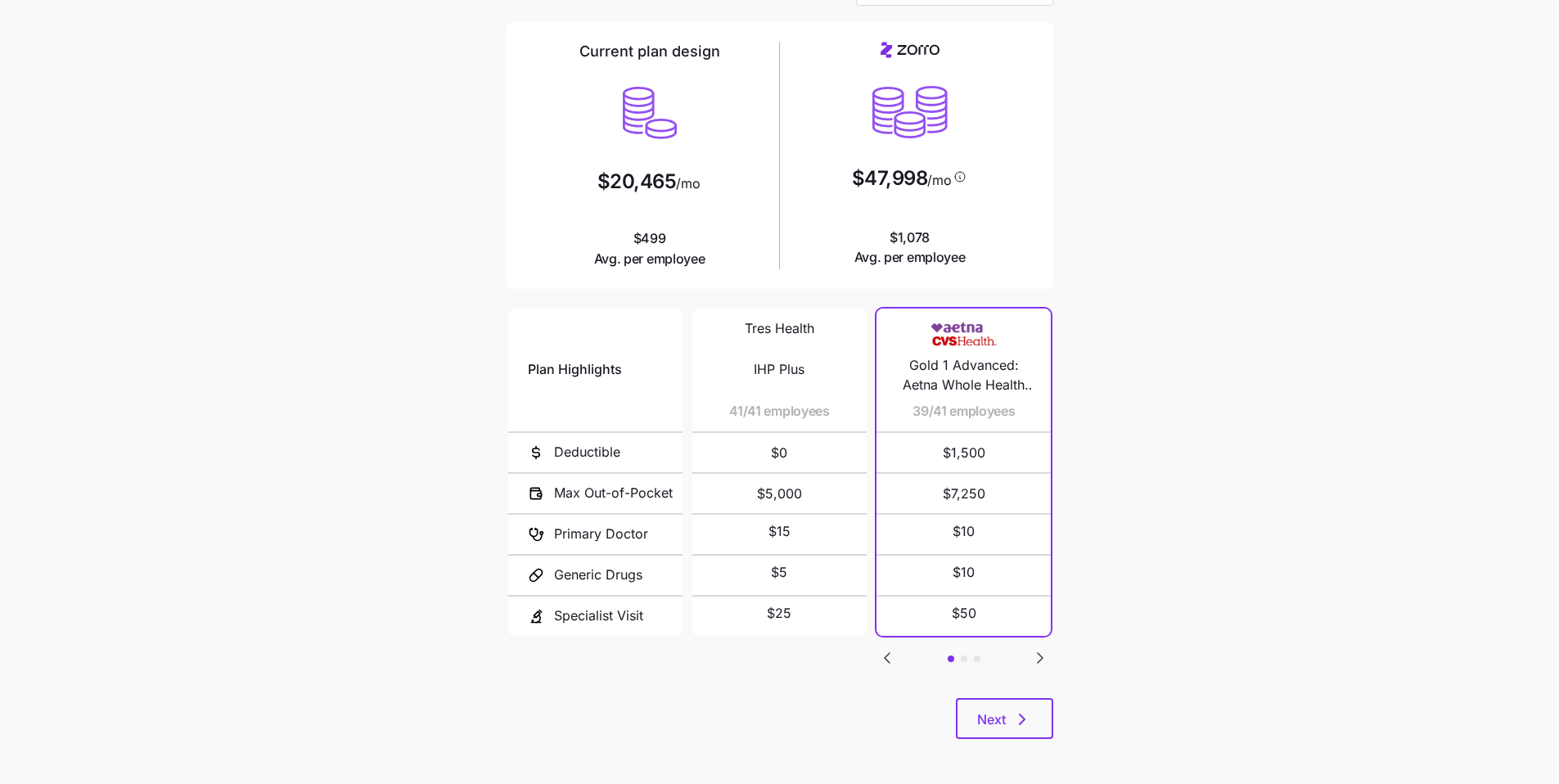
scroll to position [110, 0]
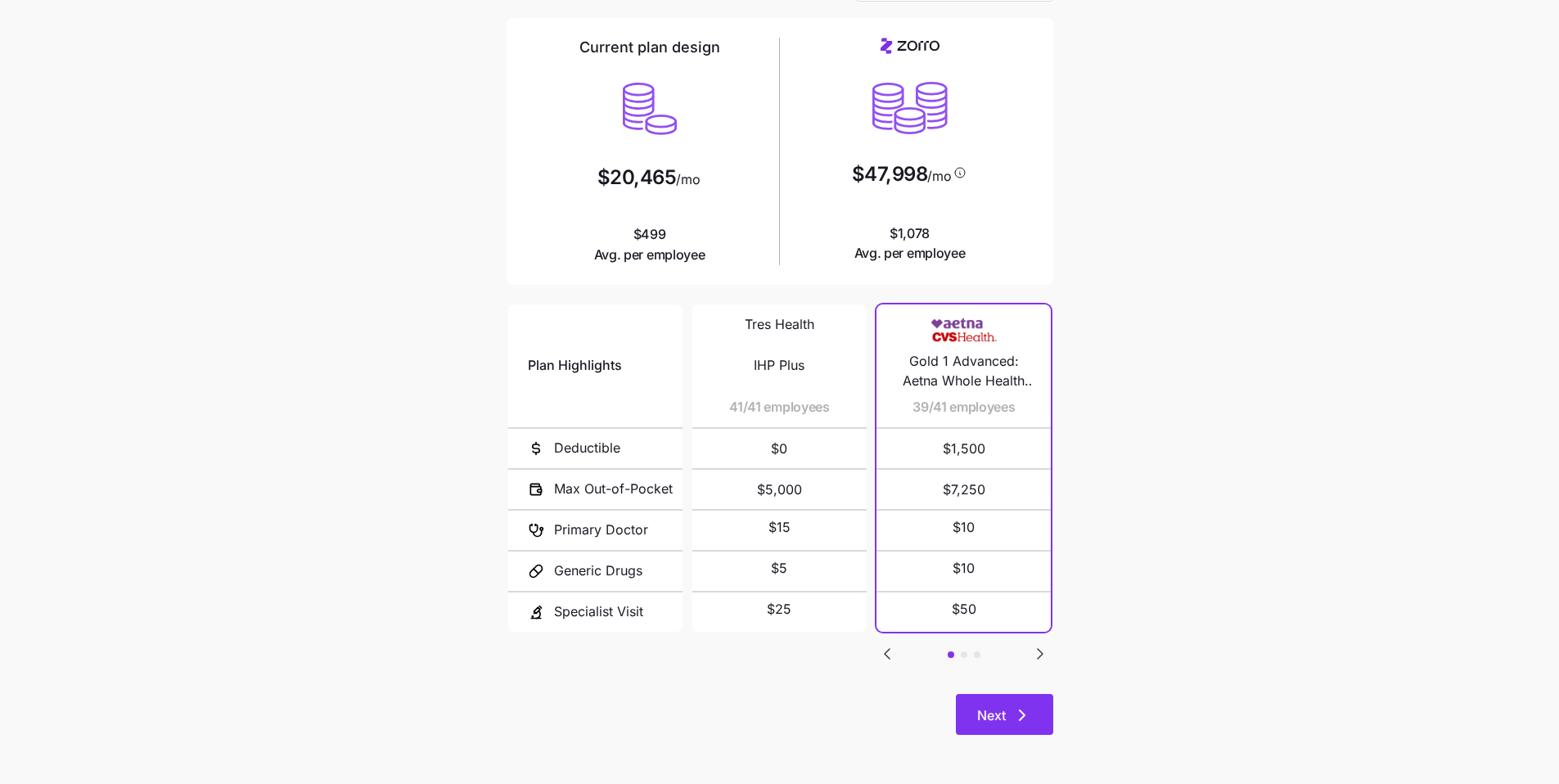
click at [1029, 715] on icon "button" at bounding box center [1023, 715] width 20 height 20
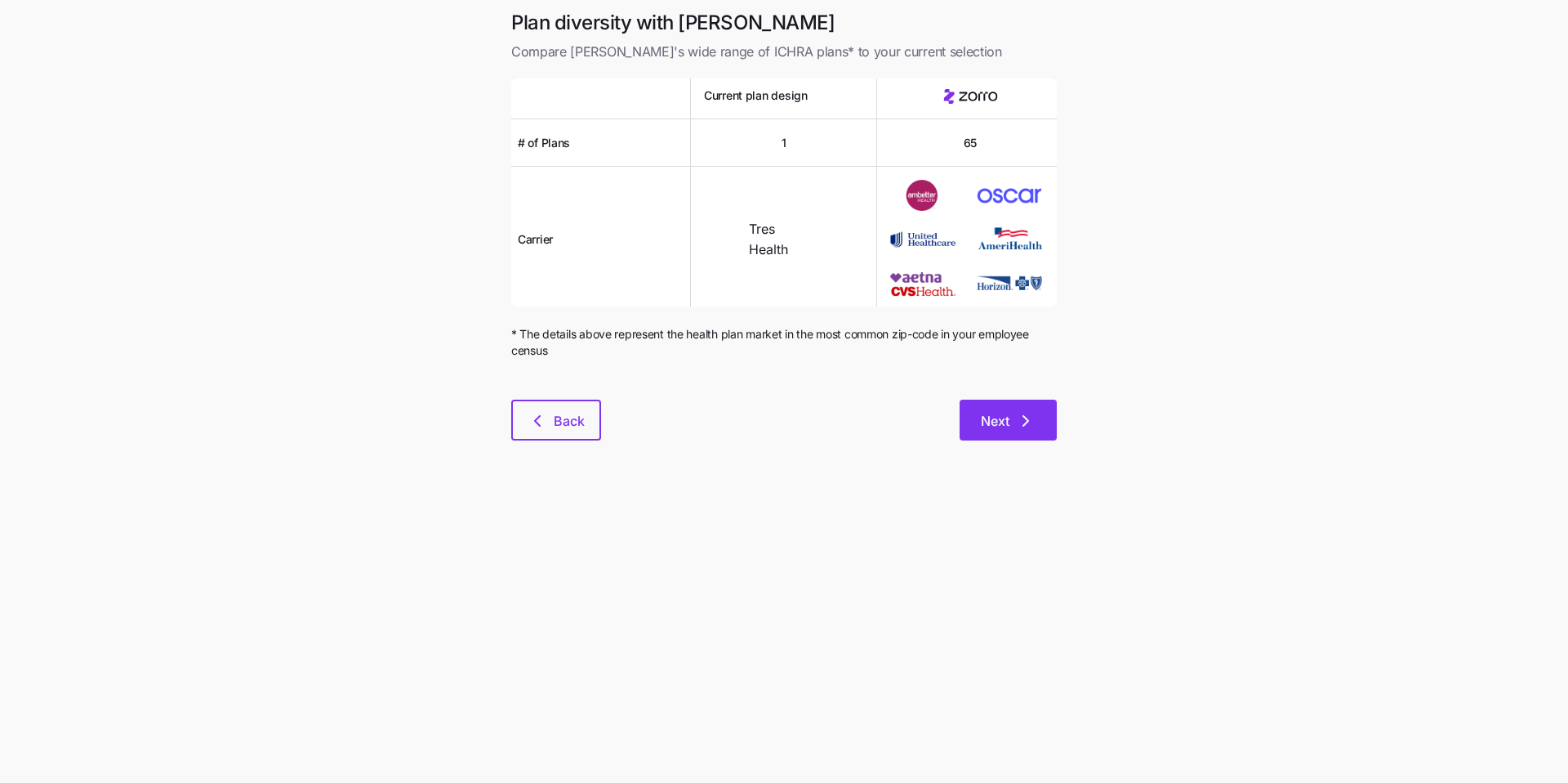
click at [1025, 435] on button "Next" at bounding box center [1008, 420] width 97 height 41
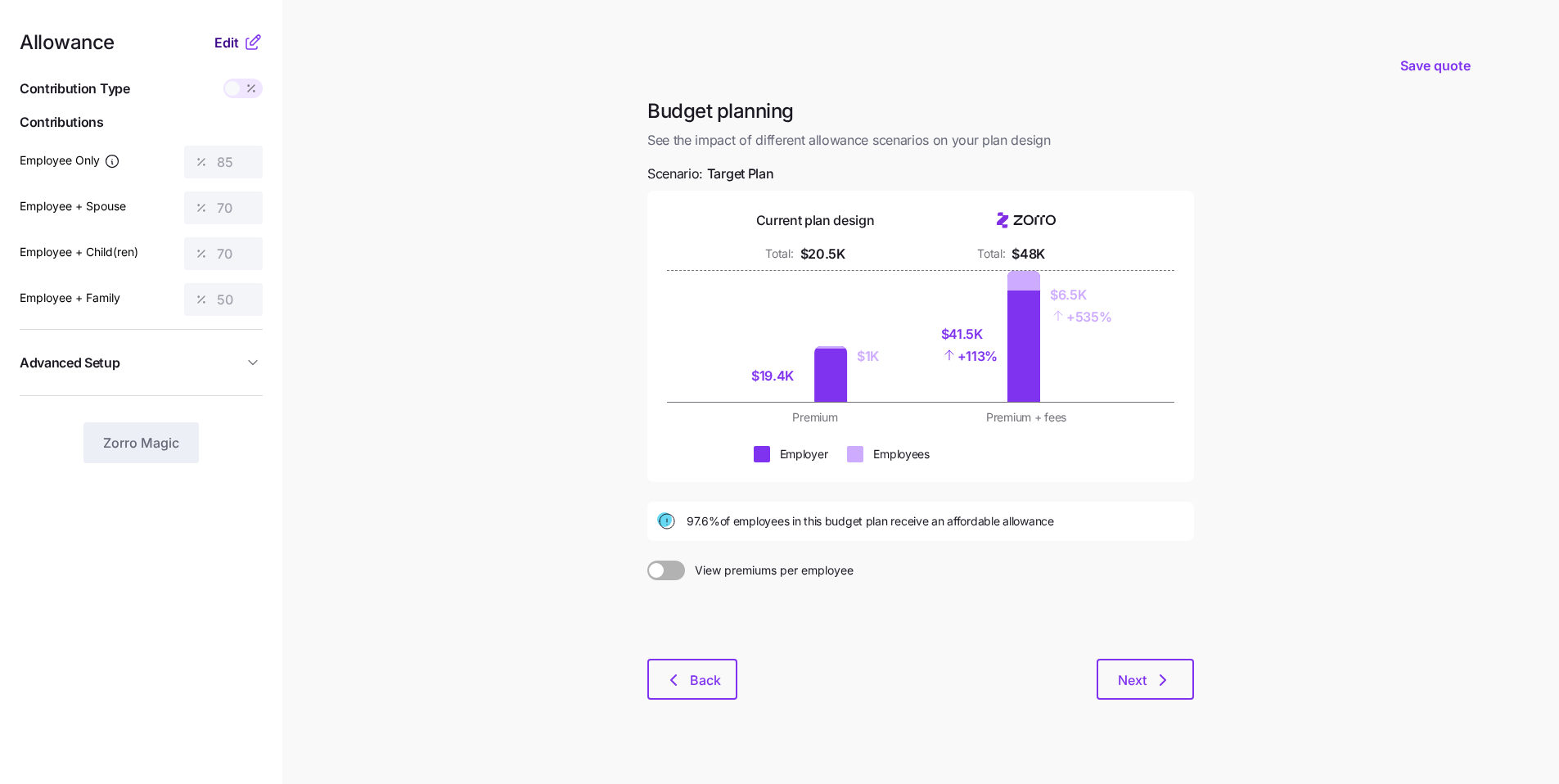
click at [229, 41] on span "Edit" at bounding box center [227, 42] width 24 height 20
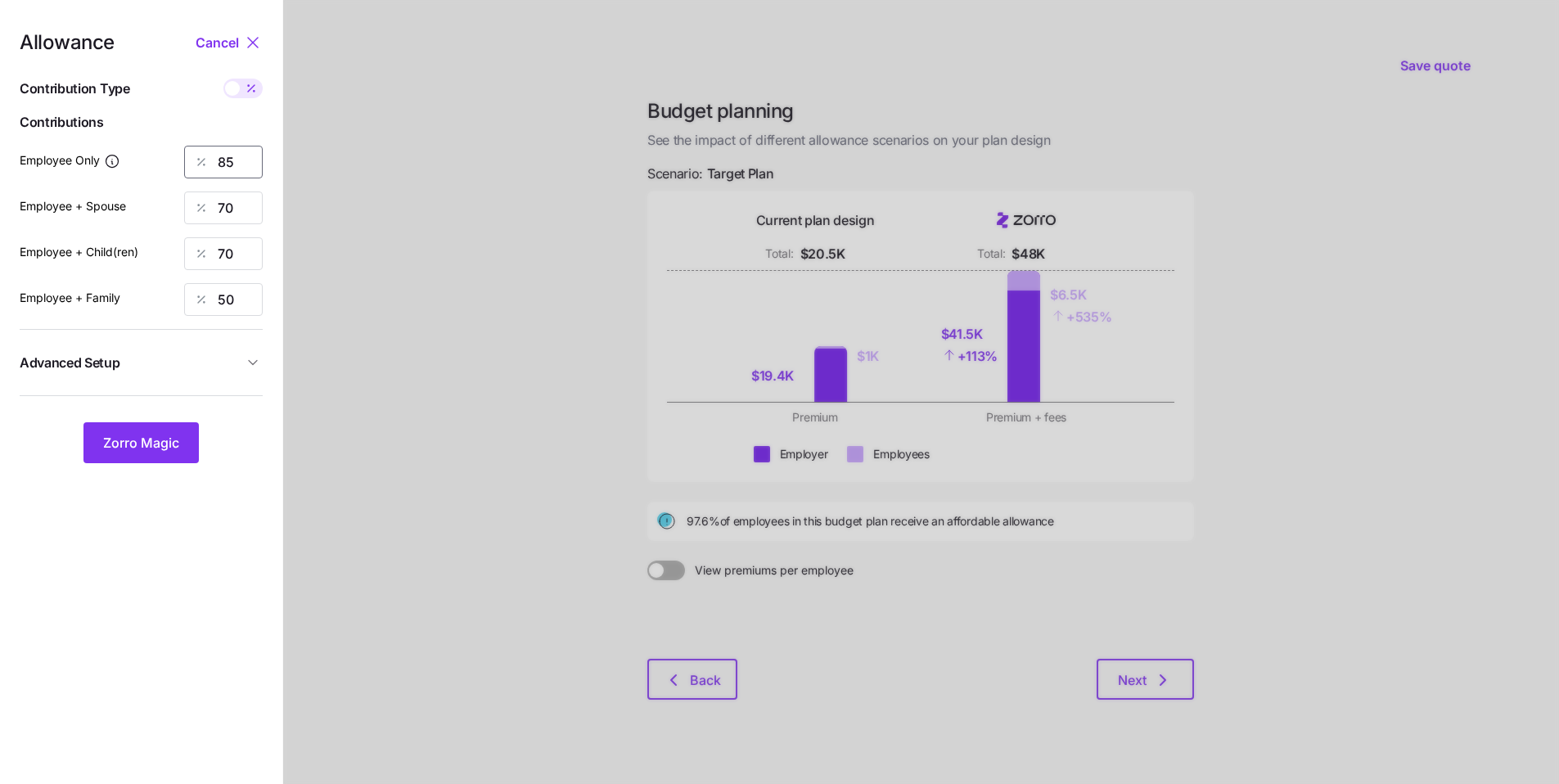
drag, startPoint x: 238, startPoint y: 160, endPoint x: 187, endPoint y: 146, distance: 52.9
click at [201, 150] on div "85" at bounding box center [223, 161] width 78 height 32
type input "80"
drag, startPoint x: 247, startPoint y: 199, endPoint x: 161, endPoint y: 190, distance: 86.5
click at [164, 191] on div "Employee + Spouse 70" at bounding box center [142, 207] width 243 height 32
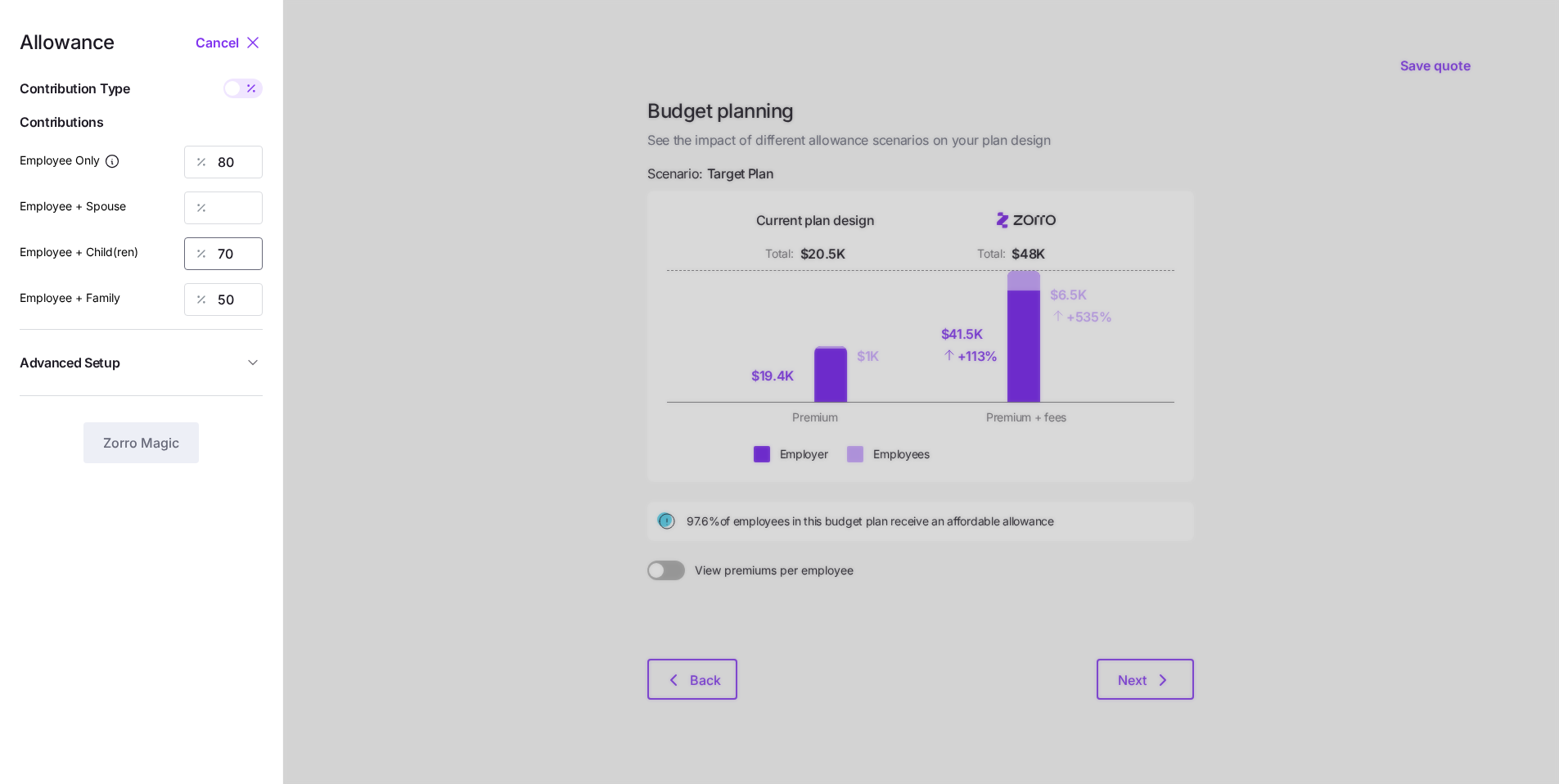
drag, startPoint x: 222, startPoint y: 260, endPoint x: 182, endPoint y: 253, distance: 40.6
click at [197, 256] on div "70" at bounding box center [223, 253] width 78 height 32
drag, startPoint x: 224, startPoint y: 302, endPoint x: 182, endPoint y: 300, distance: 42.0
click at [214, 301] on div "50" at bounding box center [223, 299] width 78 height 32
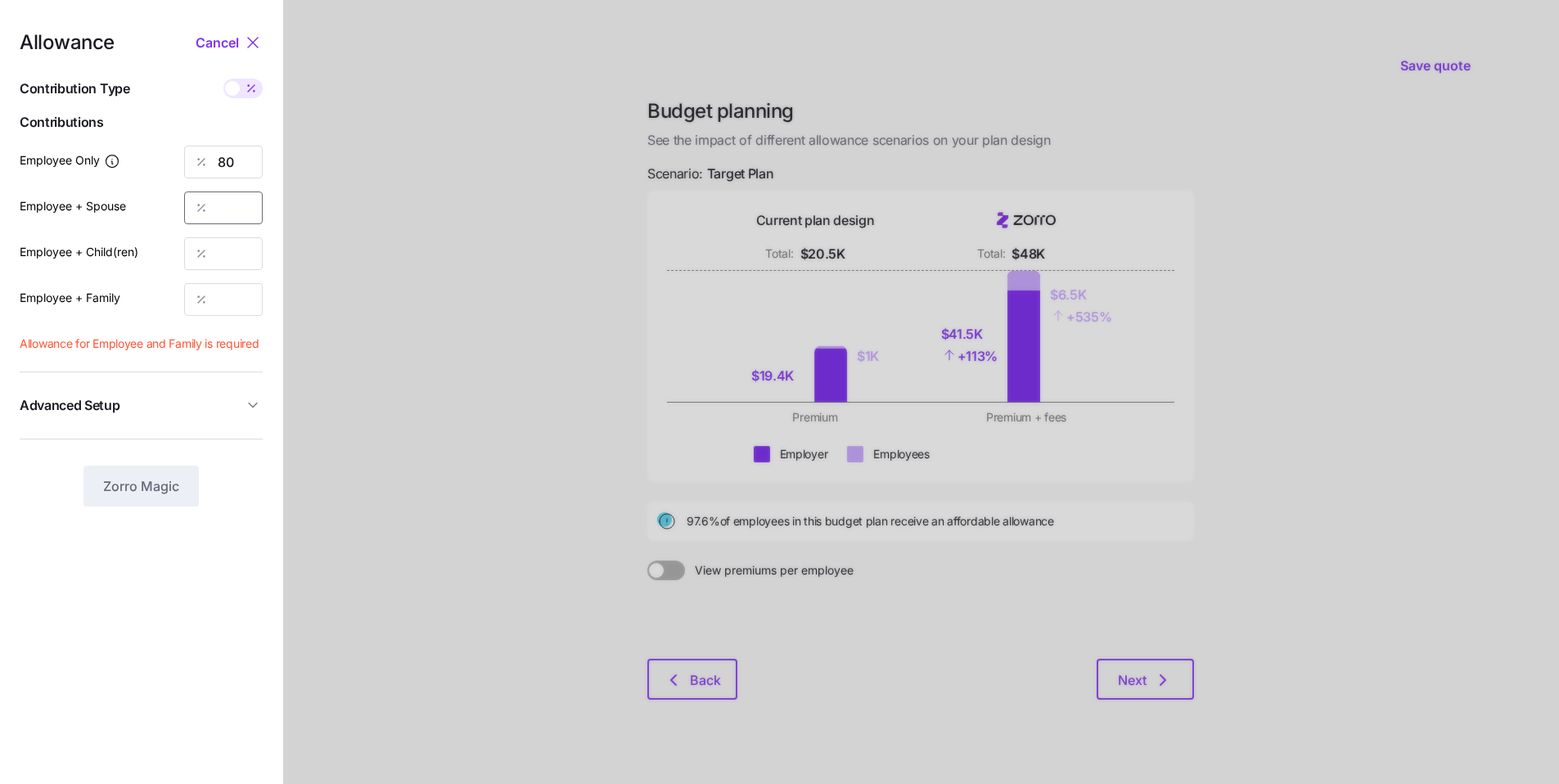
click at [232, 206] on input "Employee + Spouse" at bounding box center [223, 207] width 78 height 32
type input "0"
click at [234, 252] on input "Employee + Child(ren)" at bounding box center [223, 253] width 78 height 32
type input "0"
click at [237, 301] on input "Employee + Family" at bounding box center [223, 299] width 78 height 32
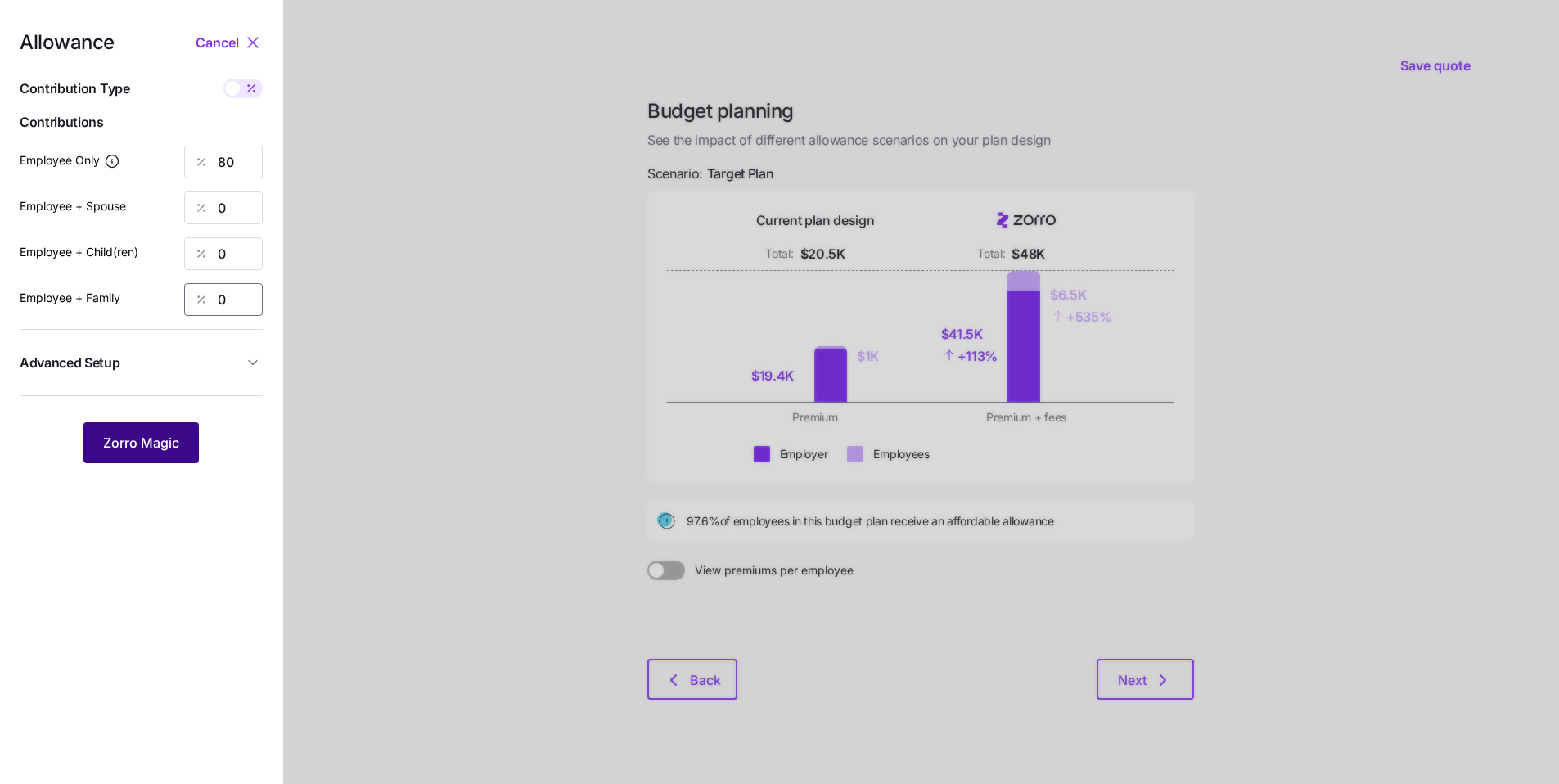
type input "0"
click at [182, 441] on button "Zorro Magic" at bounding box center [141, 442] width 116 height 41
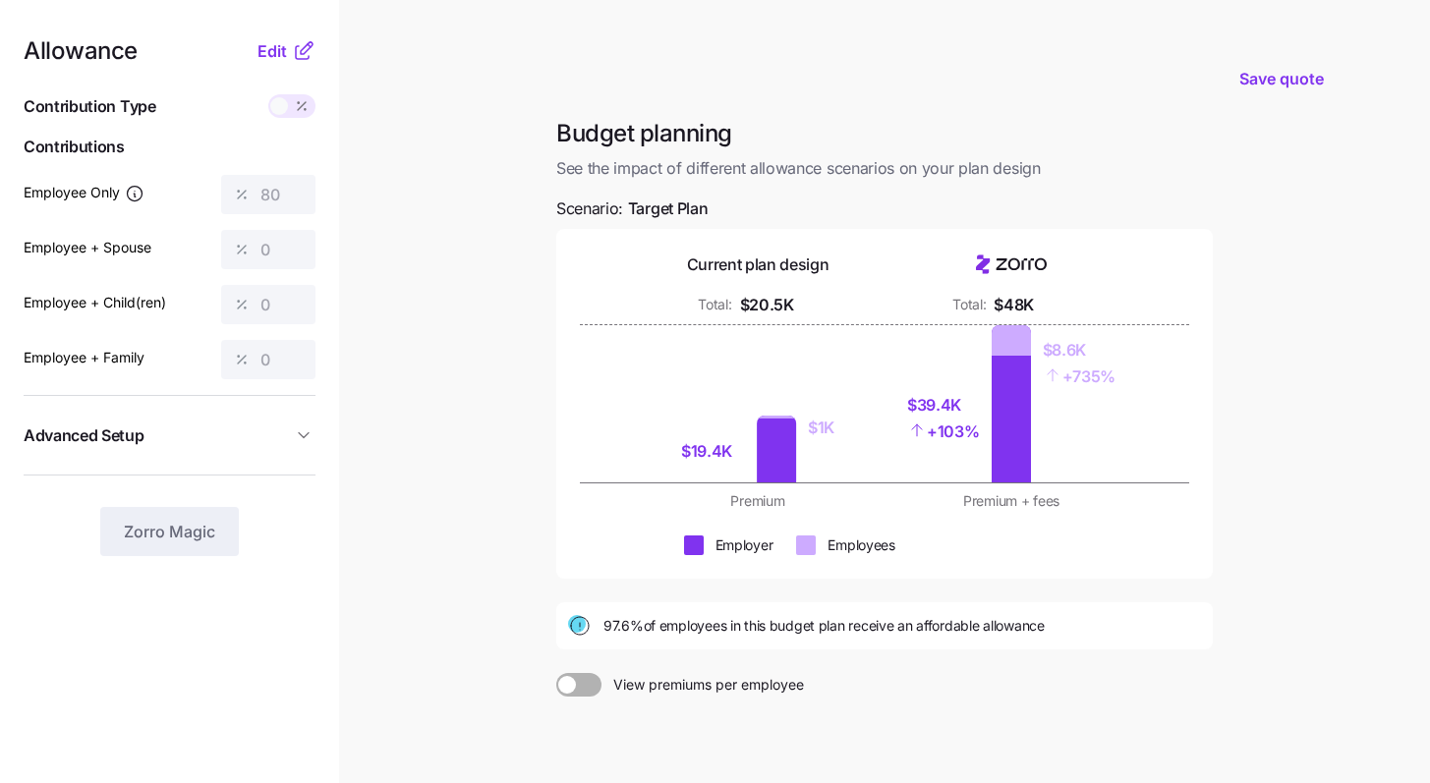
click at [570, 684] on span at bounding box center [567, 685] width 18 height 18
click at [556, 673] on input "View premiums per employee" at bounding box center [556, 673] width 0 height 0
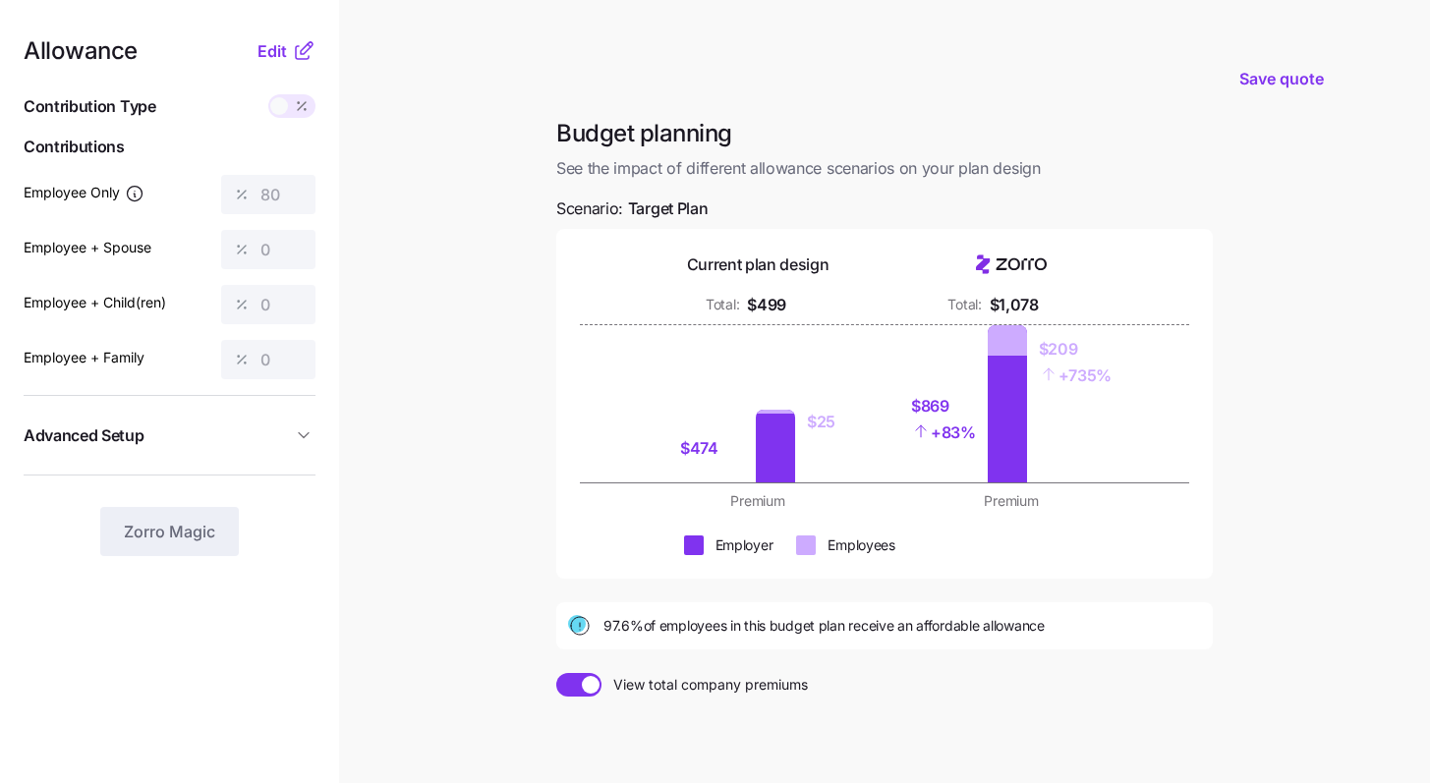
click at [593, 684] on span at bounding box center [591, 685] width 18 height 18
click at [556, 673] on input "View total company premiums" at bounding box center [556, 673] width 0 height 0
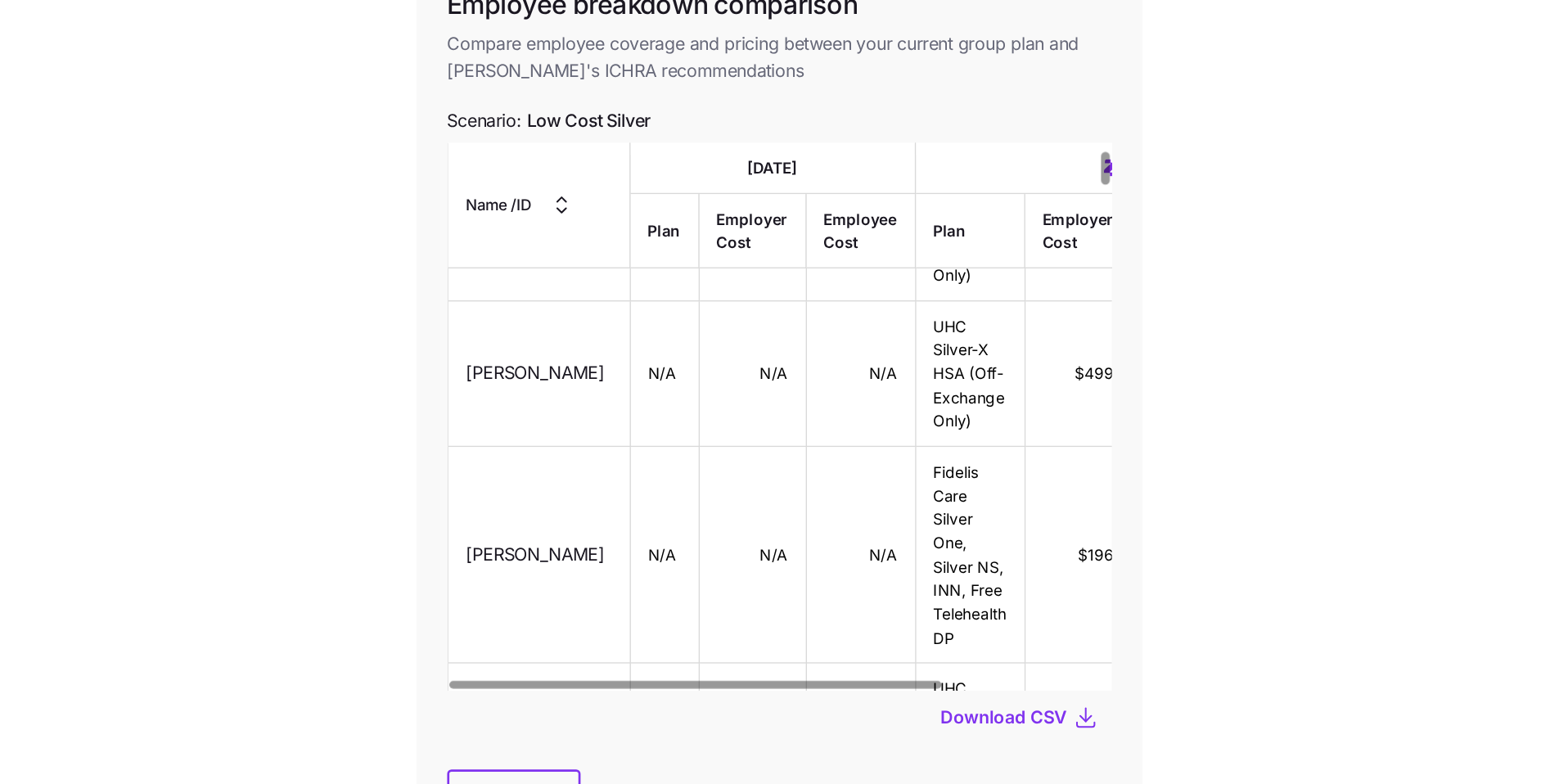
scroll to position [55, 0]
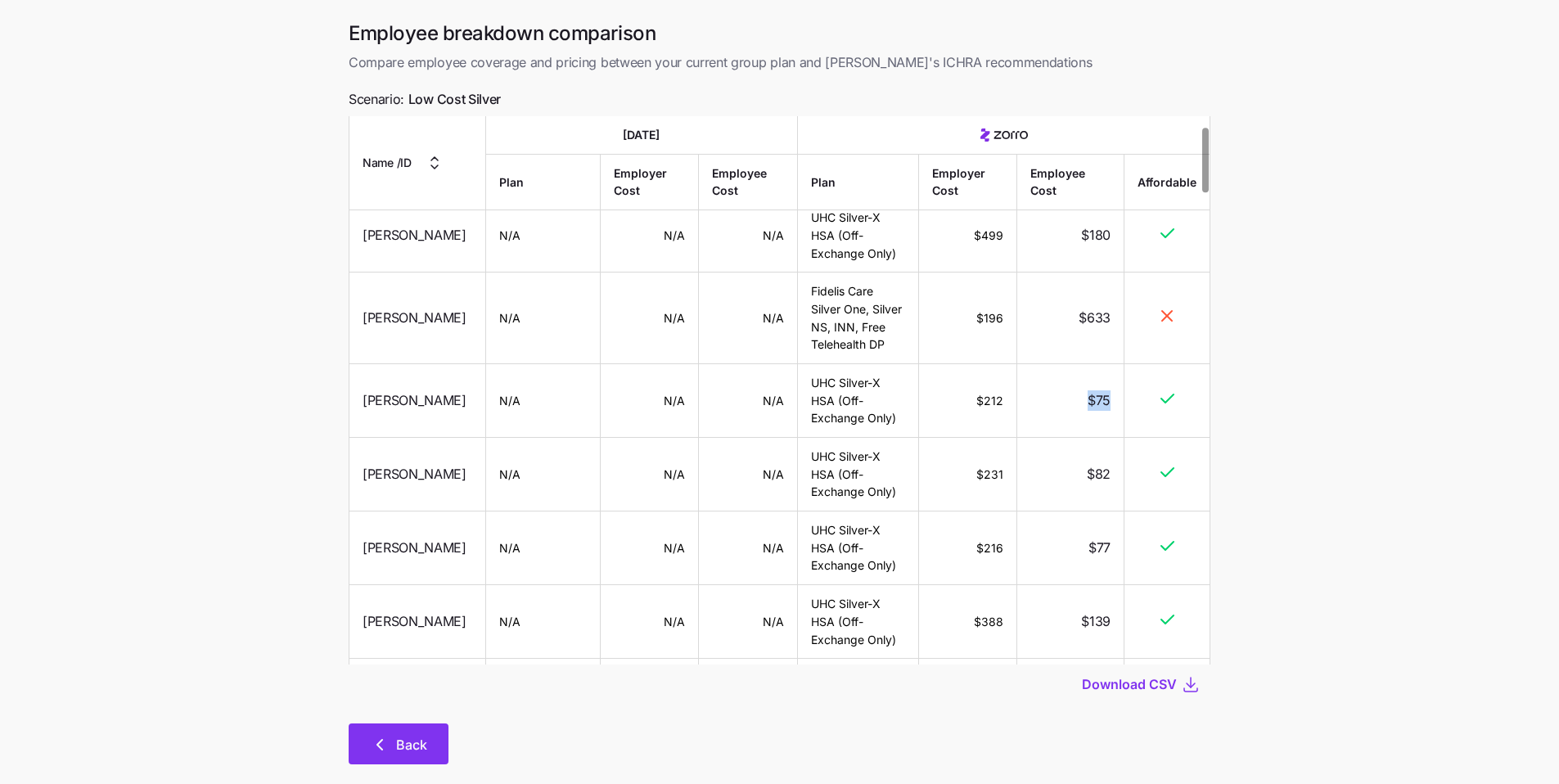
click at [416, 586] on span "Back" at bounding box center [411, 745] width 31 height 20
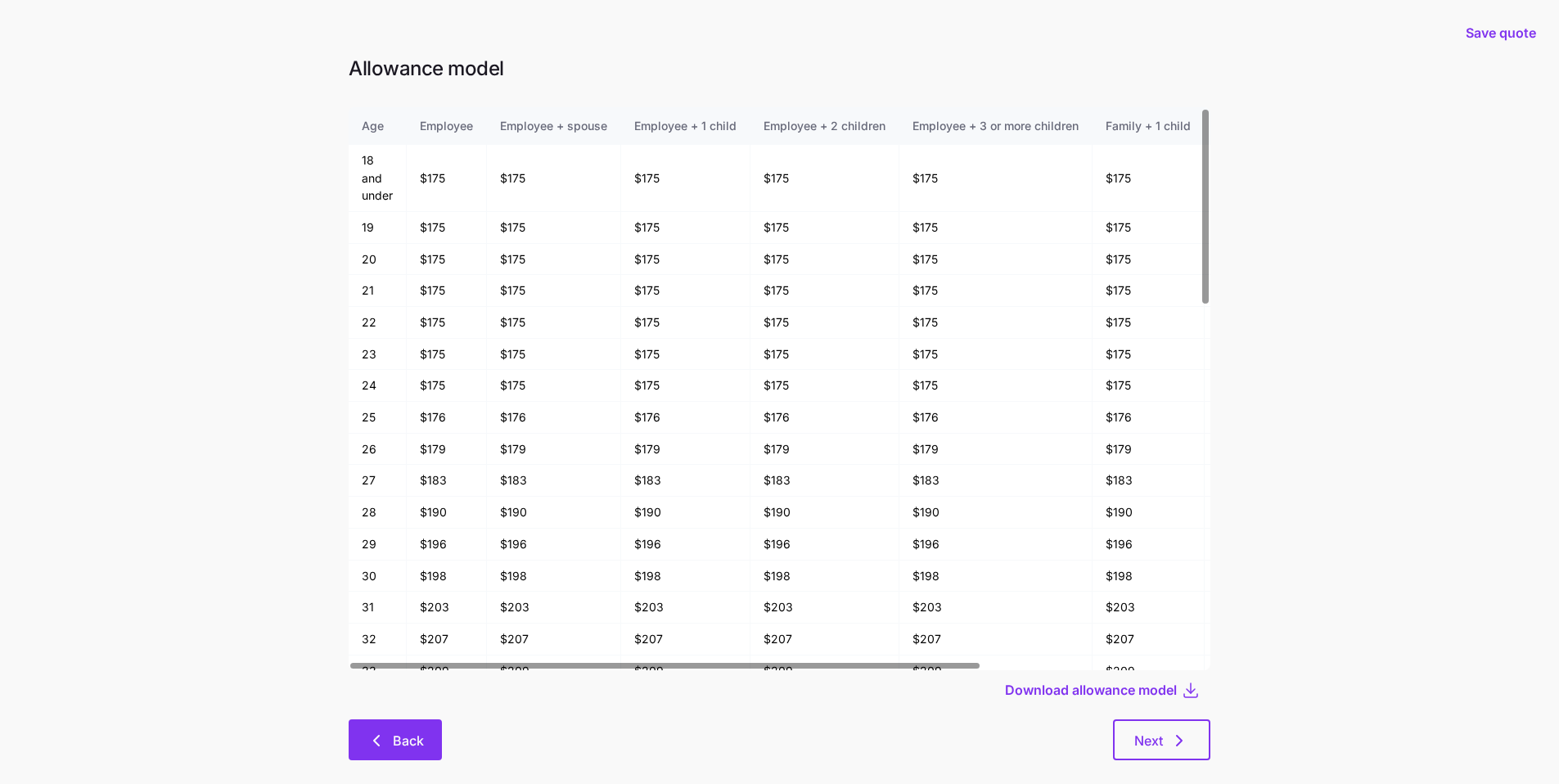
click at [409, 586] on button "Back" at bounding box center [396, 739] width 93 height 41
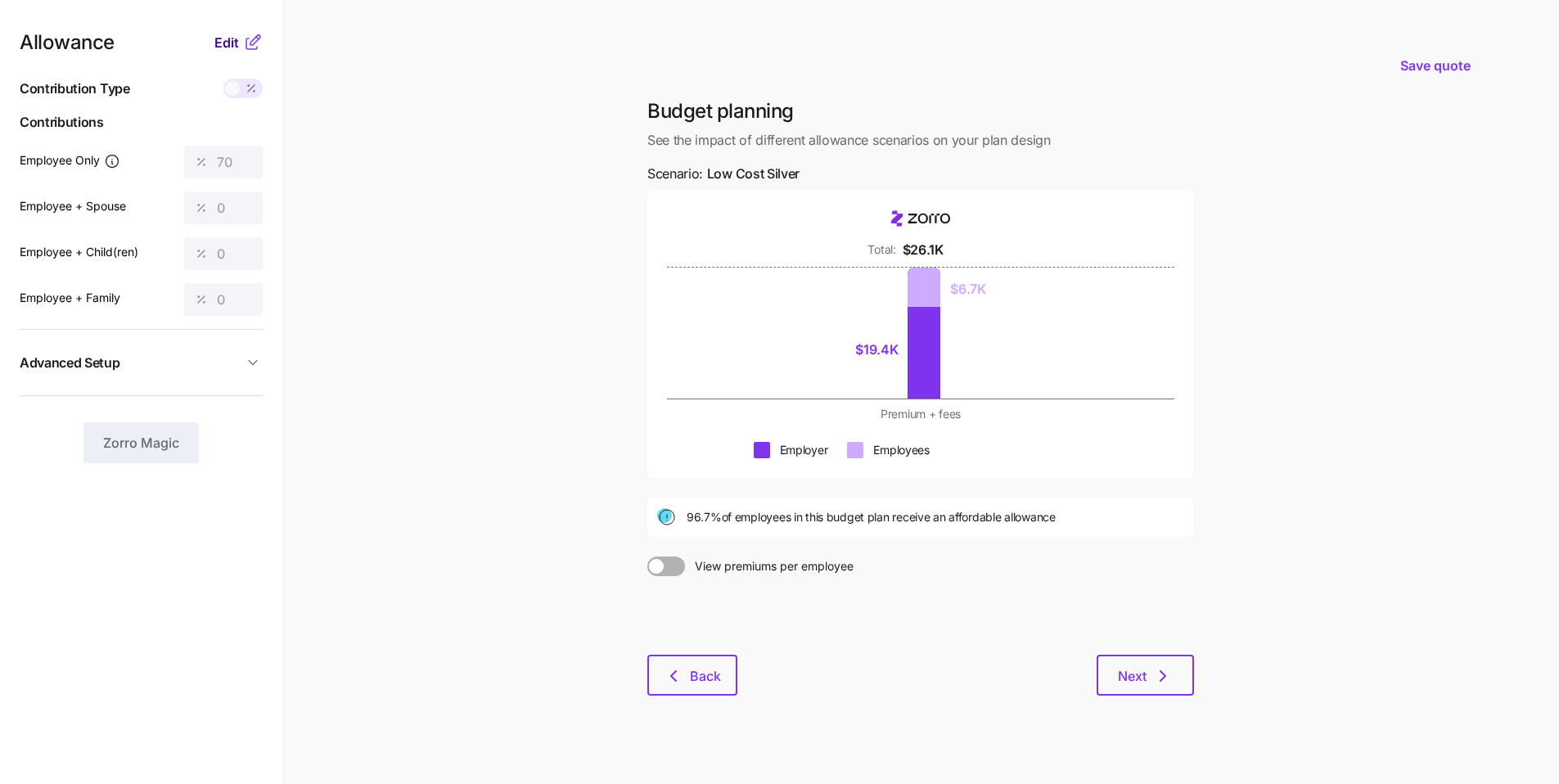
click at [222, 47] on span "Edit" at bounding box center [227, 42] width 24 height 20
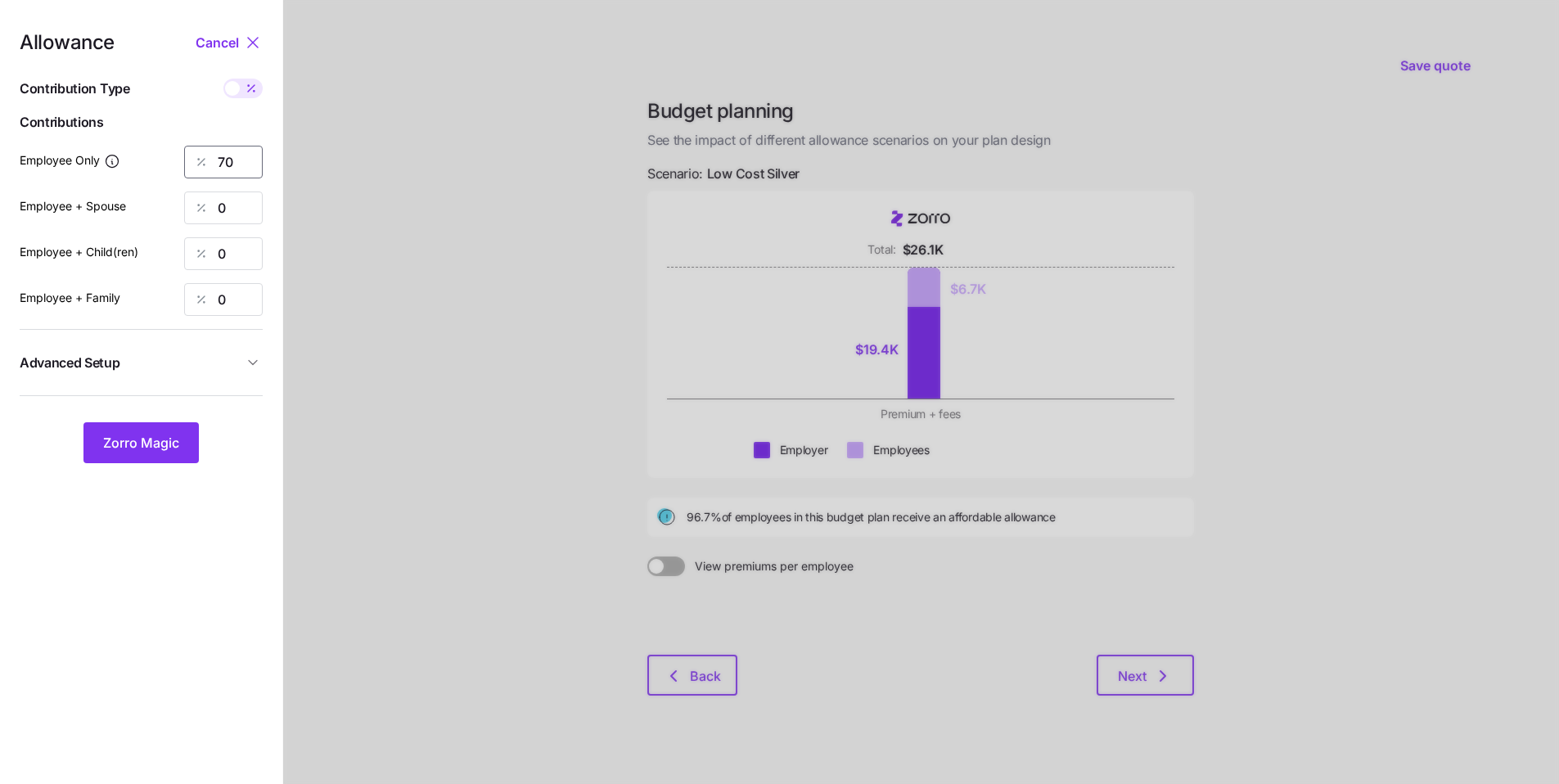
drag, startPoint x: 230, startPoint y: 164, endPoint x: 205, endPoint y: 157, distance: 26.0
click at [207, 158] on div "70" at bounding box center [223, 161] width 78 height 32
type input "60"
click at [158, 434] on span "Zorro Magic" at bounding box center [141, 443] width 76 height 20
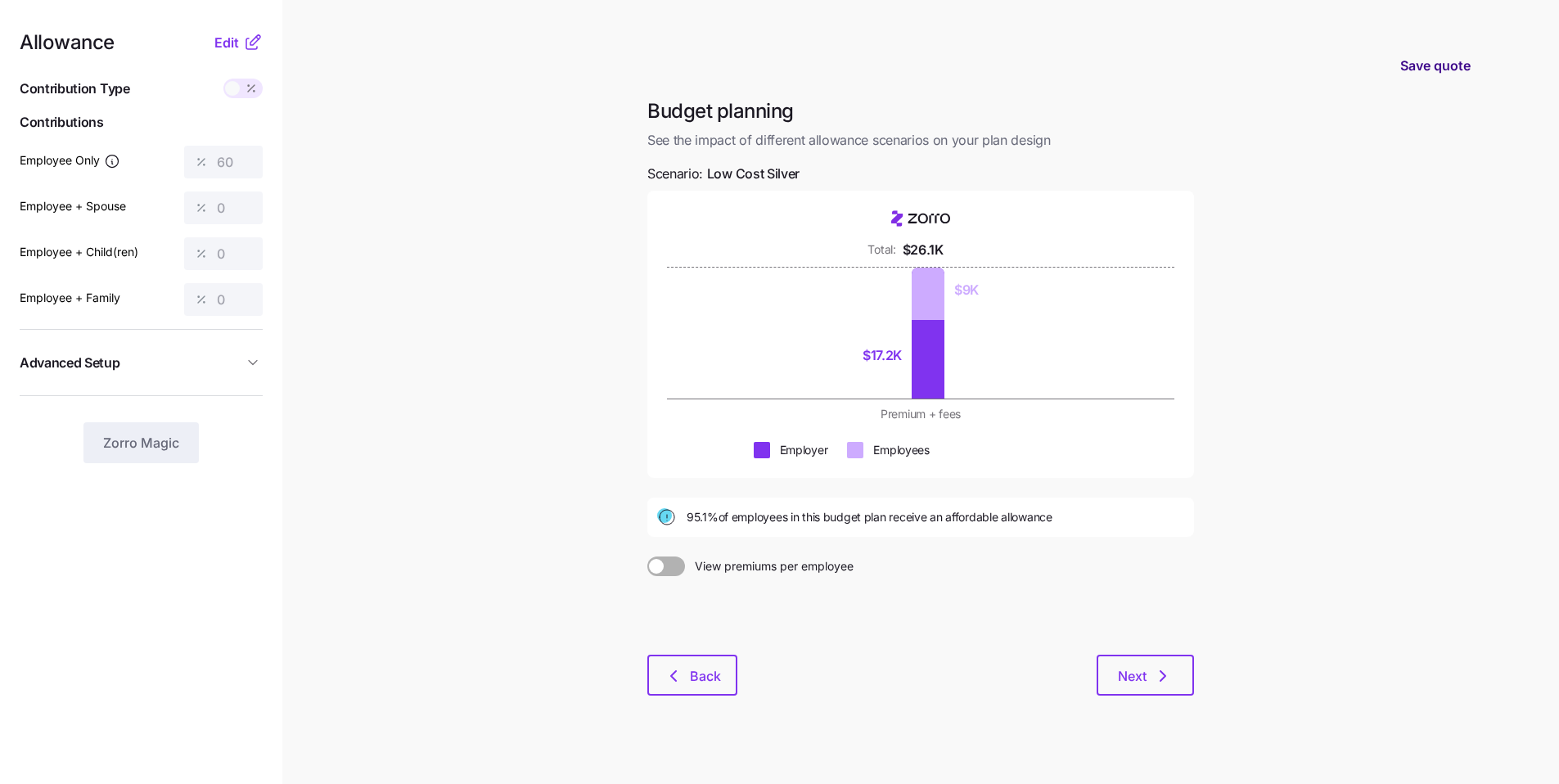
click at [543, 75] on button "Save quote" at bounding box center [1436, 65] width 97 height 46
